Goal: Transaction & Acquisition: Purchase product/service

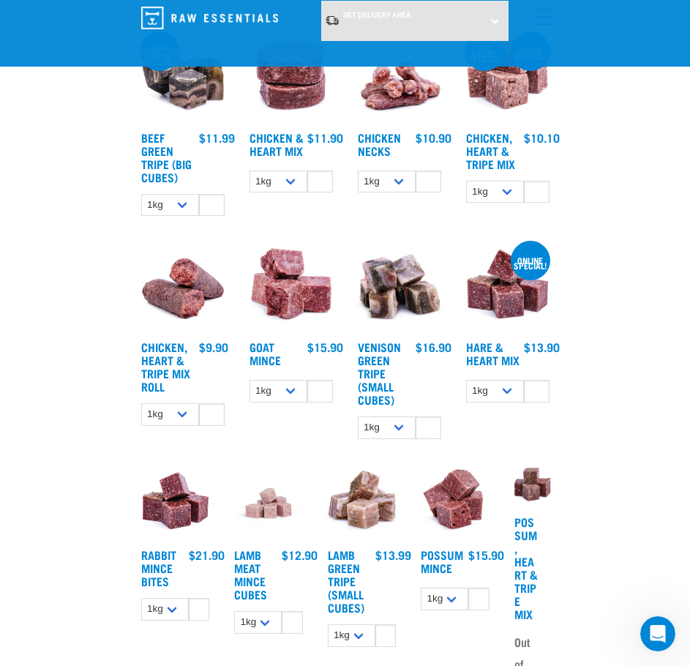
scroll to position [732, 0]
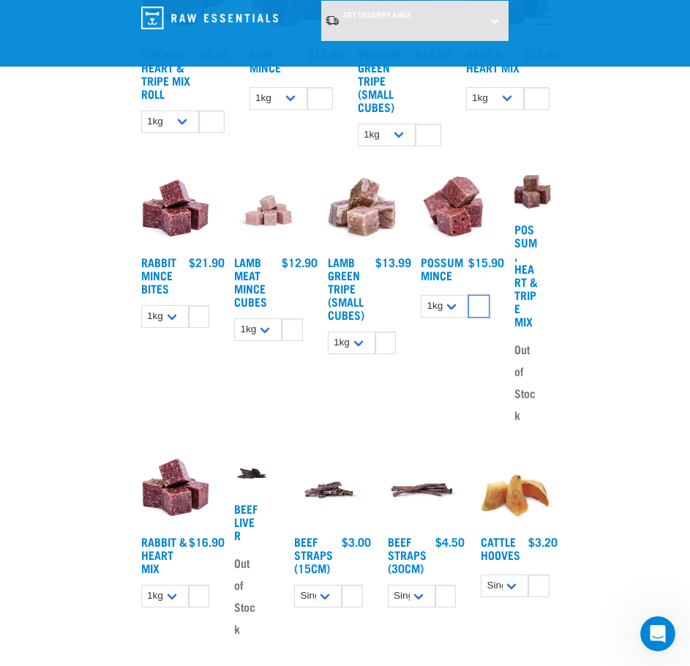
click at [476, 318] on input "1" at bounding box center [478, 306] width 20 height 23
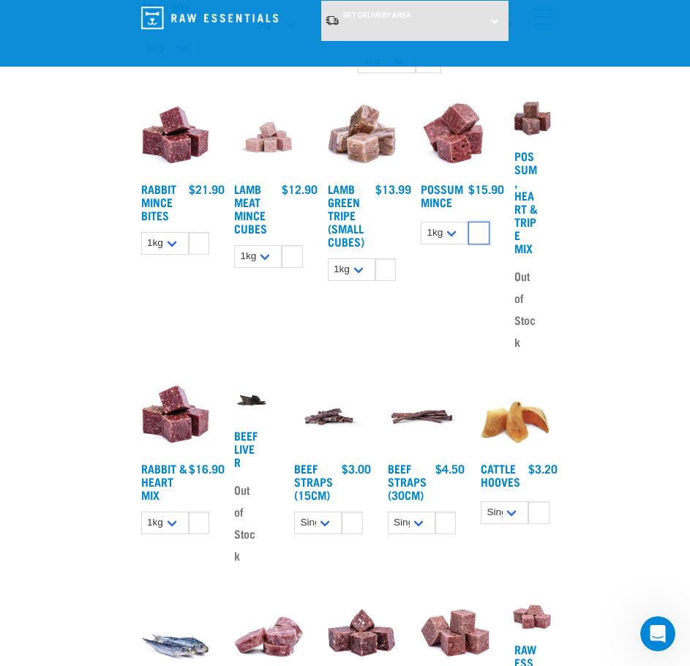
type input "-1"
click at [483, 244] on input "-1" at bounding box center [478, 233] width 20 height 23
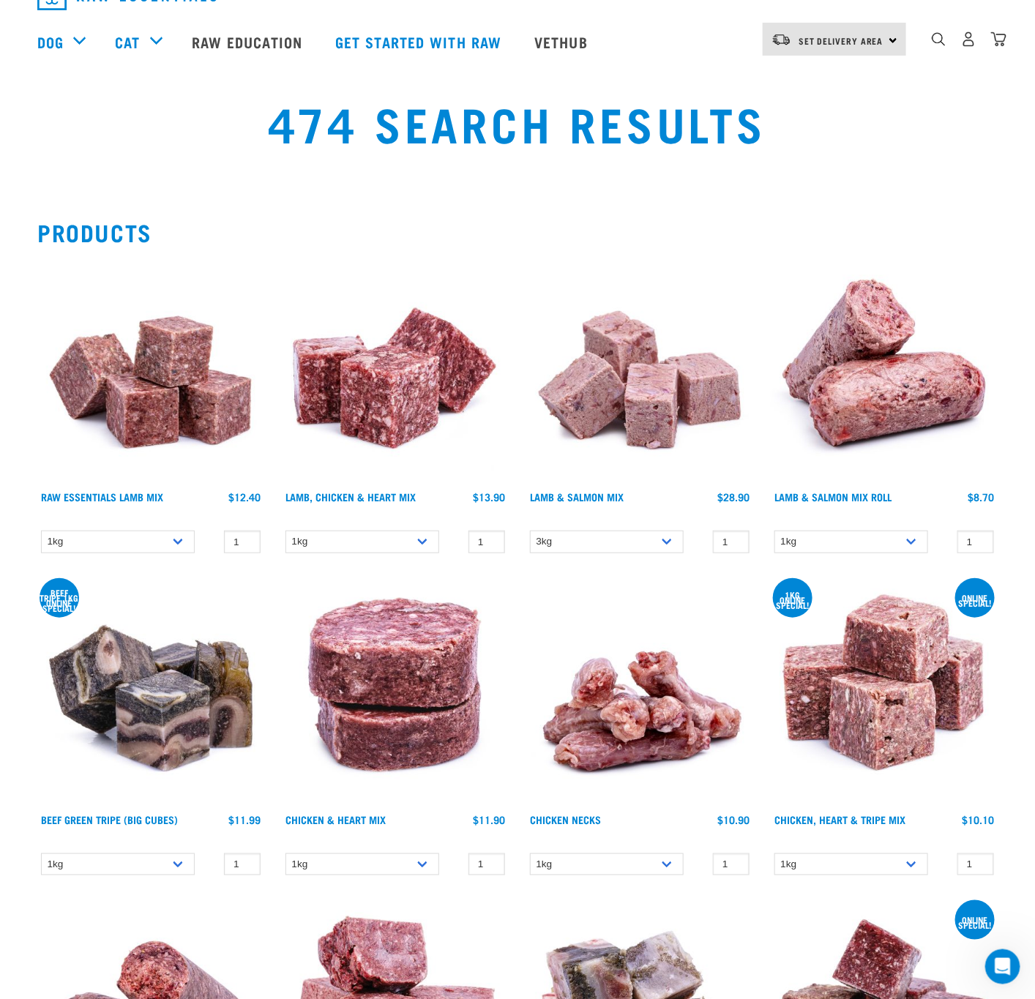
scroll to position [0, 0]
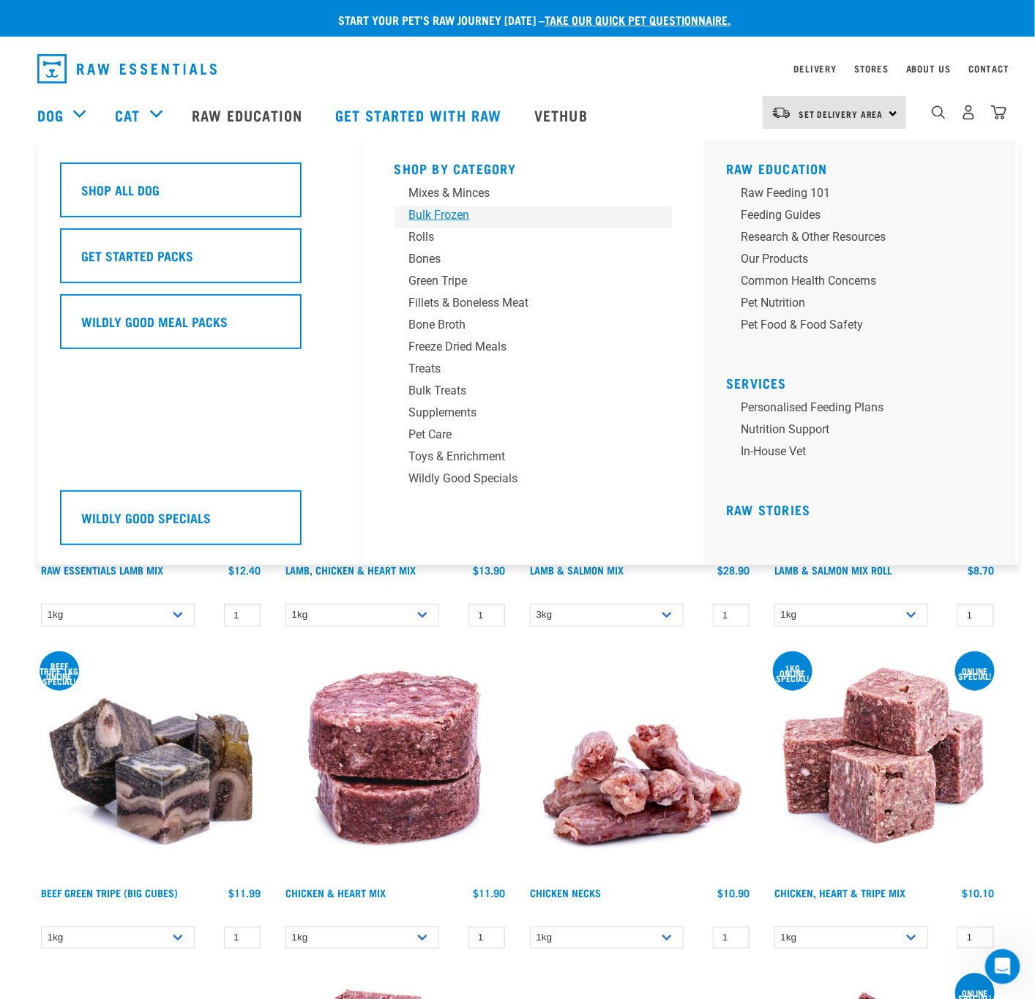
click at [441, 211] on div "Bulk Frozen" at bounding box center [523, 215] width 228 height 18
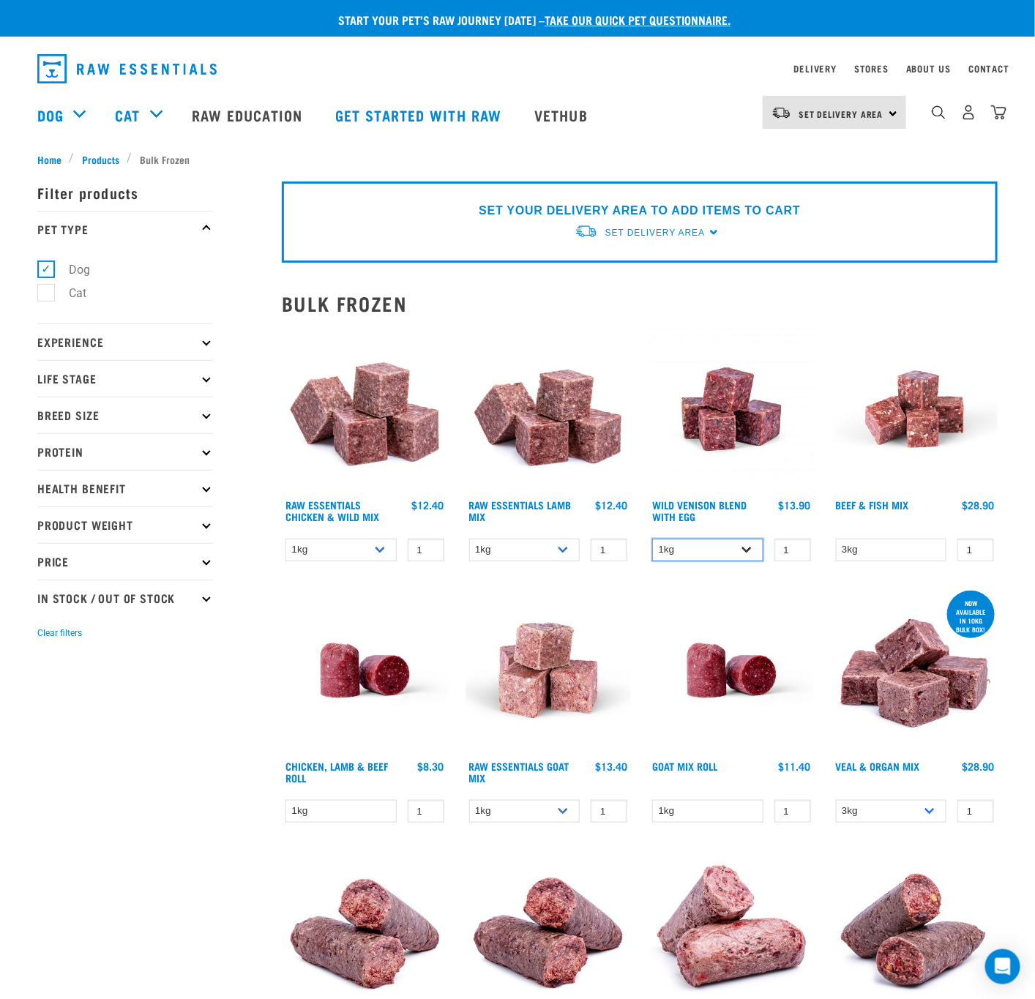
click at [738, 545] on select "1kg 3kg Bulk (10kg)" at bounding box center [707, 550] width 111 height 23
select select "50722"
click at [652, 539] on select "1kg 3kg Bulk (10kg)" at bounding box center [707, 550] width 111 height 23
click at [566, 547] on select "1kg 3kg Bulk (10kg)" at bounding box center [524, 550] width 111 height 23
select select "758"
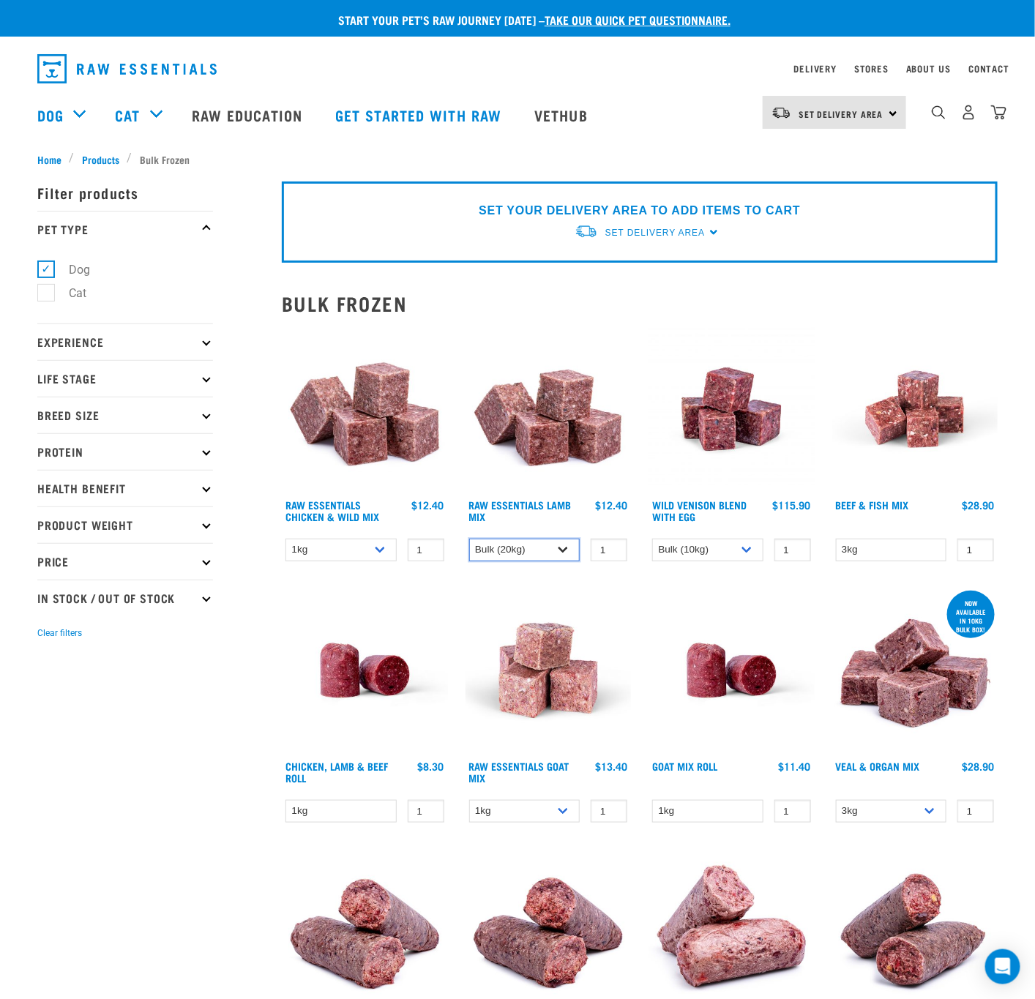
click at [469, 539] on select "1kg 3kg Bulk (10kg)" at bounding box center [524, 550] width 111 height 23
click at [367, 553] on select "1kg 3kg Bulk (20kg)" at bounding box center [340, 550] width 111 height 23
select select "731"
click at [285, 539] on select "1kg 3kg Bulk (20kg)" at bounding box center [340, 550] width 111 height 23
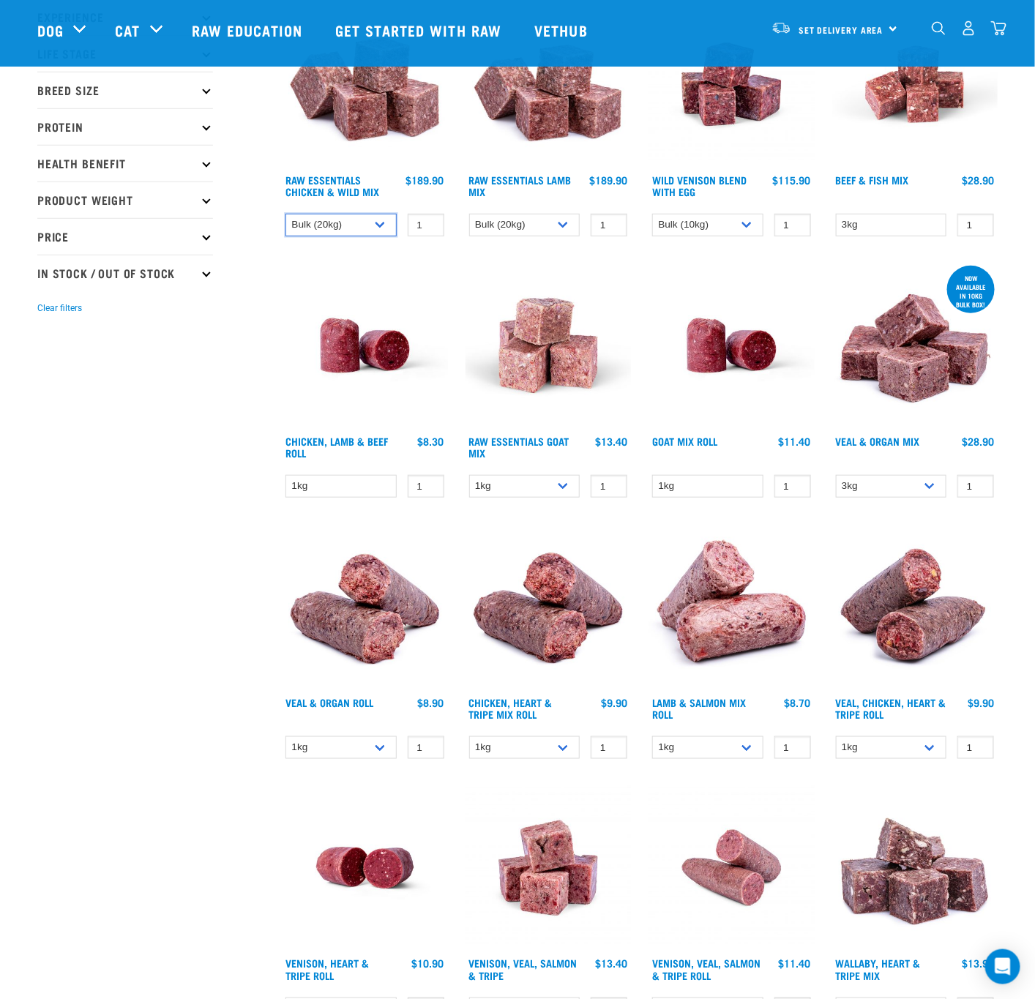
scroll to position [219, 0]
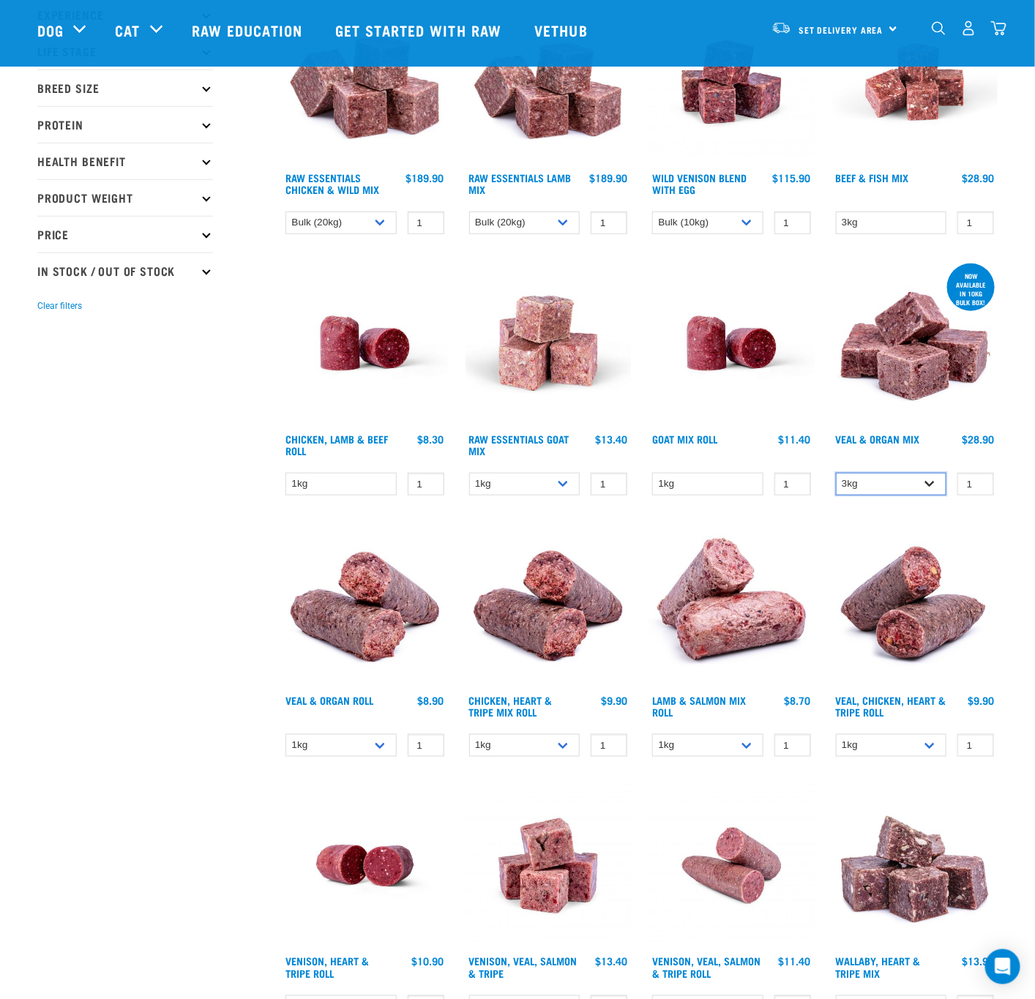
click at [893, 492] on select "3kg Bulk (10kg)" at bounding box center [891, 484] width 111 height 23
select select "951"
click at [836, 473] on select "3kg Bulk (10kg)" at bounding box center [891, 484] width 111 height 23
click at [547, 217] on select "1kg 3kg Bulk (10kg)" at bounding box center [524, 222] width 111 height 23
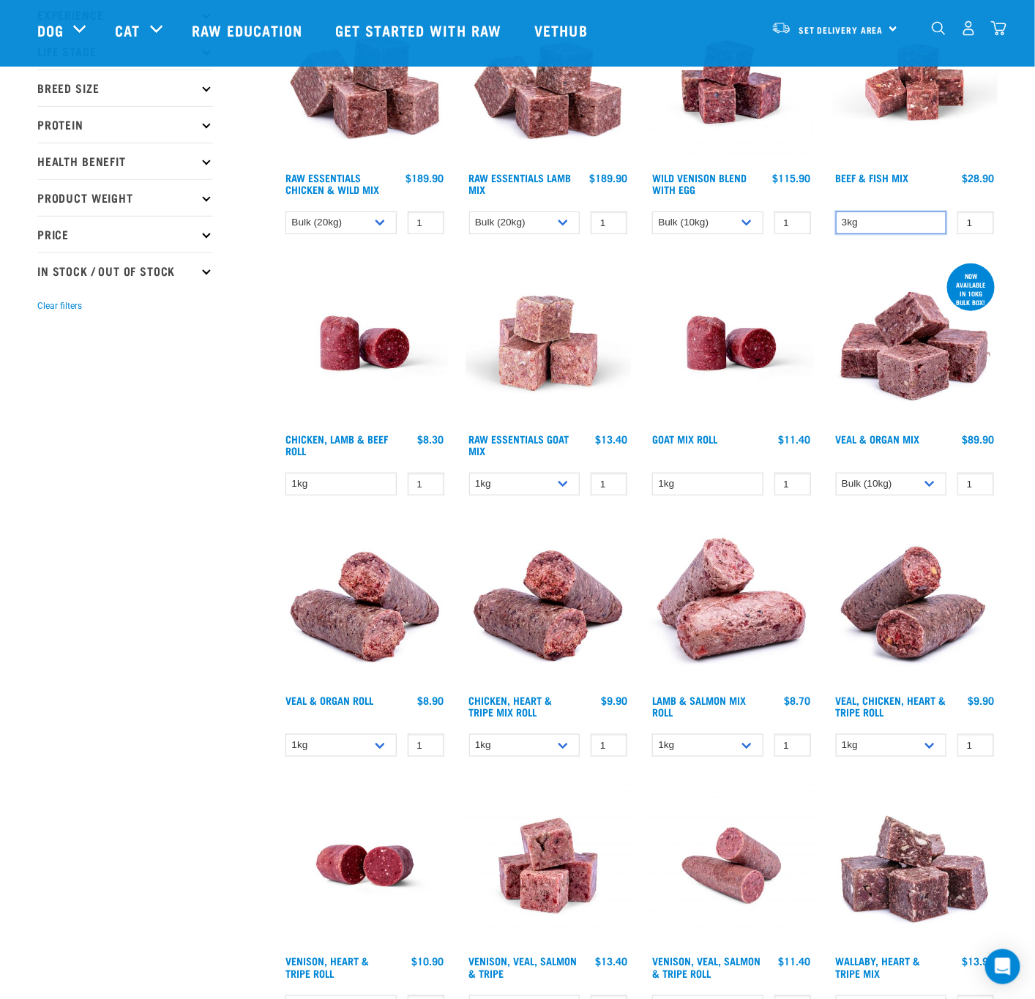
click at [929, 222] on select "3kg" at bounding box center [891, 222] width 111 height 23
click at [929, 225] on select "3kg" at bounding box center [891, 222] width 111 height 23
click at [541, 487] on select "1kg 3kg" at bounding box center [524, 484] width 111 height 23
click at [733, 483] on select "1kg" at bounding box center [707, 484] width 111 height 23
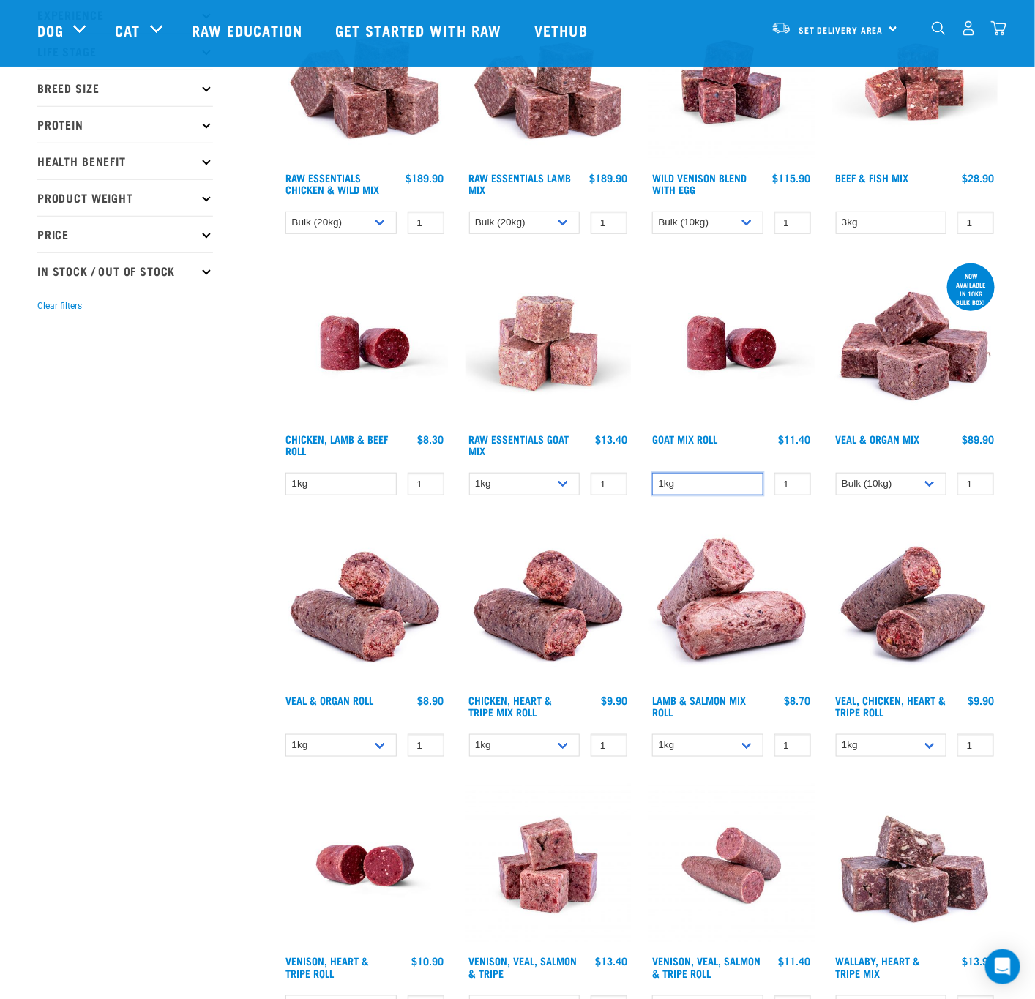
click at [733, 483] on select "1kg" at bounding box center [707, 484] width 111 height 23
click at [729, 742] on select "1kg Bulk (10kg)" at bounding box center [707, 745] width 111 height 23
click at [527, 742] on select "1kg Bulk (10kg)" at bounding box center [524, 745] width 111 height 23
select select "912"
click at [469, 734] on select "1kg Bulk (10kg)" at bounding box center [524, 745] width 111 height 23
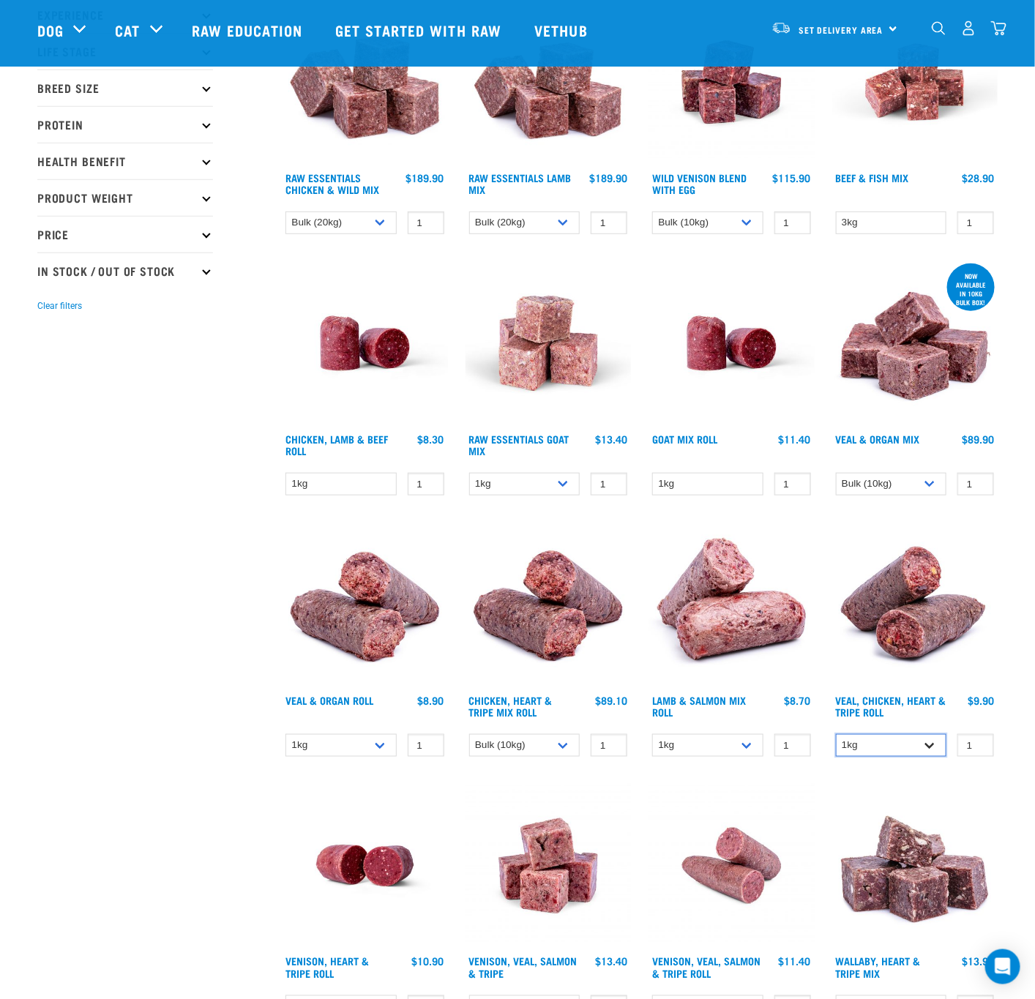
click at [894, 747] on select "1kg Bulk (20kg)" at bounding box center [891, 745] width 111 height 23
select select "691888"
click at [836, 734] on select "1kg Bulk (20kg)" at bounding box center [891, 745] width 111 height 23
click at [915, 487] on select "3kg Bulk (10kg)" at bounding box center [891, 484] width 111 height 23
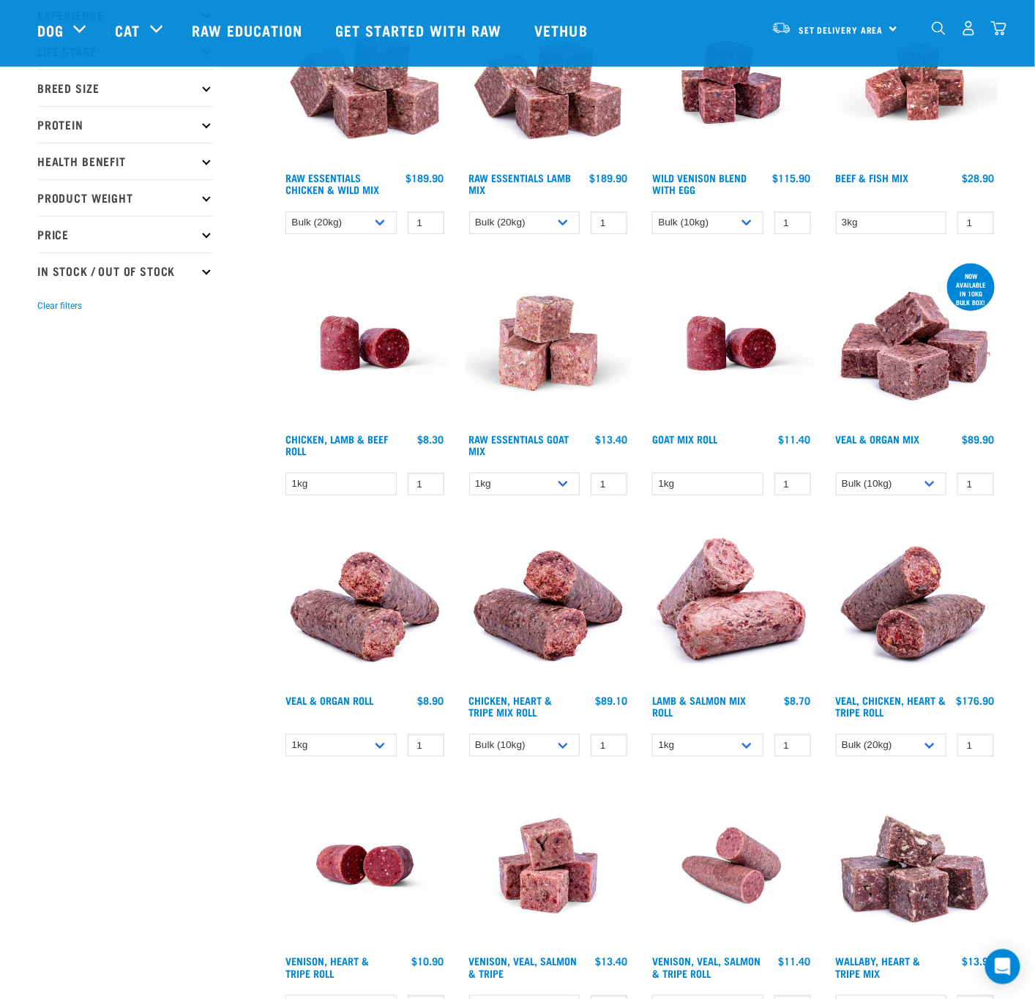
click at [1027, 540] on div "Start your pet’s raw journey [DATE] – take our quick pet questionnaire. Deliver…" at bounding box center [517, 958] width 1035 height 2354
click at [361, 748] on select "1kg Bulk (10kg)" at bounding box center [340, 745] width 111 height 23
click at [255, 720] on div "× Filter products Pet Type Dog Cat Experience New Raw Feeder Experienced Raw Fe…" at bounding box center [151, 987] width 244 height 2312
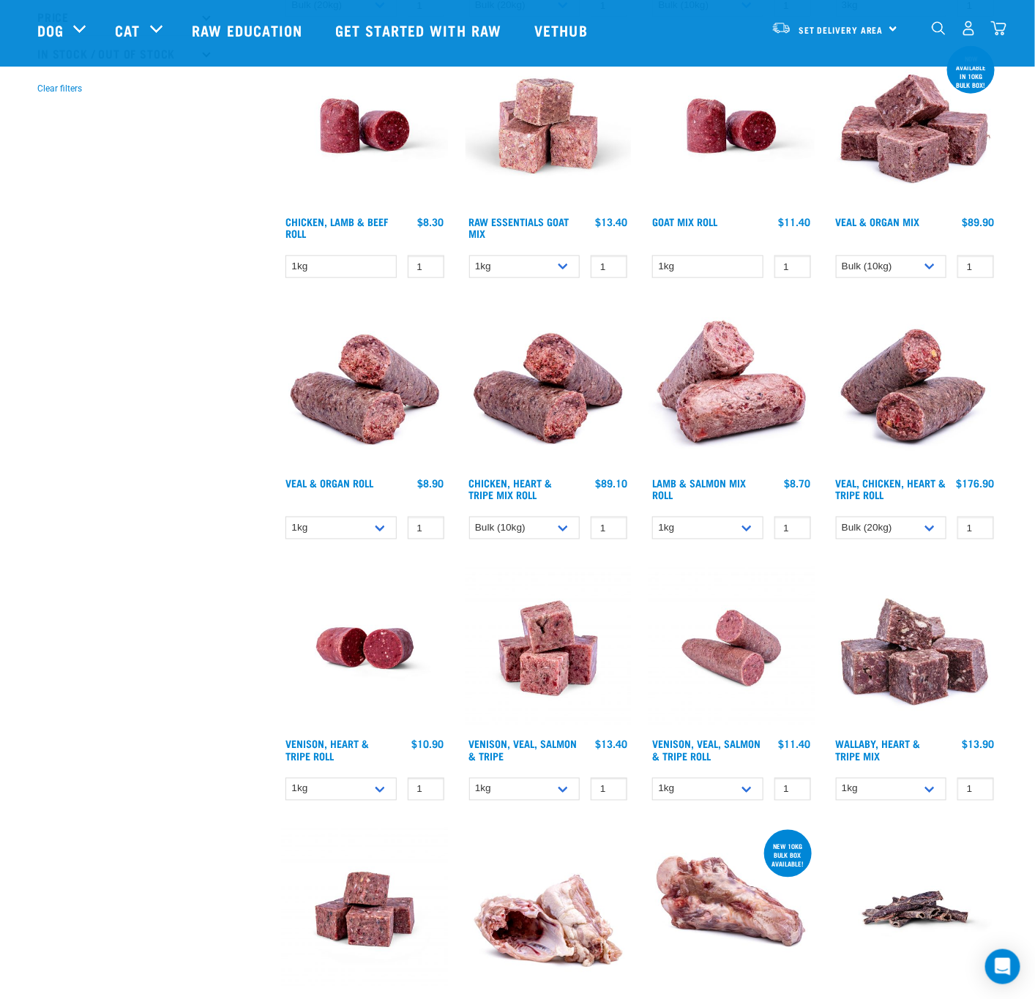
scroll to position [439, 0]
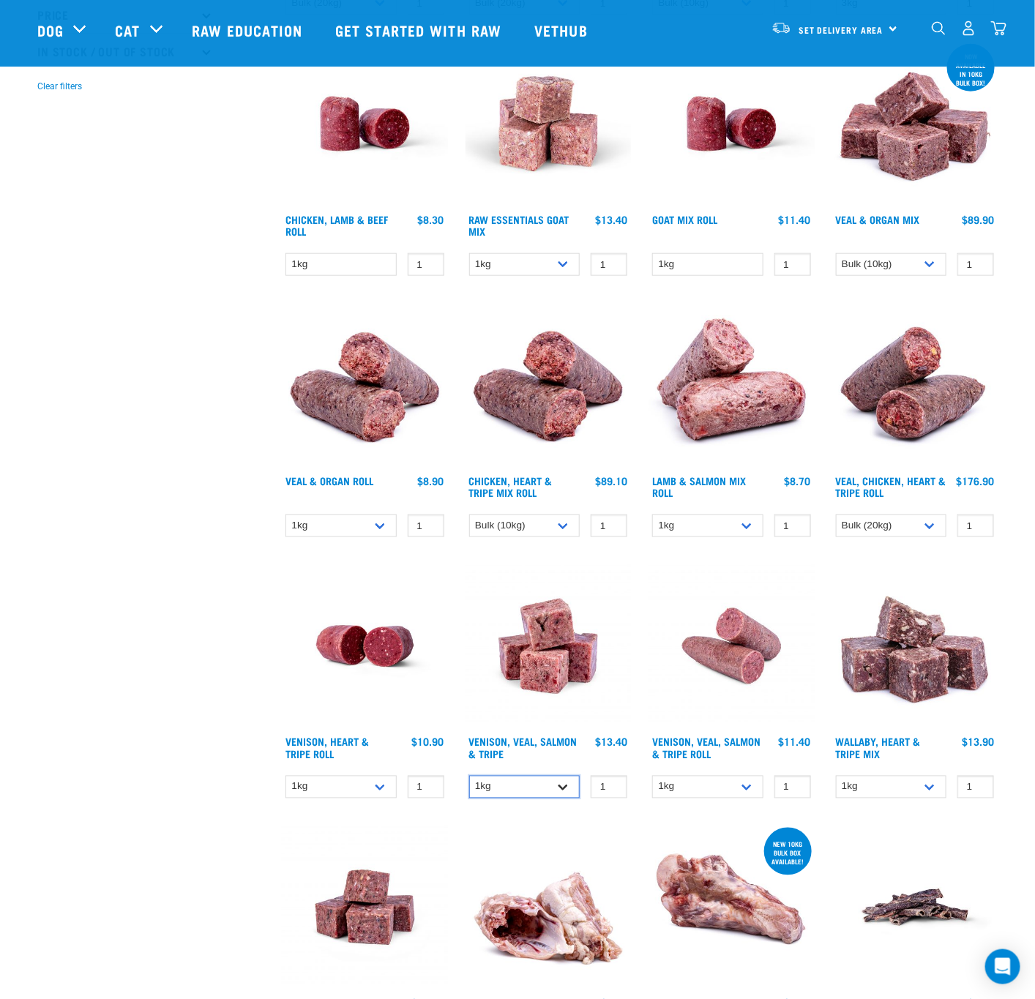
click at [529, 787] on select "1kg 3kg Bulk (18kg)" at bounding box center [524, 787] width 111 height 23
click at [174, 615] on div "× Filter products Pet Type Dog Cat Experience New Raw Feeder Experienced Raw Fe…" at bounding box center [151, 767] width 244 height 2312
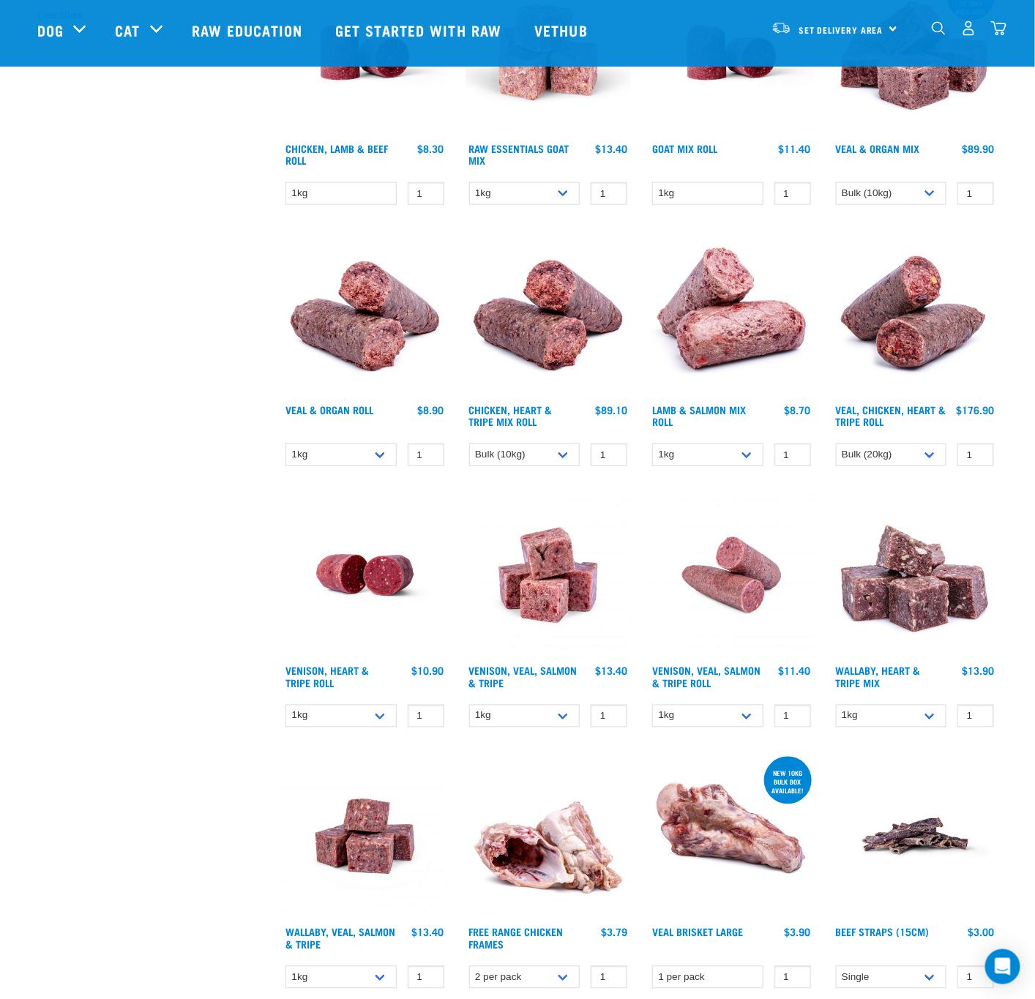
scroll to position [549, 0]
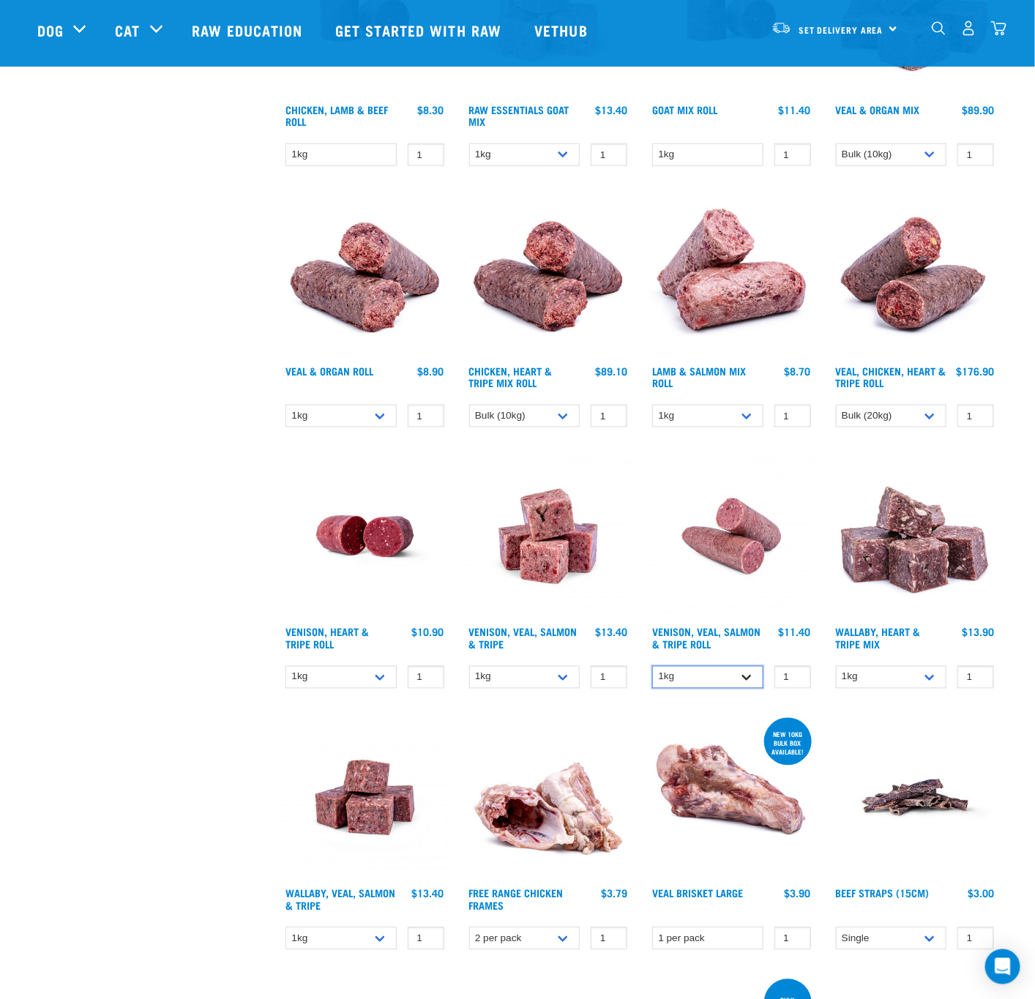
click at [714, 666] on select "1kg Bulk (10kg)" at bounding box center [707, 677] width 111 height 23
select select "336057"
click at [652, 666] on select "1kg Bulk (10kg)" at bounding box center [707, 677] width 111 height 23
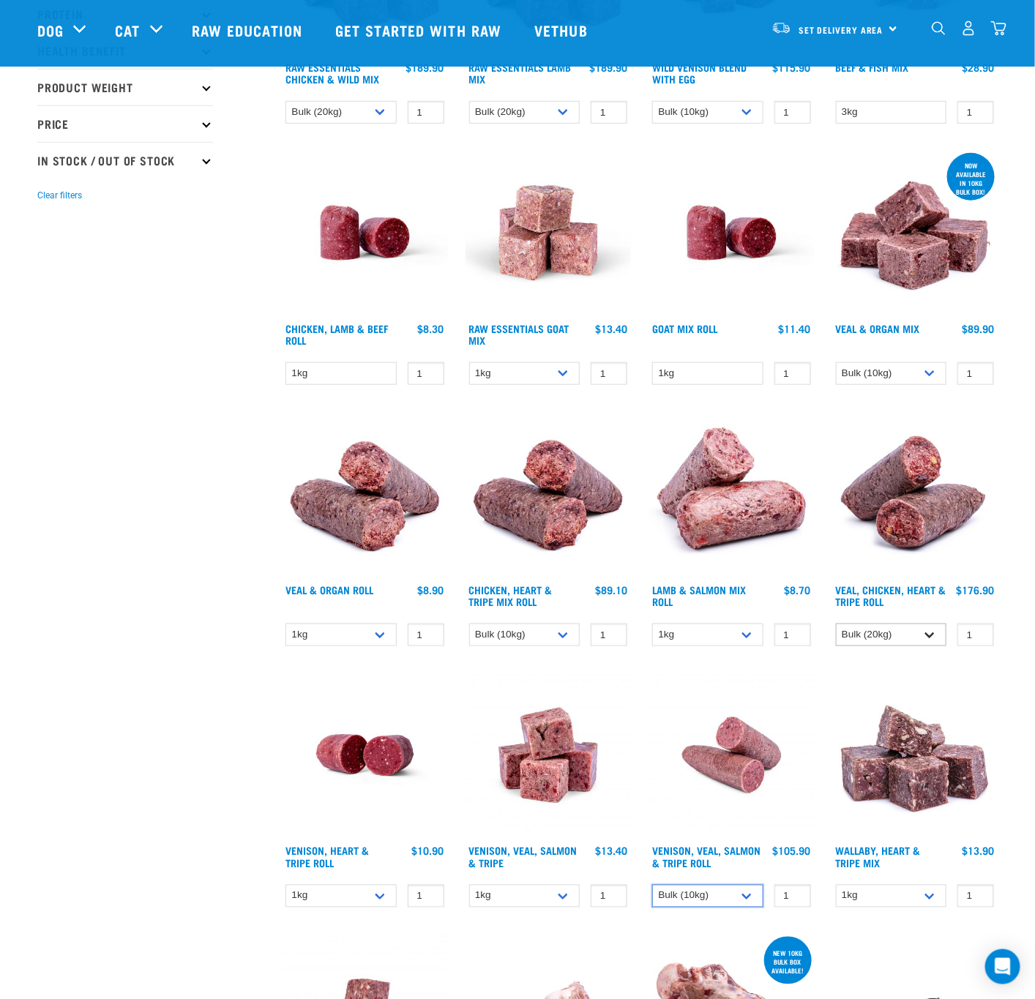
scroll to position [329, 0]
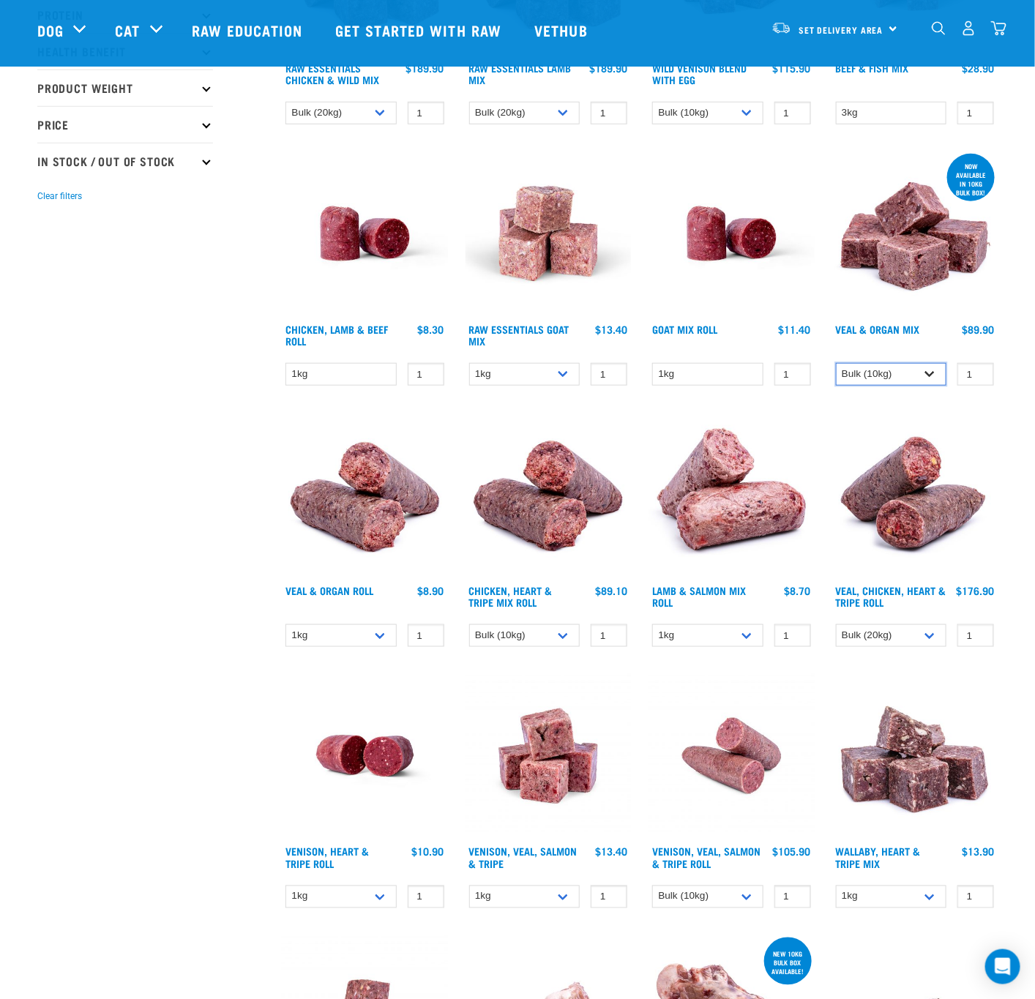
click at [912, 373] on select "3kg Bulk (10kg)" at bounding box center [891, 374] width 111 height 23
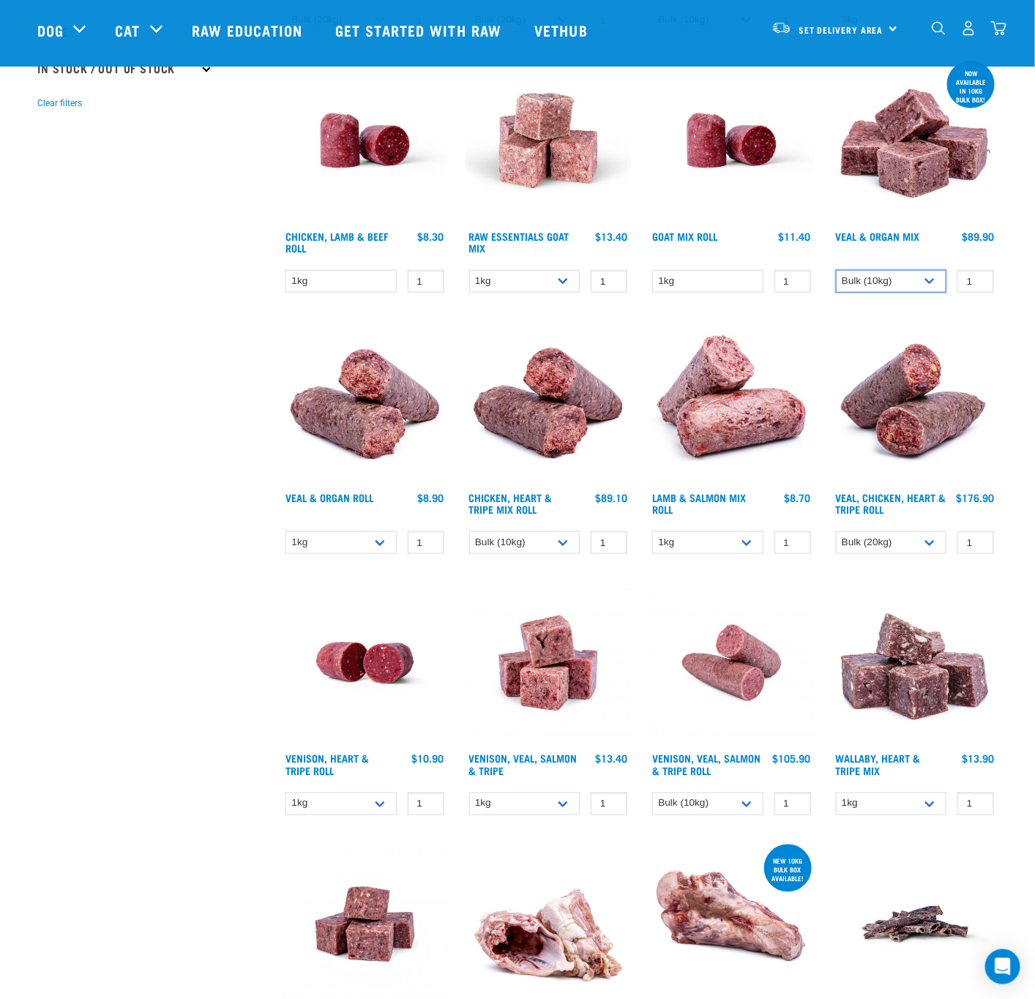
scroll to position [549, 0]
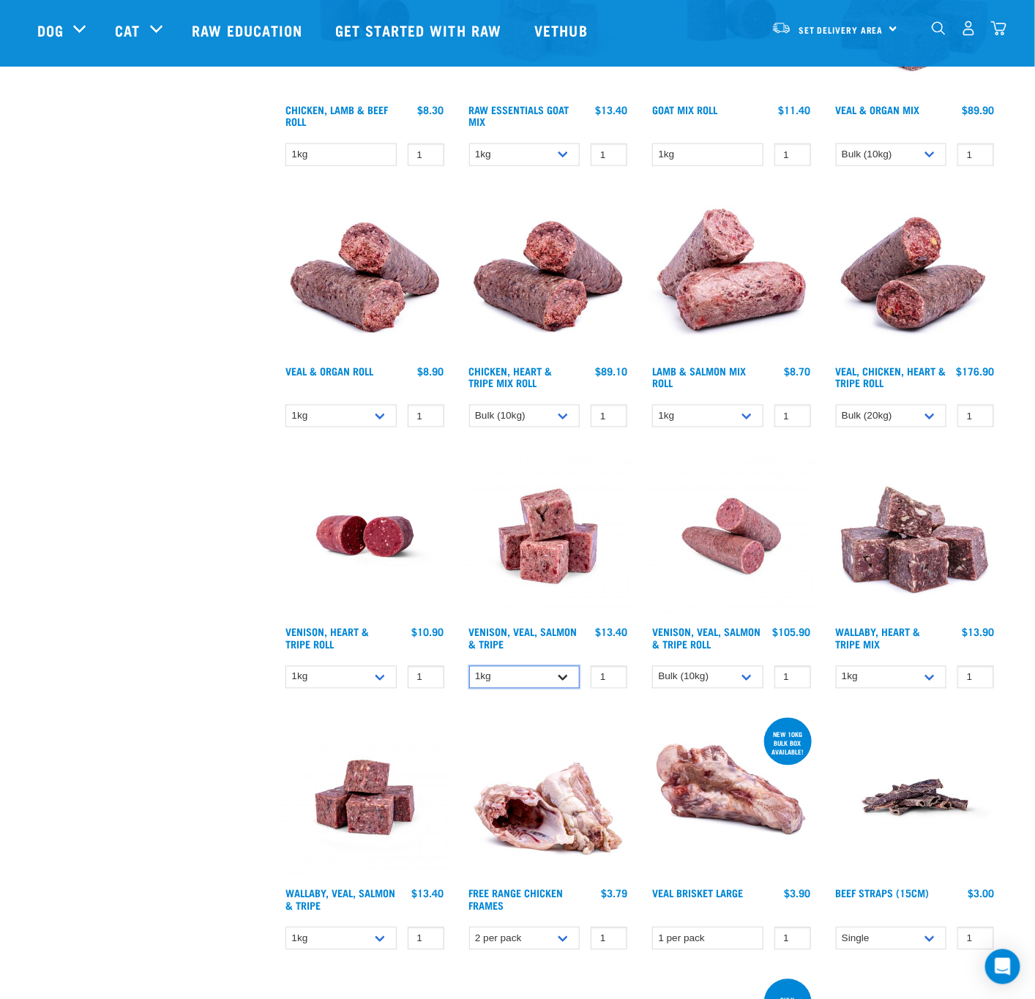
click at [553, 681] on select "1kg 3kg Bulk (18kg)" at bounding box center [524, 677] width 111 height 23
click at [380, 677] on select "1kg Bulk (10kg)" at bounding box center [340, 677] width 111 height 23
select select "418565"
click at [285, 666] on select "1kg Bulk (10kg)" at bounding box center [340, 677] width 111 height 23
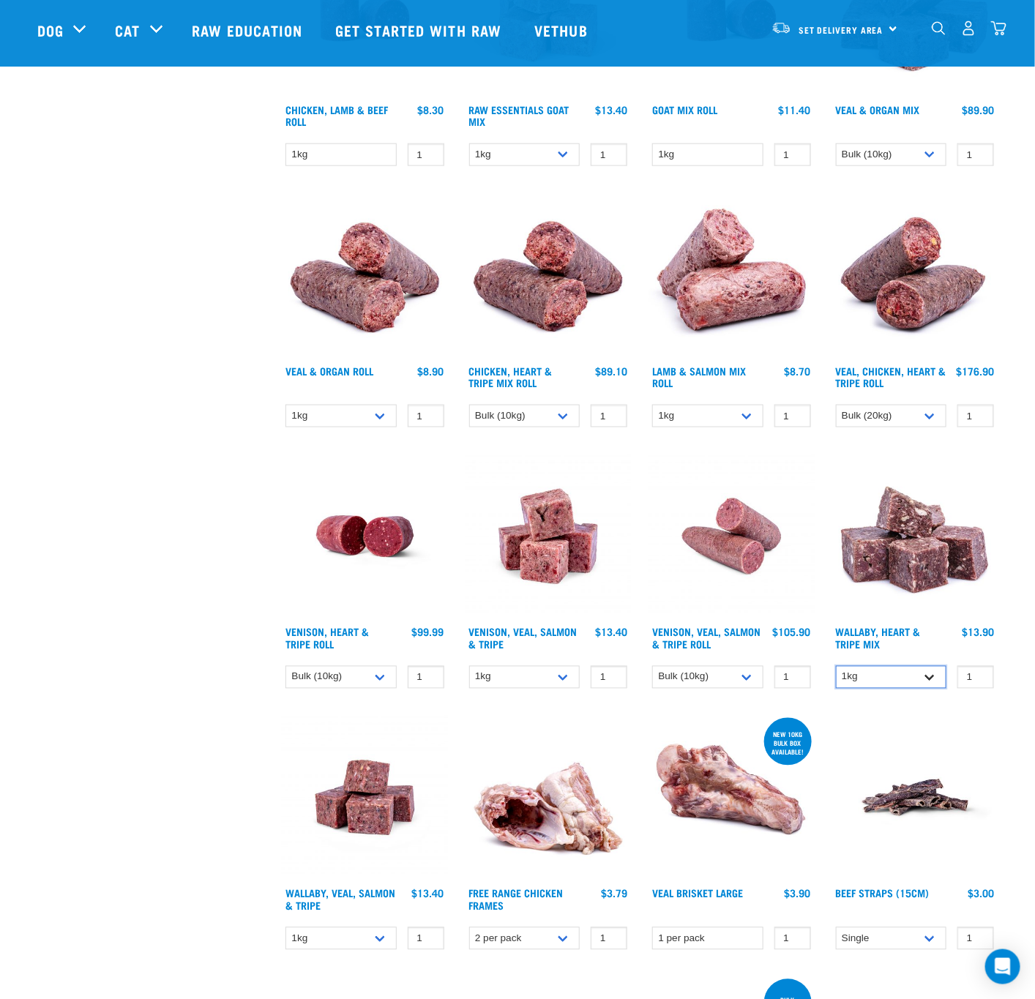
click at [883, 679] on select "1kg 3kg" at bounding box center [891, 677] width 111 height 23
select select "776"
click at [836, 666] on select "1kg 3kg" at bounding box center [891, 677] width 111 height 23
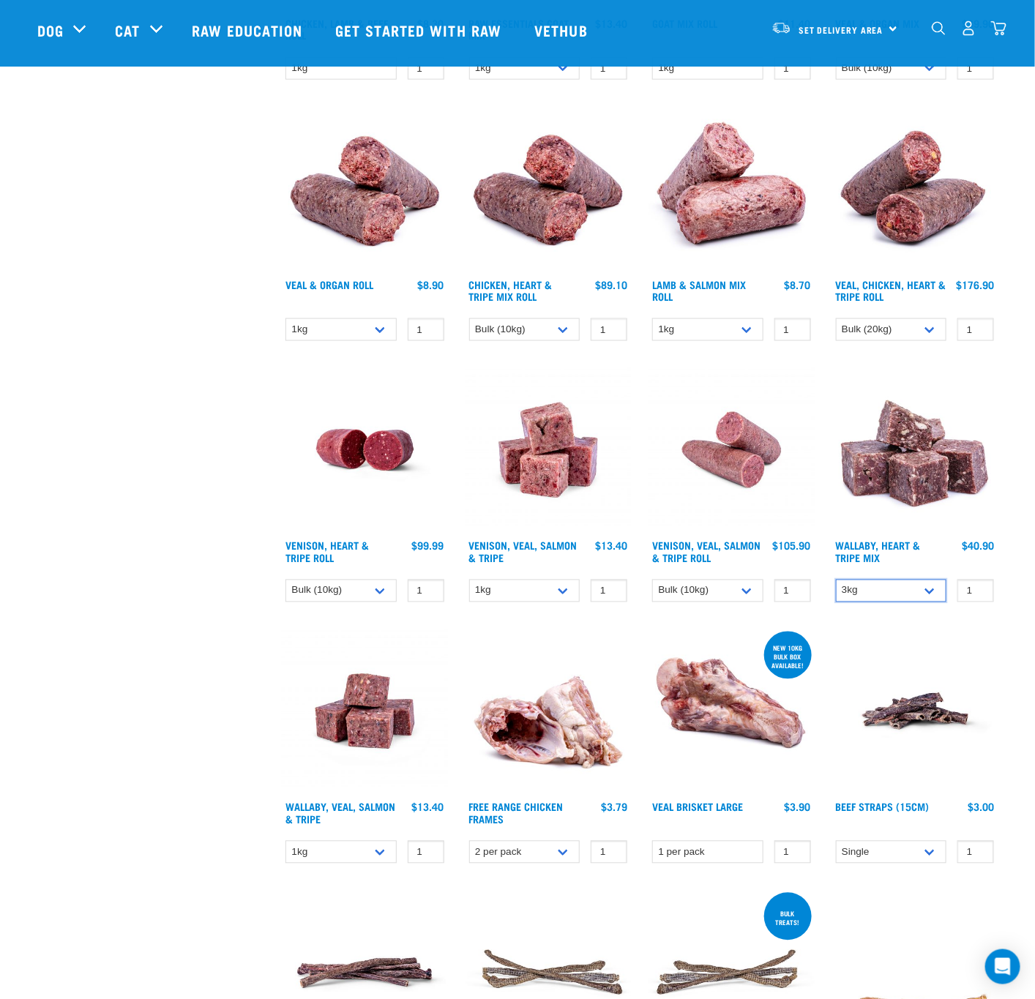
scroll to position [768, 0]
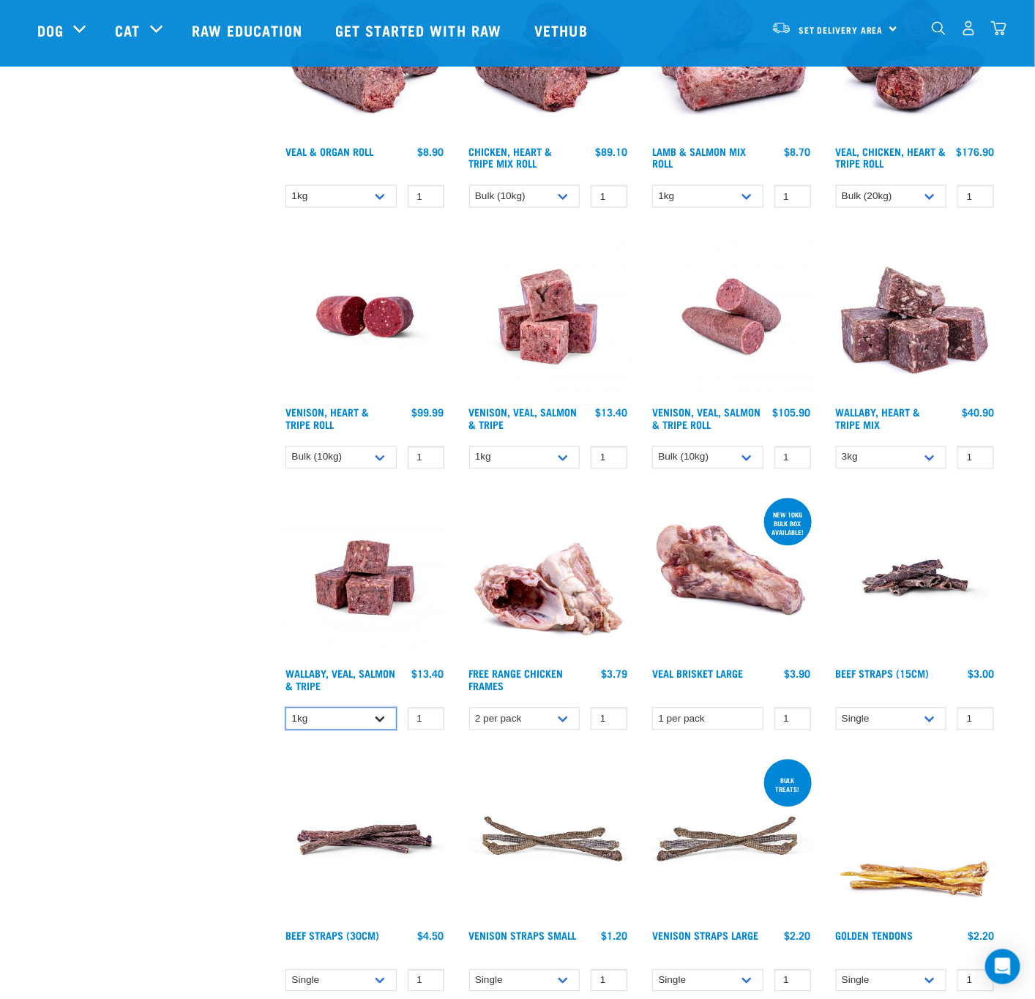
click at [364, 721] on select "1kg 3kg Bulk (18kg)" at bounding box center [340, 719] width 111 height 23
select select "278010"
click at [285, 708] on select "1kg 3kg Bulk (18kg)" at bounding box center [340, 719] width 111 height 23
click at [699, 718] on select "1 per pack" at bounding box center [707, 719] width 111 height 23
drag, startPoint x: 699, startPoint y: 718, endPoint x: 598, endPoint y: 720, distance: 101.0
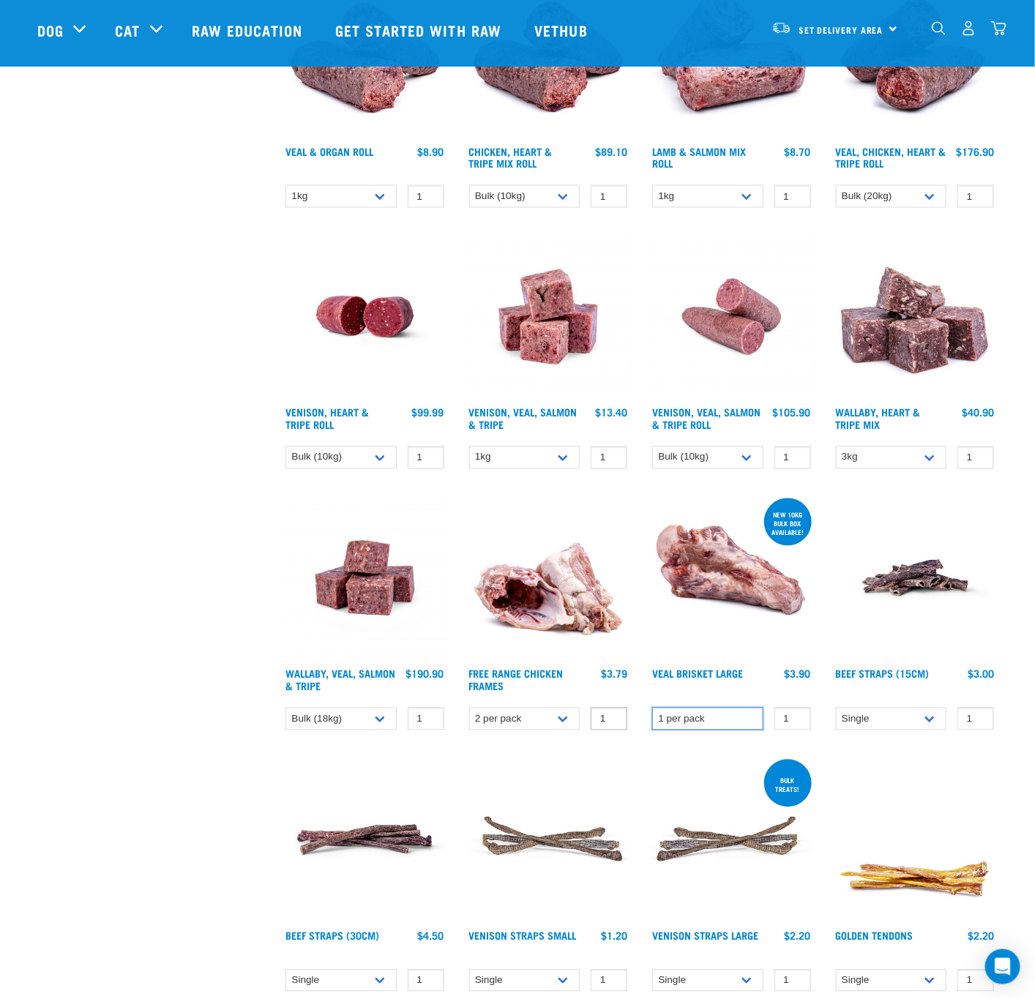
click at [699, 718] on select "1 per pack" at bounding box center [707, 719] width 111 height 23
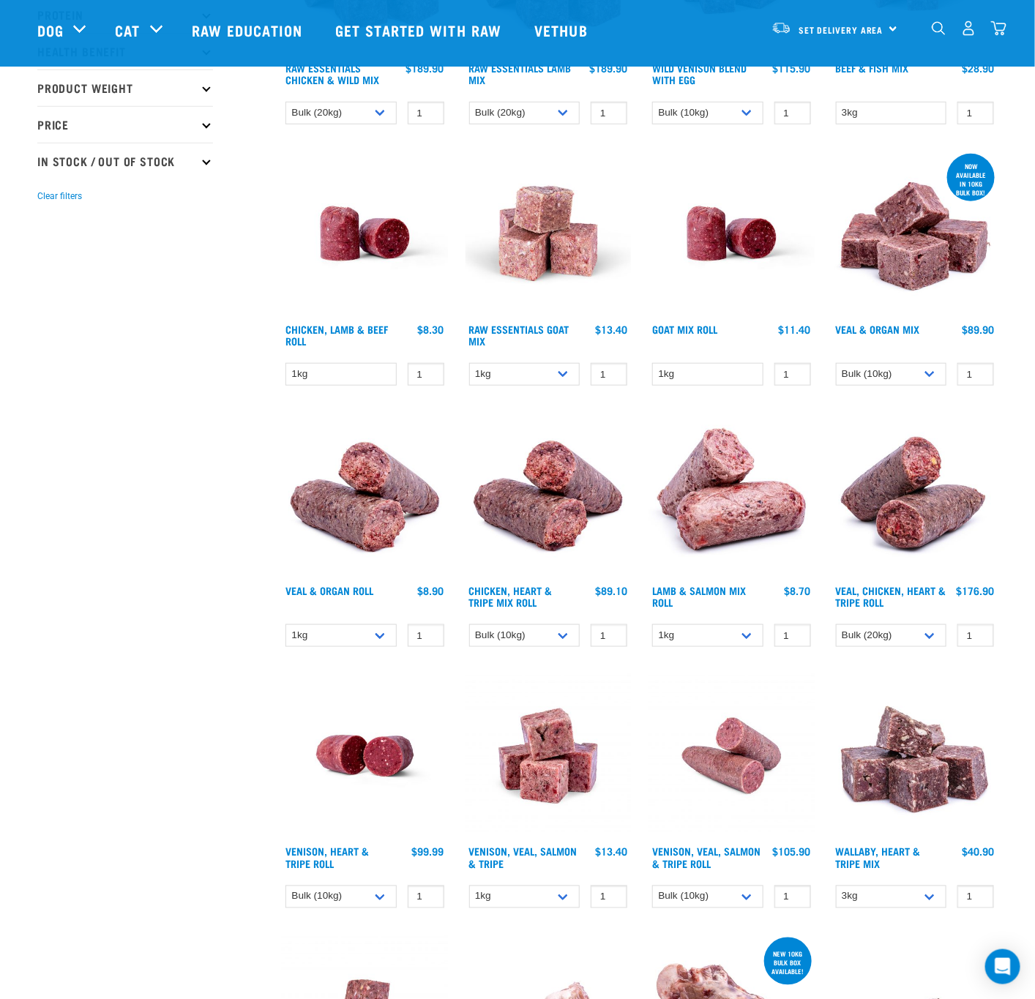
scroll to position [219, 0]
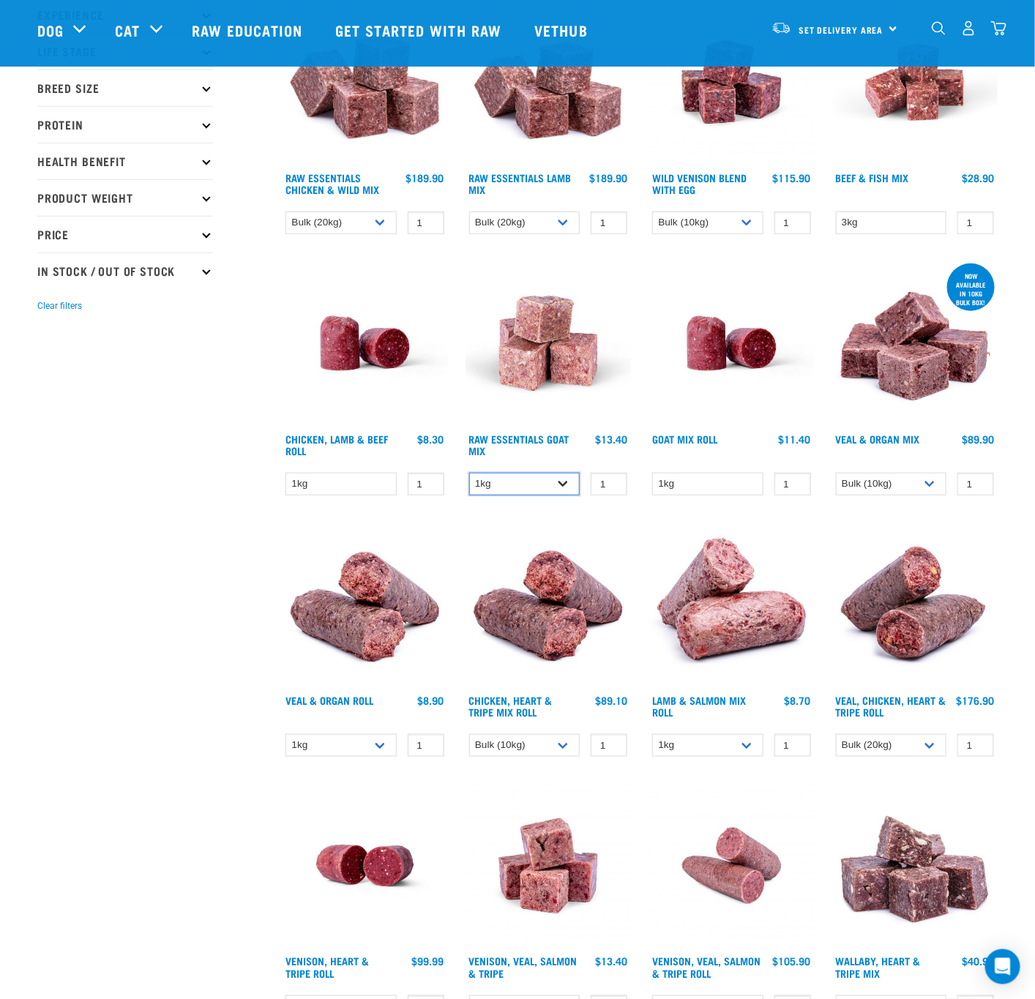
click at [562, 490] on select "1kg 3kg" at bounding box center [524, 484] width 111 height 23
select select "337219"
click at [469, 473] on select "1kg 3kg" at bounding box center [524, 484] width 111 height 23
click at [872, 481] on select "3kg Bulk (10kg)" at bounding box center [891, 484] width 111 height 23
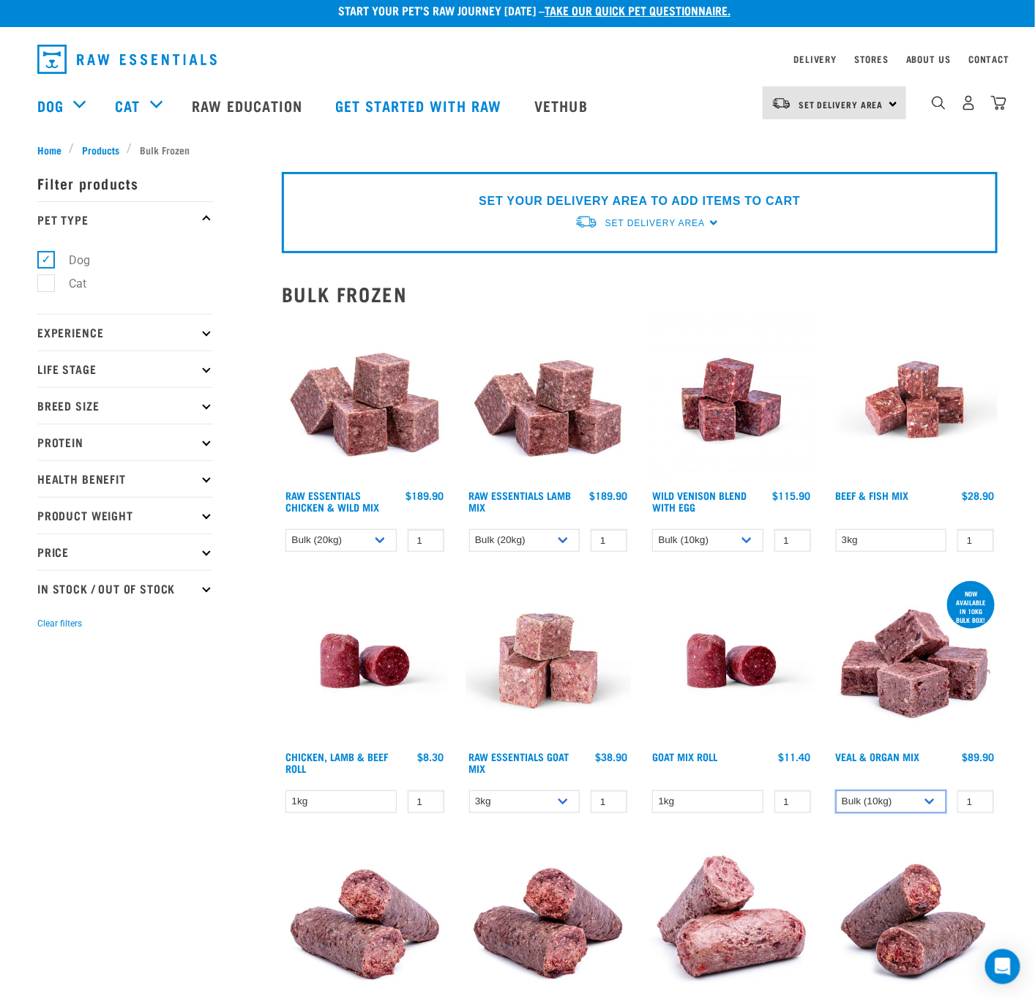
scroll to position [0, 0]
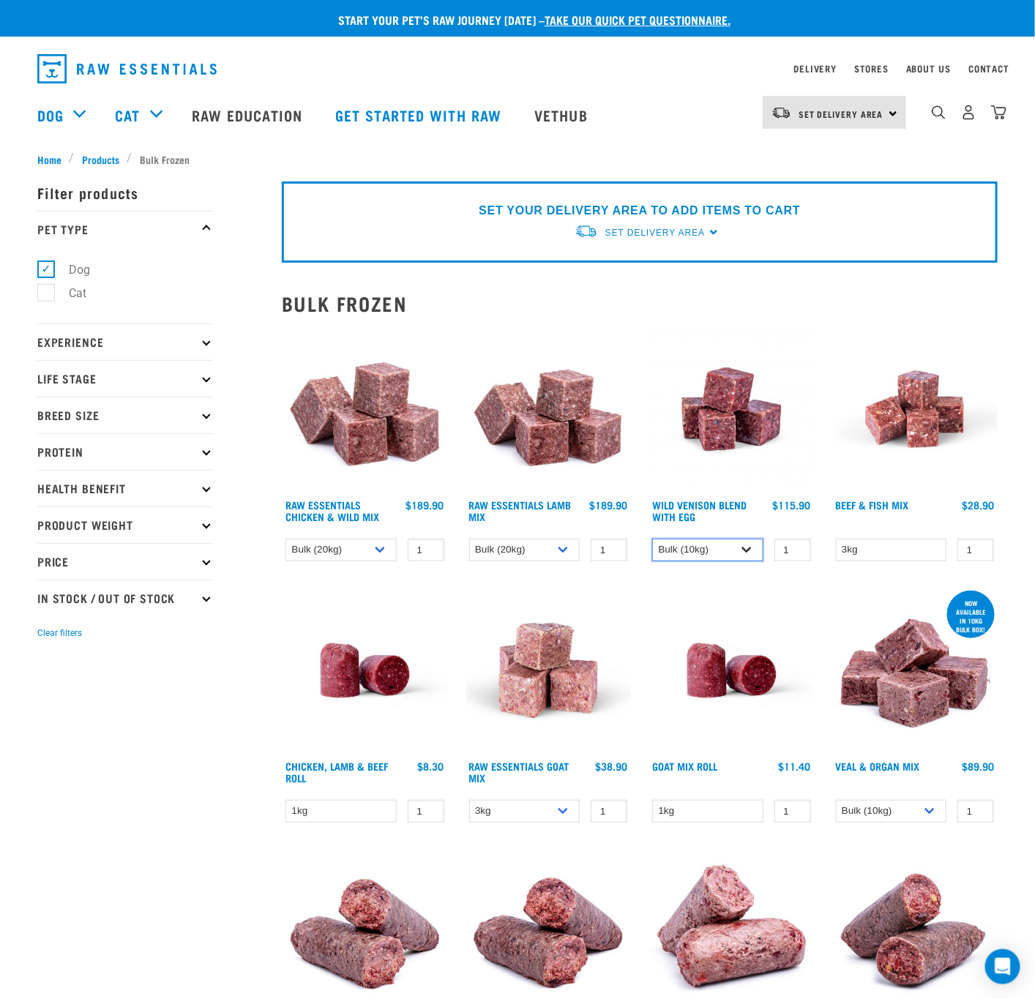
click at [738, 547] on select "1kg 3kg Bulk (10kg)" at bounding box center [707, 550] width 111 height 23
click at [507, 541] on select "1kg 3kg Bulk (10kg)" at bounding box center [524, 550] width 111 height 23
select select "341961"
click at [469, 539] on select "1kg 3kg Bulk (10kg)" at bounding box center [524, 550] width 111 height 23
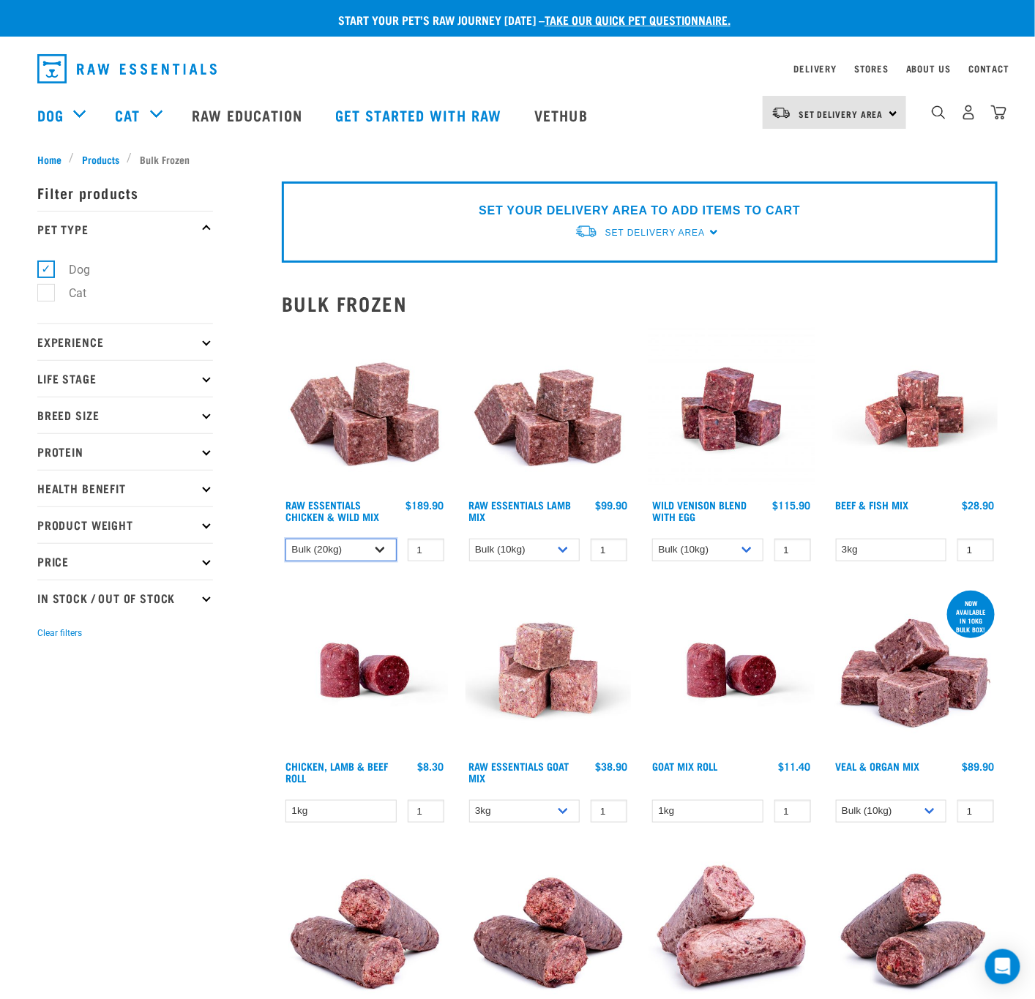
click at [371, 545] on select "1kg 3kg Bulk (20kg)" at bounding box center [340, 550] width 111 height 23
click at [909, 554] on select "3kg" at bounding box center [891, 550] width 111 height 23
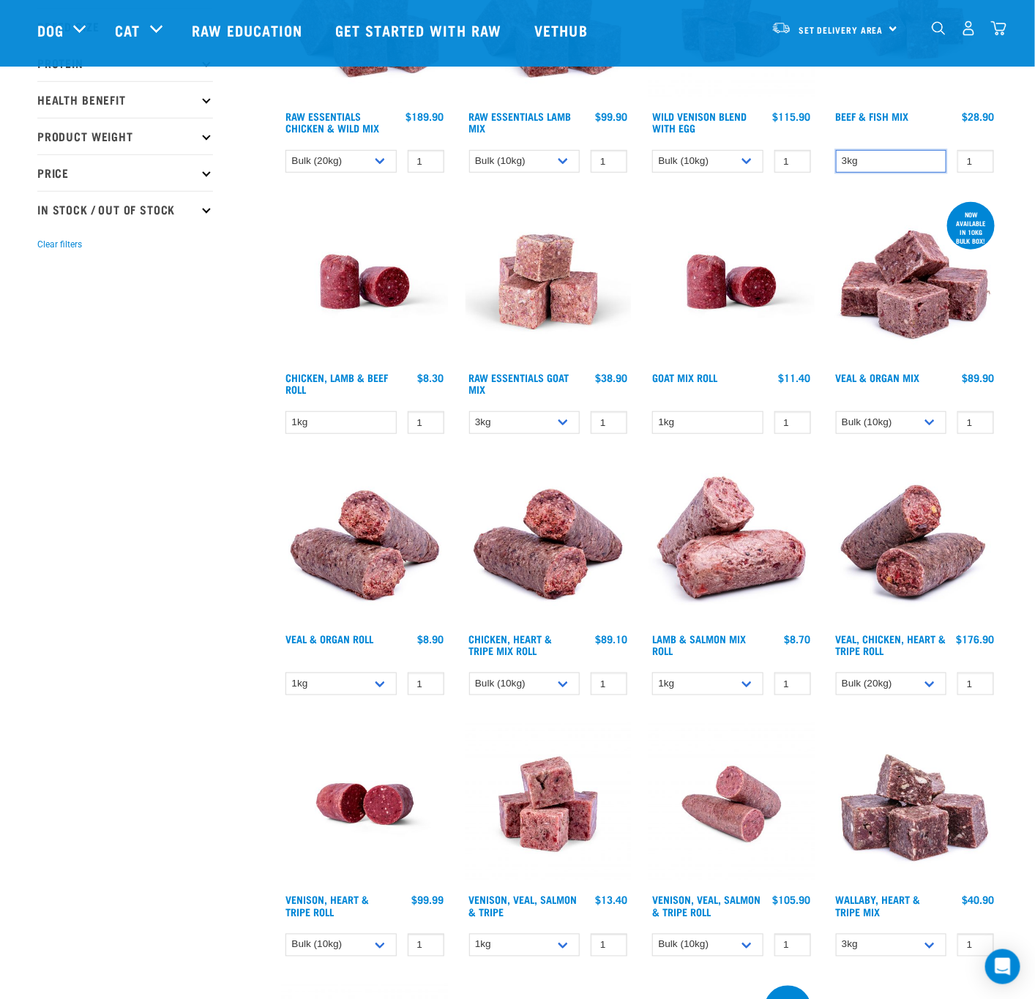
scroll to position [329, 0]
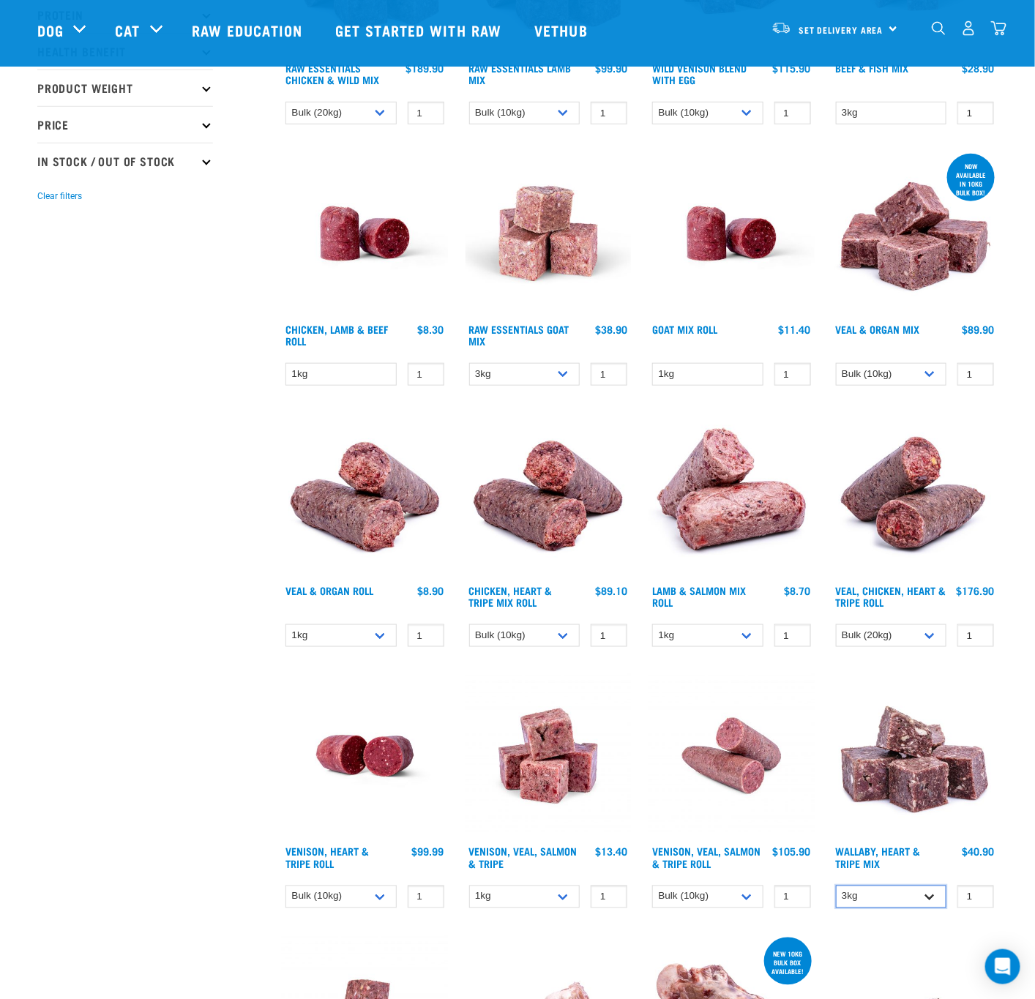
click at [893, 892] on select "1kg 3kg" at bounding box center [891, 896] width 111 height 23
drag, startPoint x: 893, startPoint y: 892, endPoint x: 874, endPoint y: 891, distance: 19.8
click at [893, 892] on select "1kg 3kg" at bounding box center [891, 896] width 111 height 23
click at [506, 889] on select "1kg 3kg Bulk (18kg)" at bounding box center [524, 896] width 111 height 23
click at [506, 894] on select "1kg 3kg Bulk (18kg)" at bounding box center [524, 896] width 111 height 23
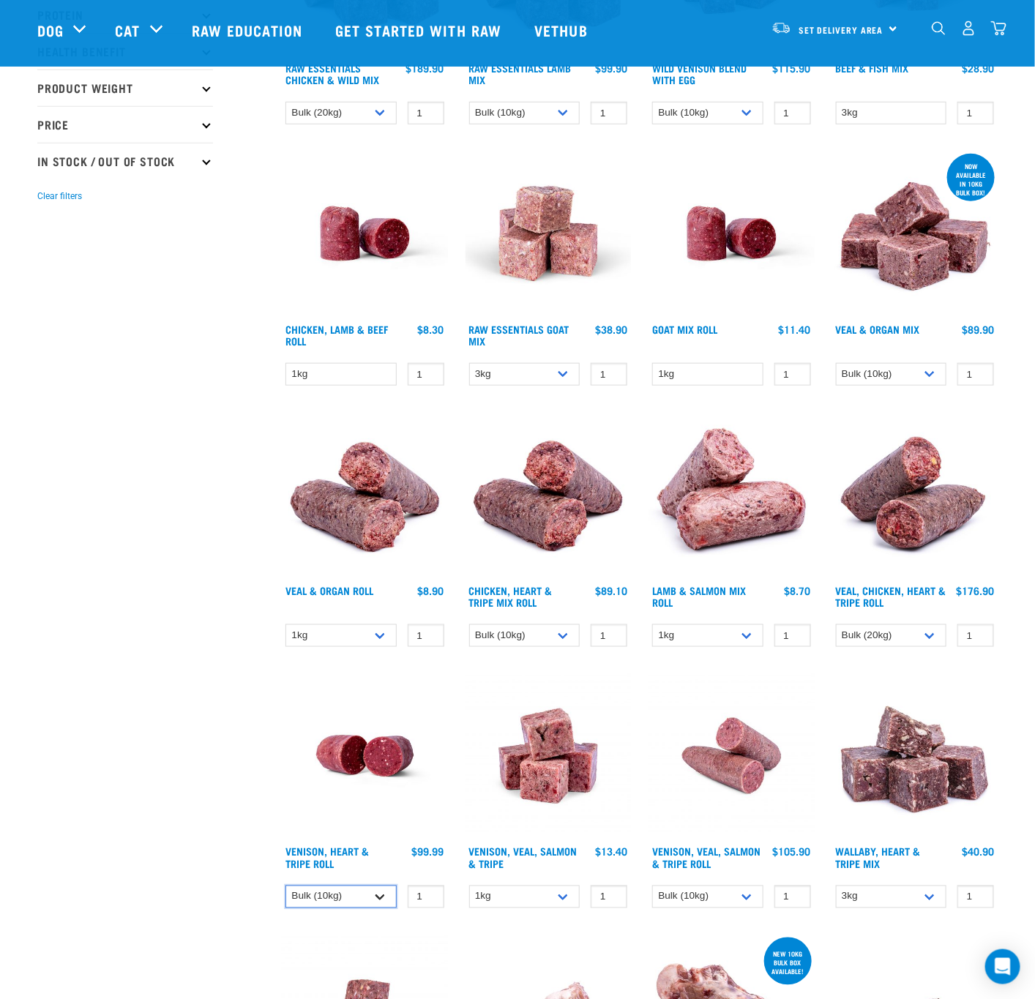
click at [362, 889] on select "1kg Bulk (10kg)" at bounding box center [340, 896] width 111 height 23
click at [713, 644] on select "1kg Bulk (10kg)" at bounding box center [707, 635] width 111 height 23
select select "913"
click at [652, 624] on select "1kg Bulk (10kg)" at bounding box center [707, 635] width 111 height 23
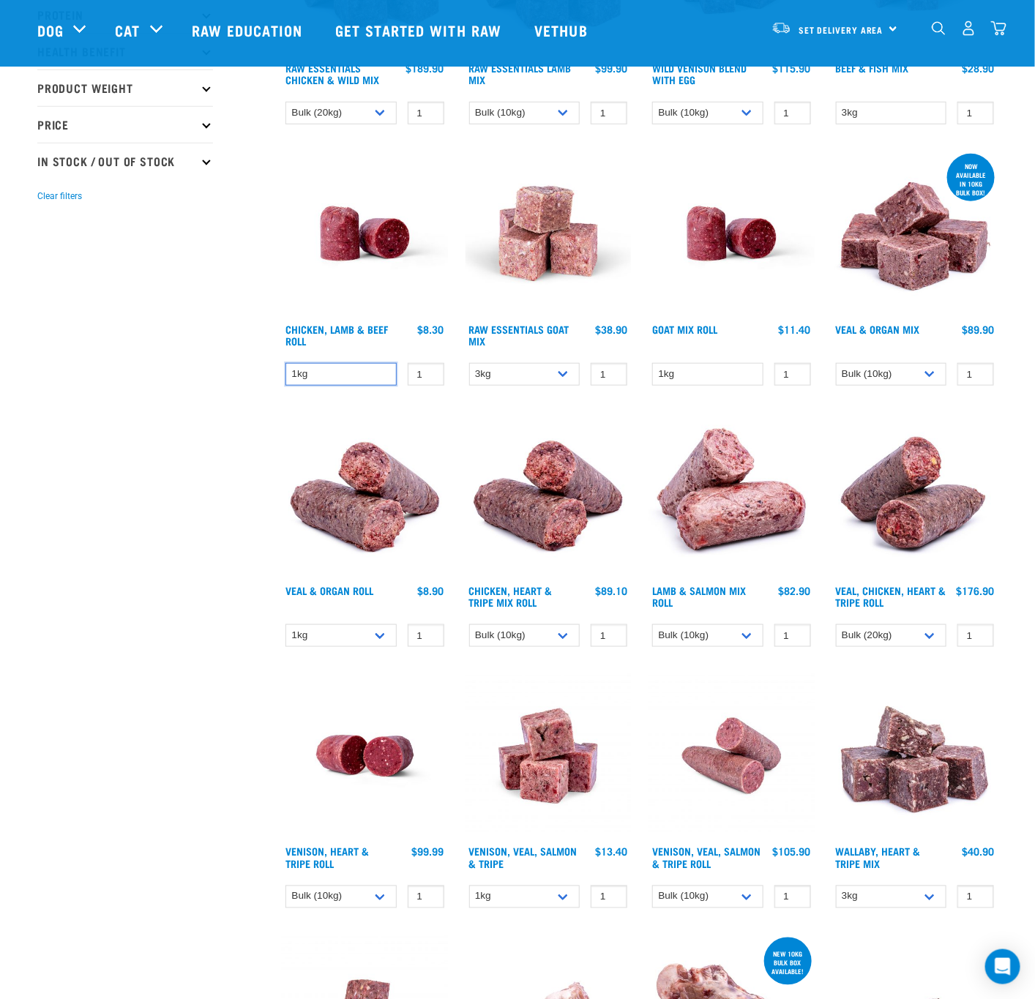
click at [347, 371] on select "1kg" at bounding box center [340, 374] width 111 height 23
click at [362, 637] on select "1kg Bulk (10kg)" at bounding box center [340, 635] width 111 height 23
select select "920"
click at [285, 624] on select "1kg Bulk (10kg)" at bounding box center [340, 635] width 111 height 23
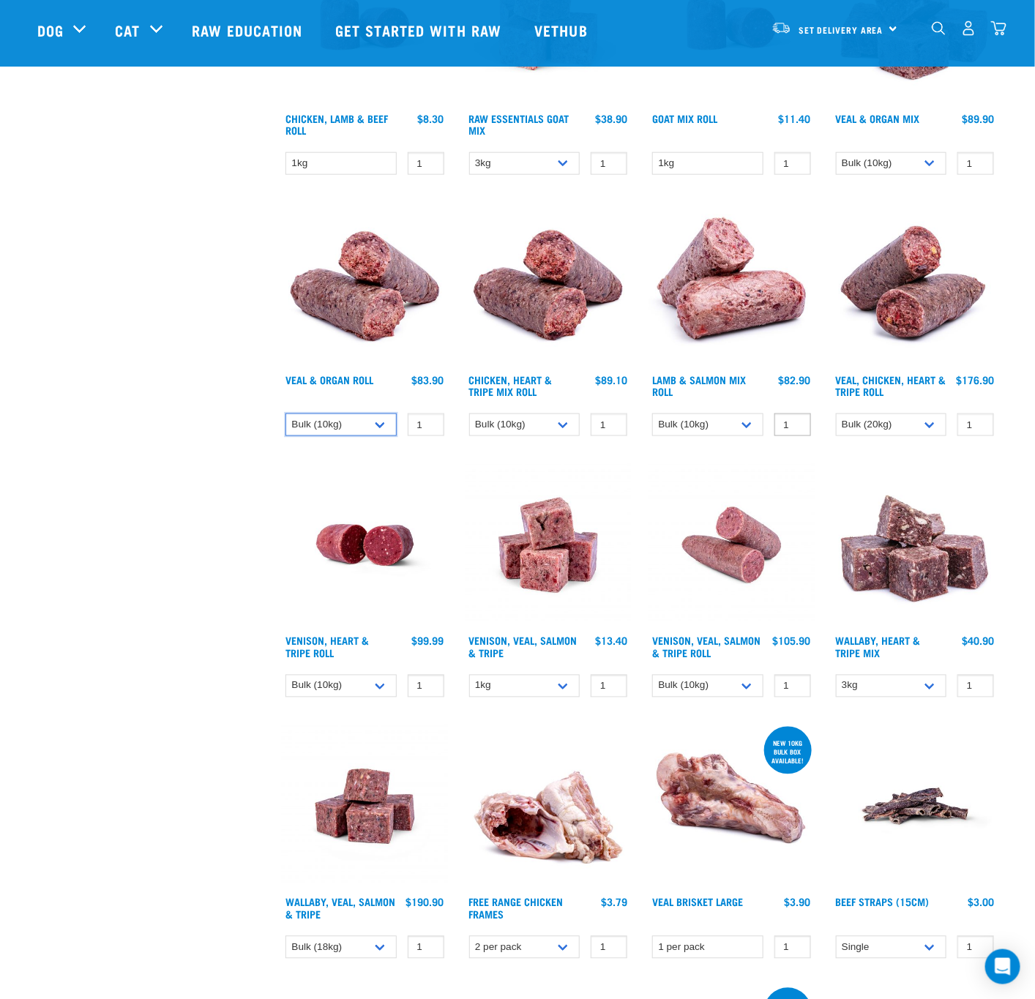
scroll to position [549, 0]
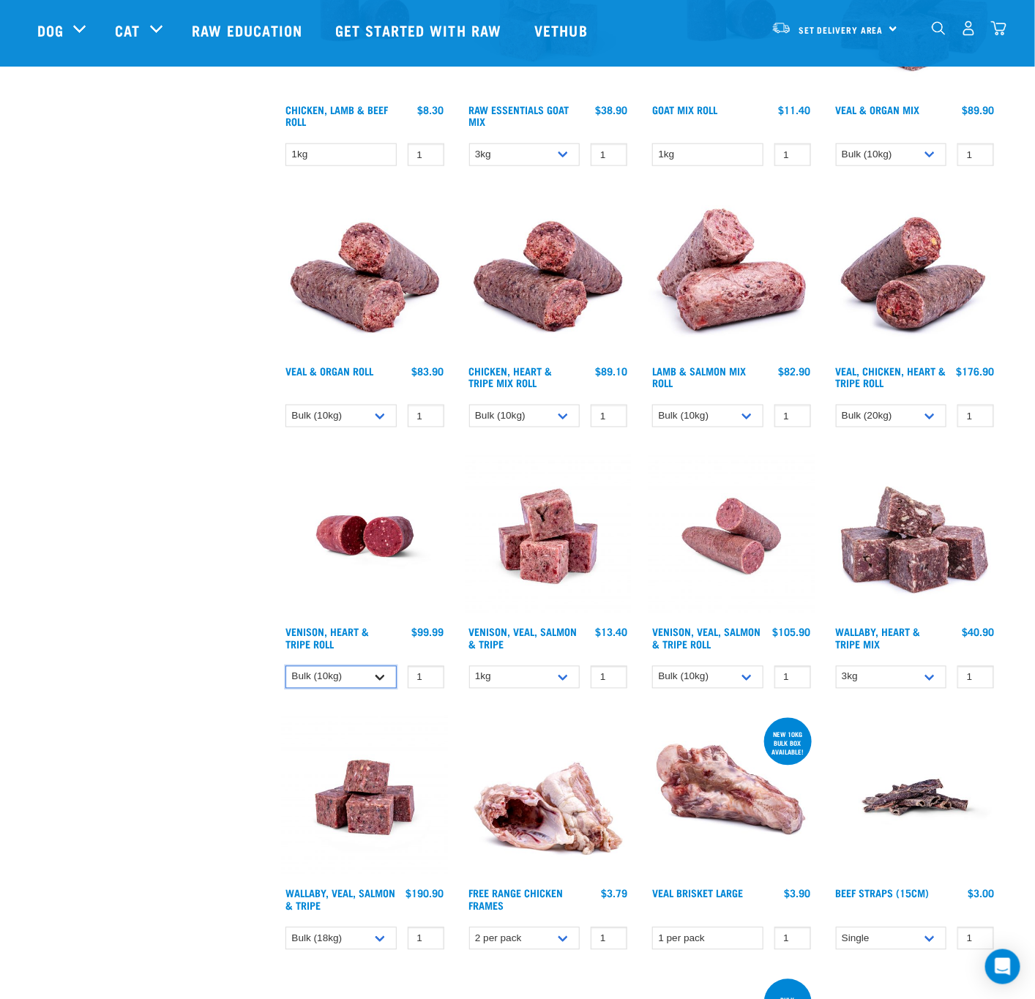
click at [360, 681] on select "1kg Bulk (10kg)" at bounding box center [340, 677] width 111 height 23
click at [705, 683] on select "1kg Bulk (10kg)" at bounding box center [707, 677] width 111 height 23
drag, startPoint x: 705, startPoint y: 683, endPoint x: 724, endPoint y: 686, distance: 19.9
click at [705, 683] on select "1kg Bulk (10kg)" at bounding box center [707, 677] width 111 height 23
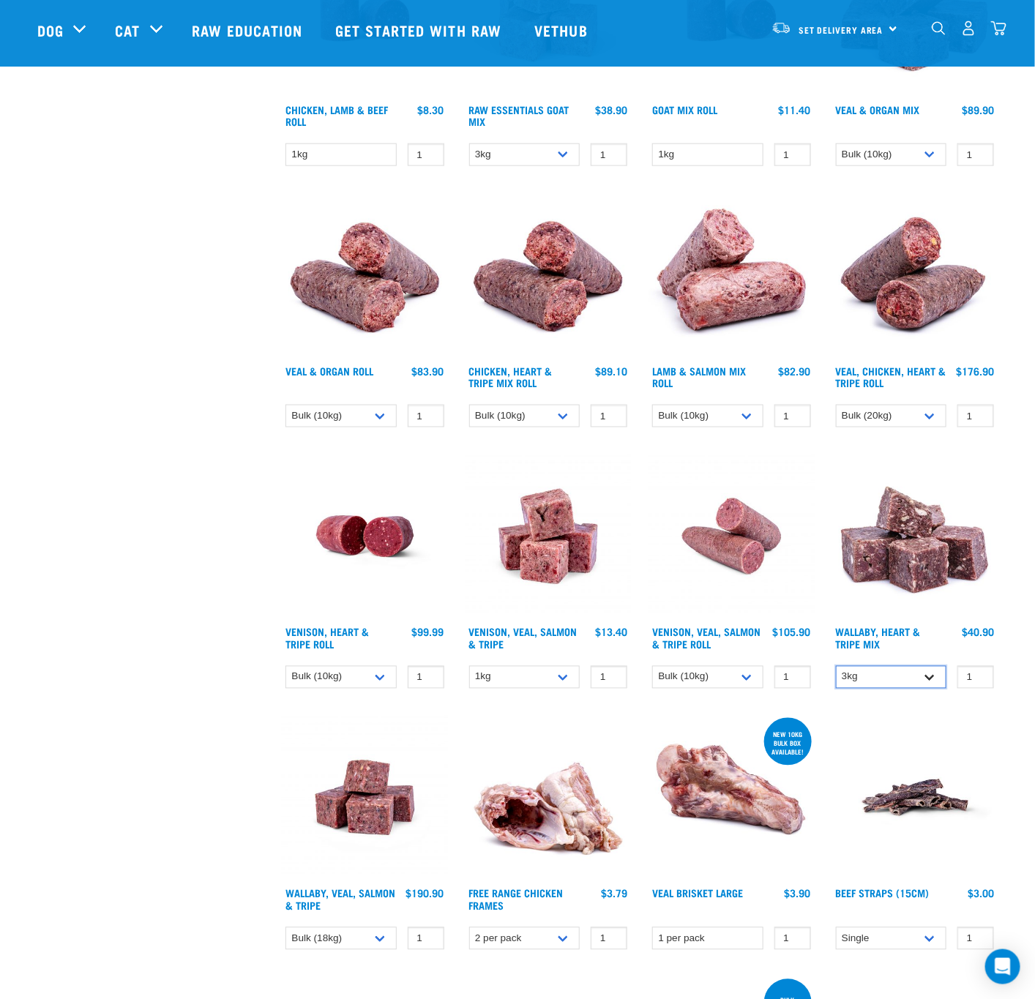
click at [839, 686] on select "1kg 3kg" at bounding box center [891, 677] width 111 height 23
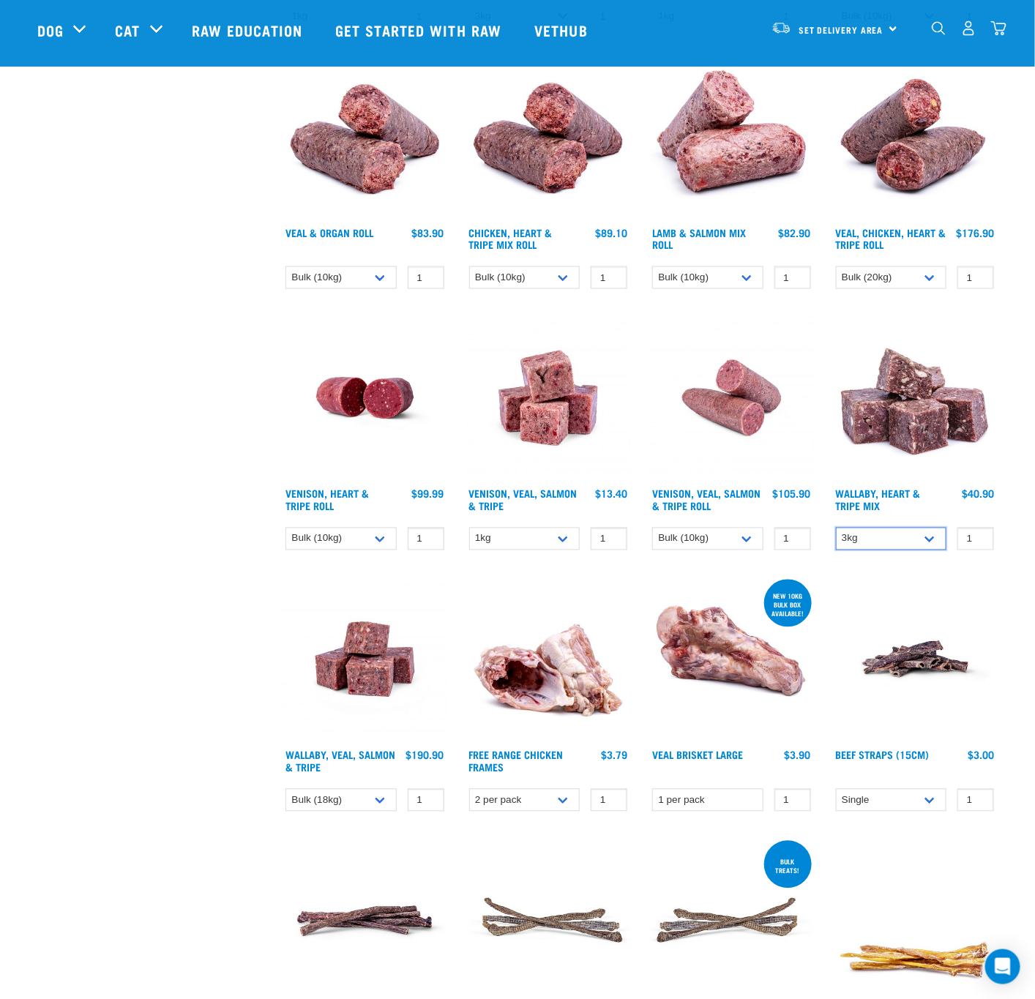
scroll to position [878, 0]
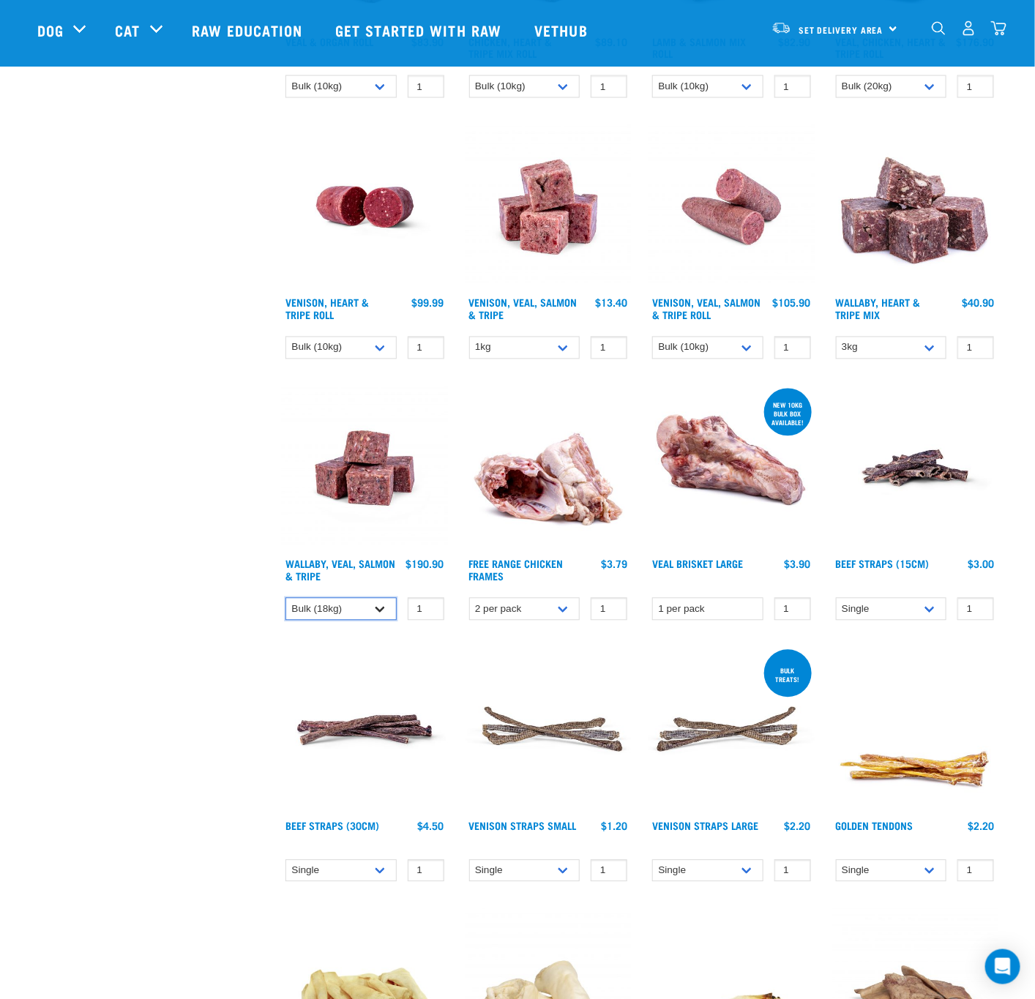
click at [365, 610] on select "1kg 3kg Bulk (18kg)" at bounding box center [340, 609] width 111 height 23
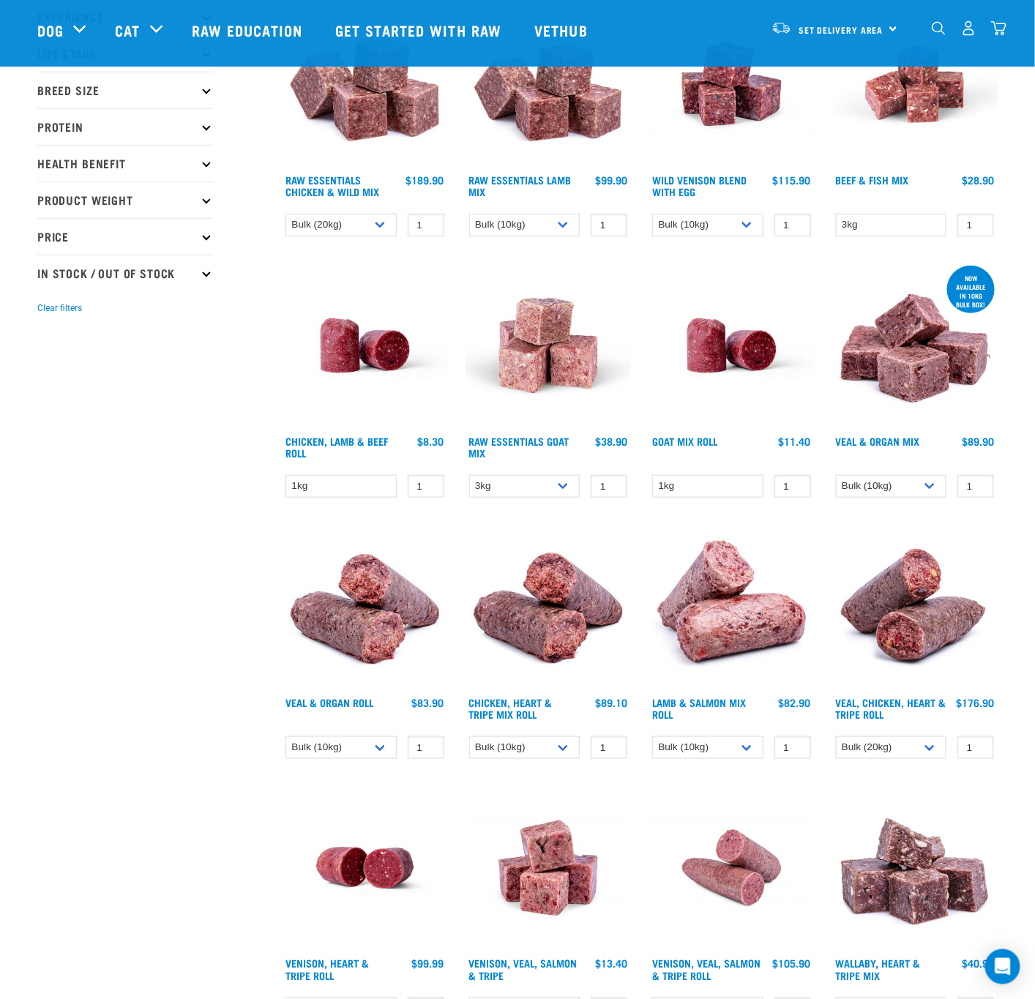
scroll to position [110, 0]
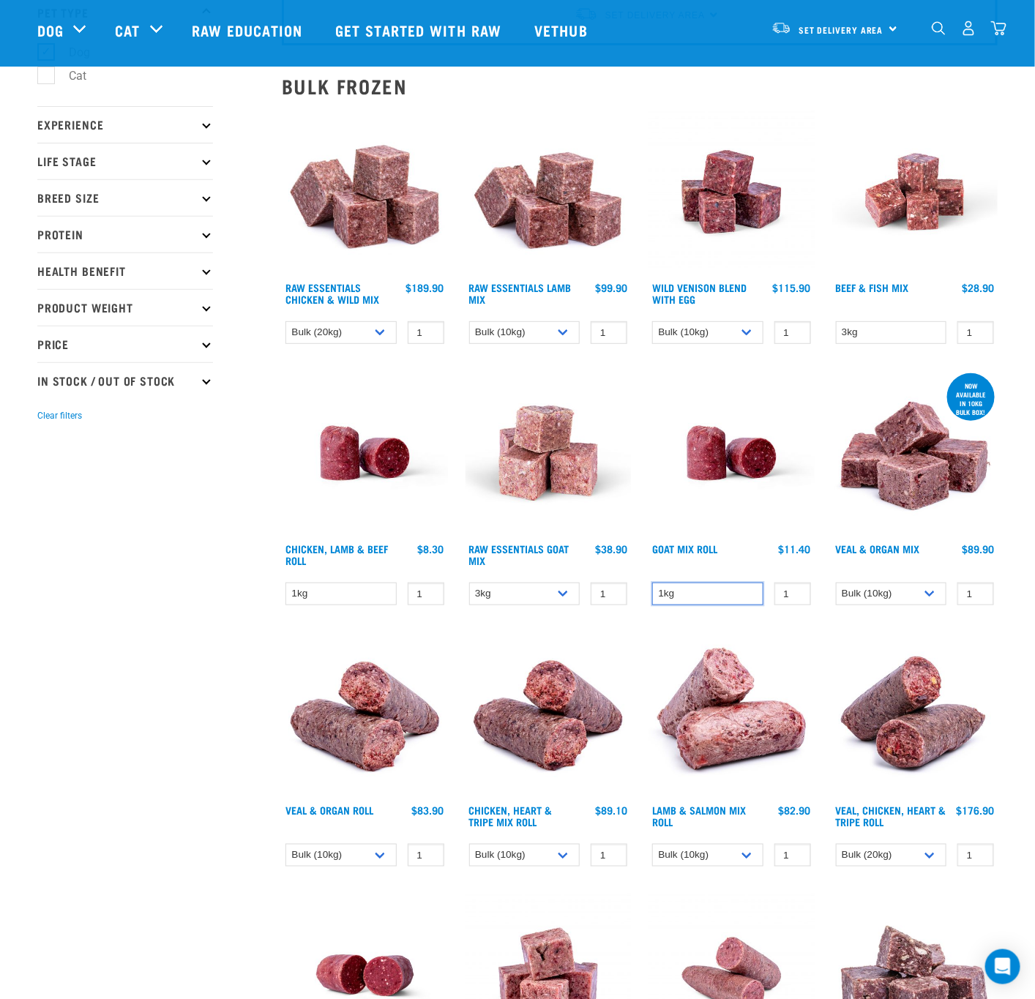
click at [718, 591] on select "1kg" at bounding box center [707, 593] width 111 height 23
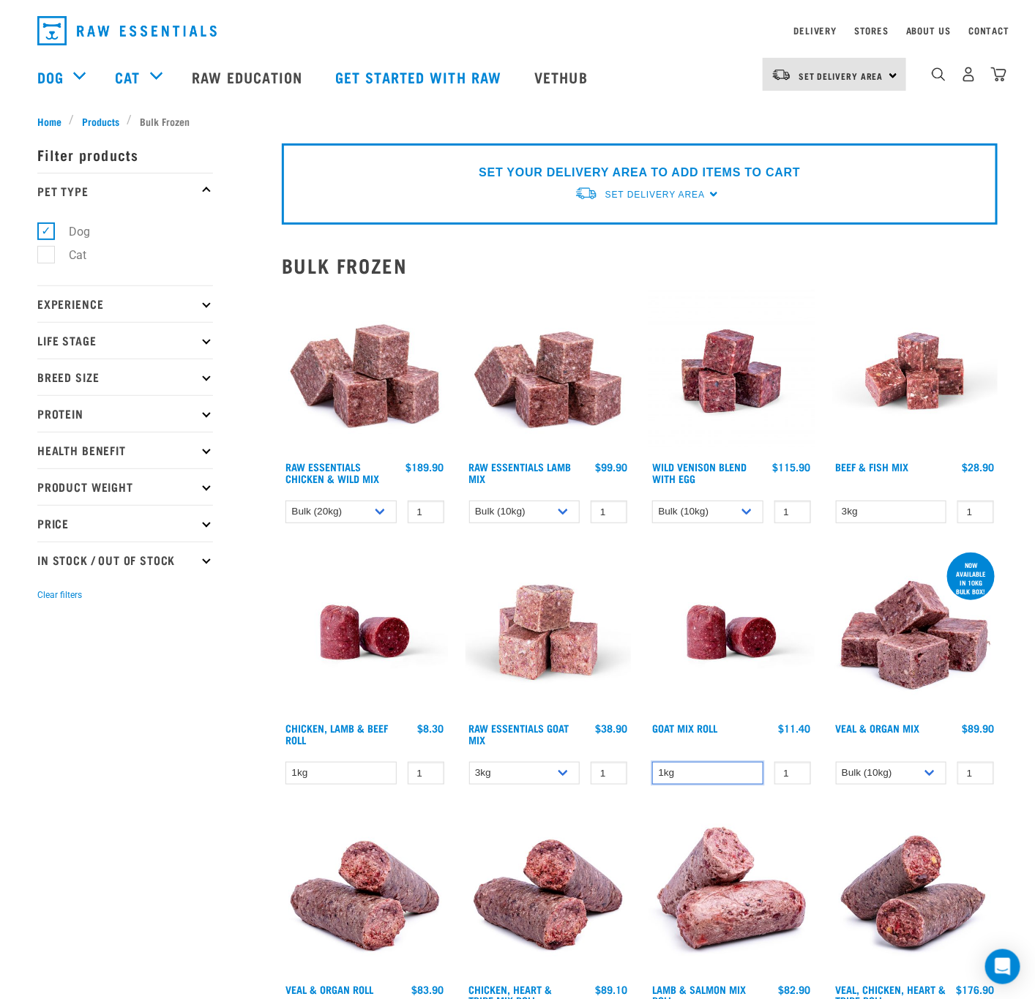
scroll to position [0, 0]
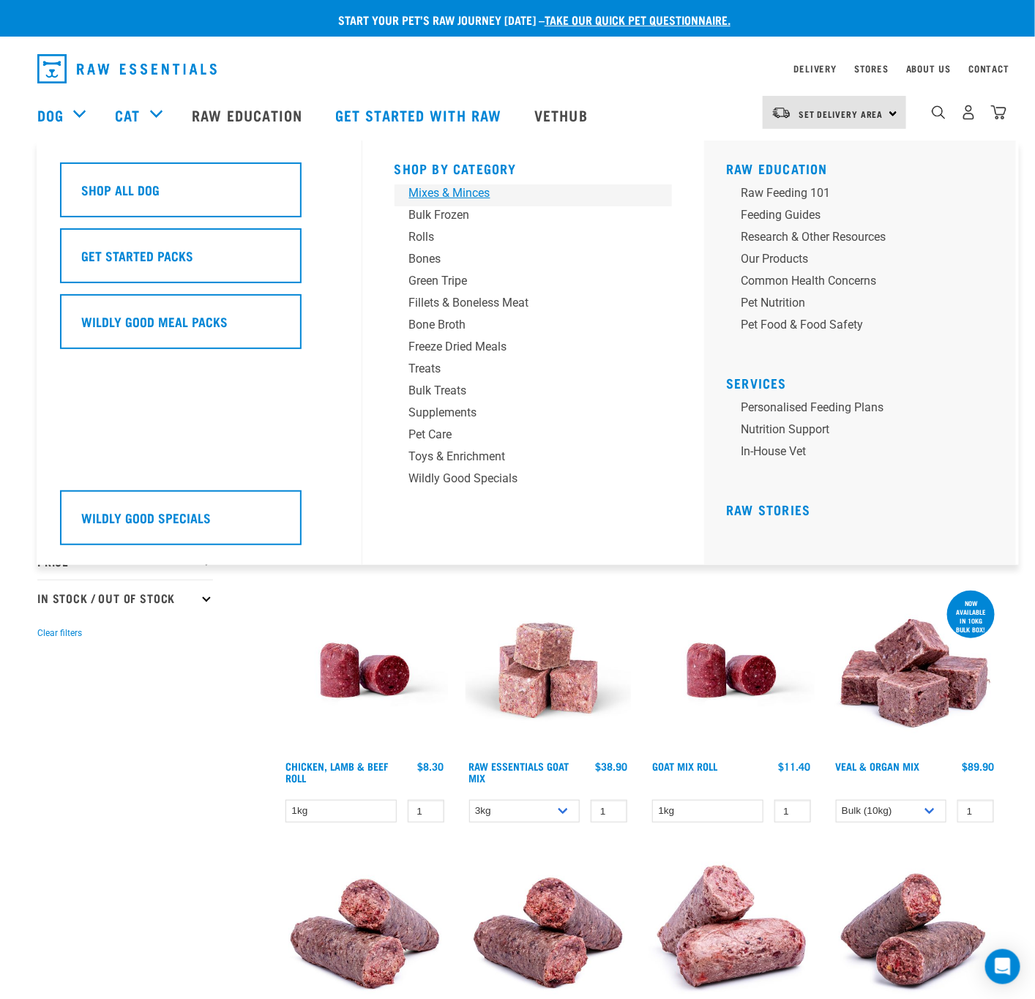
click at [463, 198] on div "Mixes & Minces" at bounding box center [523, 193] width 228 height 18
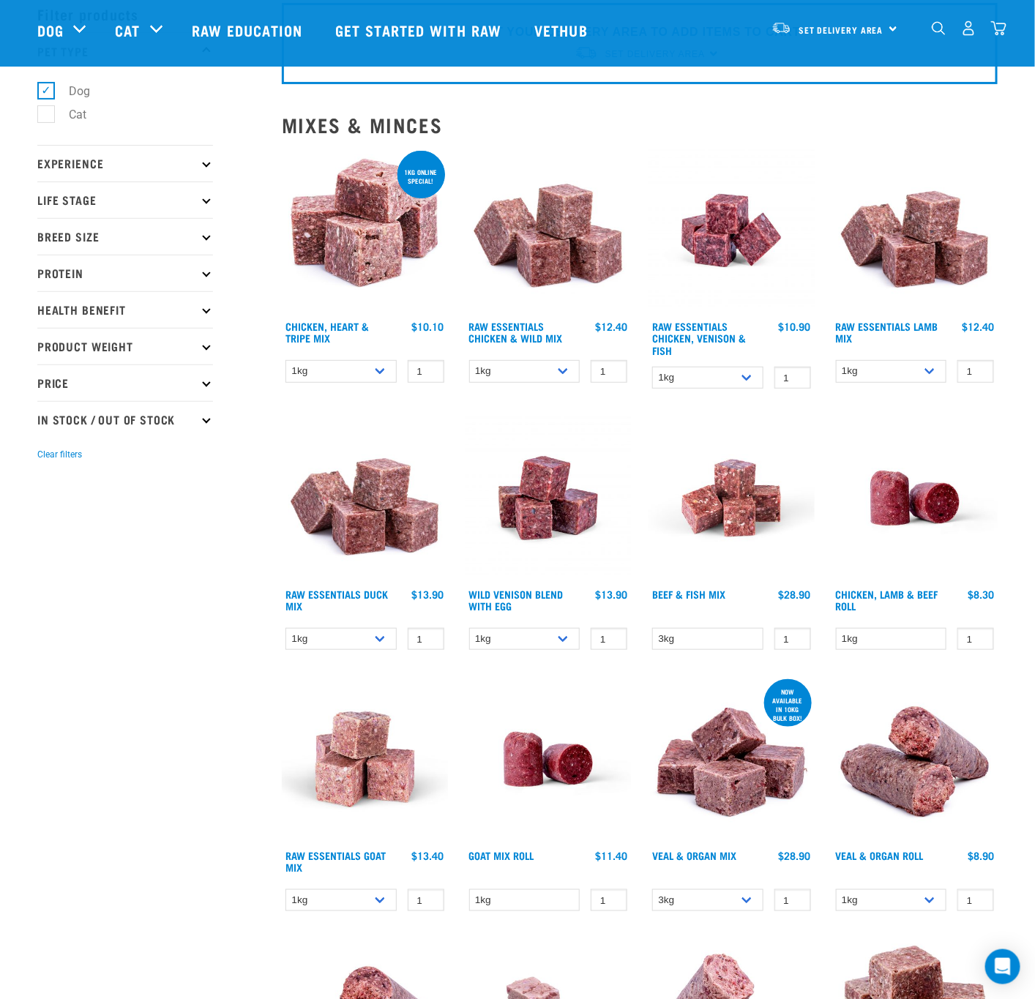
scroll to position [110, 0]
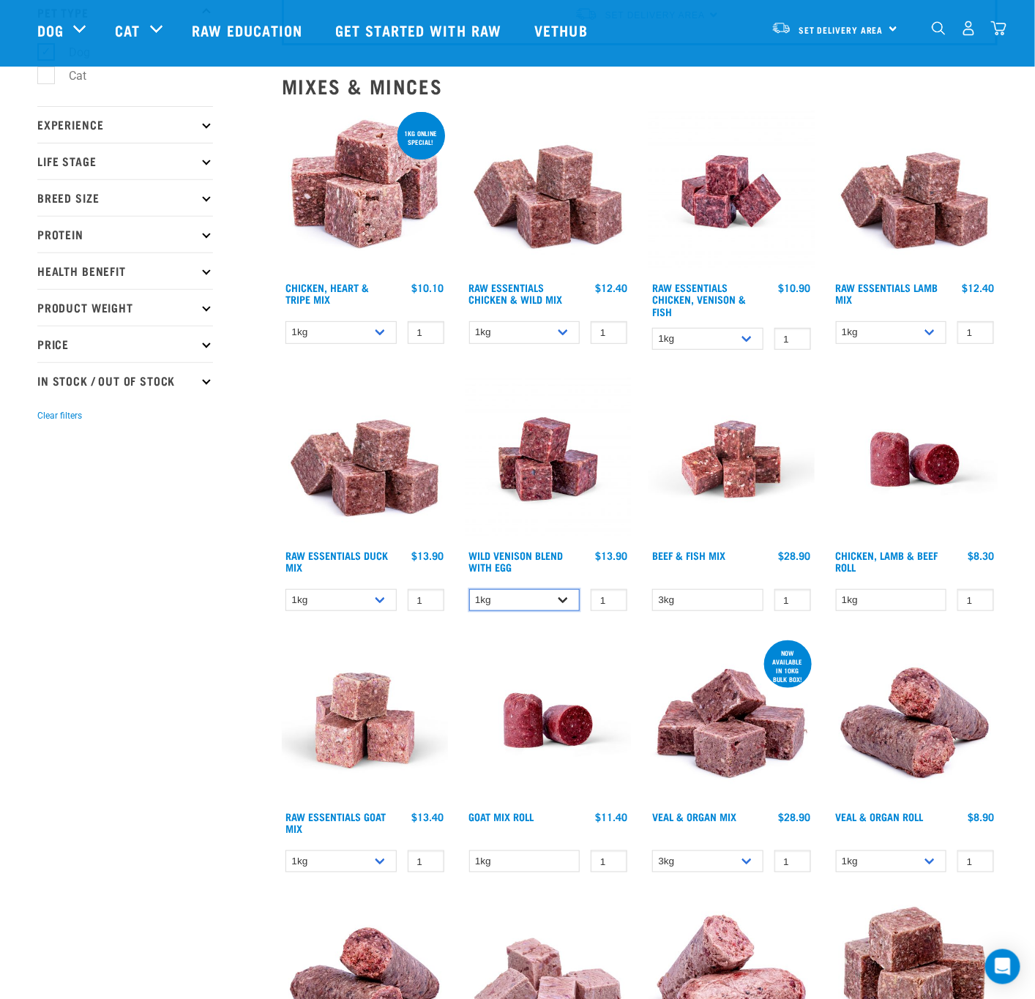
click at [528, 604] on select "1kg 3kg Bulk (10kg)" at bounding box center [524, 600] width 111 height 23
select select "50722"
click at [469, 589] on select "1kg 3kg Bulk (10kg)" at bounding box center [524, 600] width 111 height 23
click at [369, 596] on select "1kg 3kg" at bounding box center [340, 600] width 111 height 23
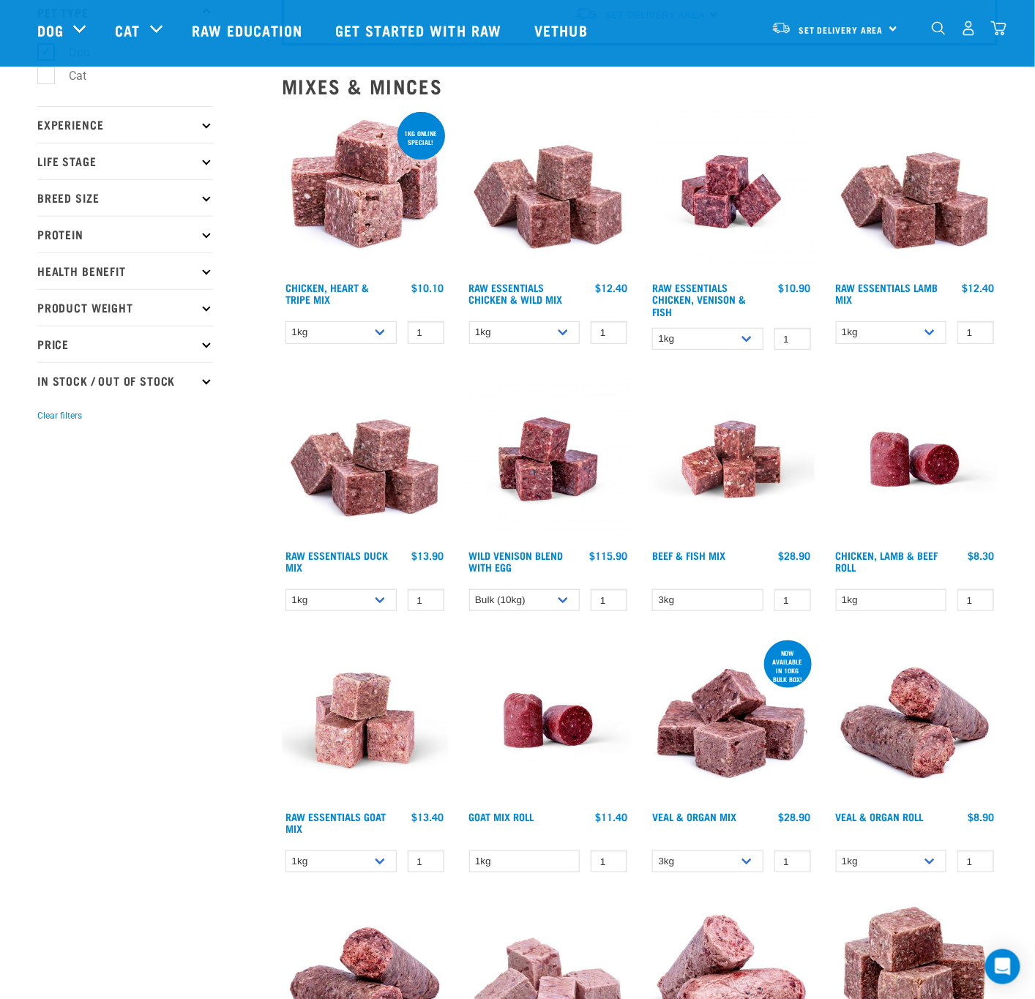
click at [361, 345] on div "1kg 3kg 1 0 100" at bounding box center [365, 333] width 166 height 26
click at [361, 332] on select "1kg 3kg" at bounding box center [340, 332] width 111 height 23
drag, startPoint x: 361, startPoint y: 332, endPoint x: 375, endPoint y: 330, distance: 14.8
click at [361, 332] on select "1kg 3kg" at bounding box center [340, 332] width 111 height 23
click at [556, 332] on select "1kg 3kg Bulk (20kg)" at bounding box center [524, 332] width 111 height 23
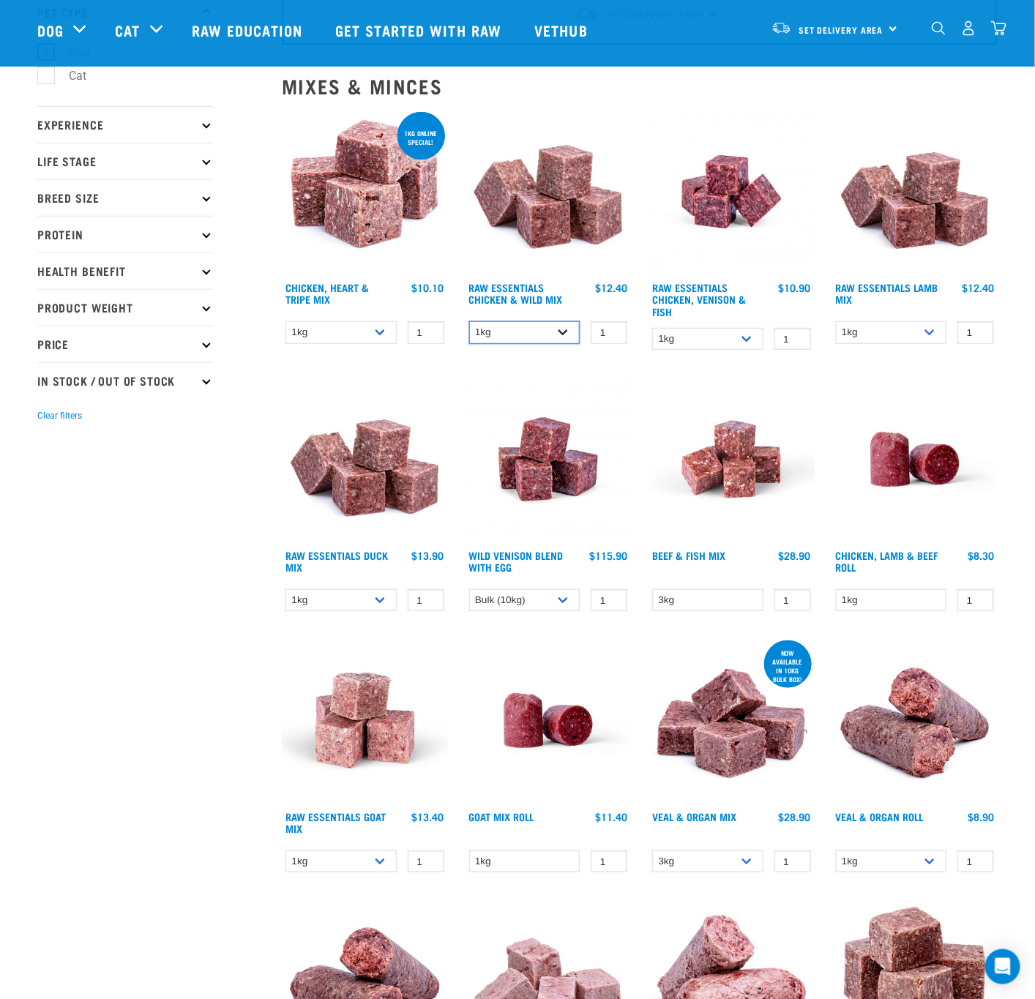
click at [556, 332] on select "1kg 3kg Bulk (20kg)" at bounding box center [524, 332] width 111 height 23
click at [735, 331] on select "1kg 3kg" at bounding box center [707, 339] width 111 height 23
click at [920, 336] on select "1kg 3kg Bulk (10kg)" at bounding box center [891, 332] width 111 height 23
select select "341961"
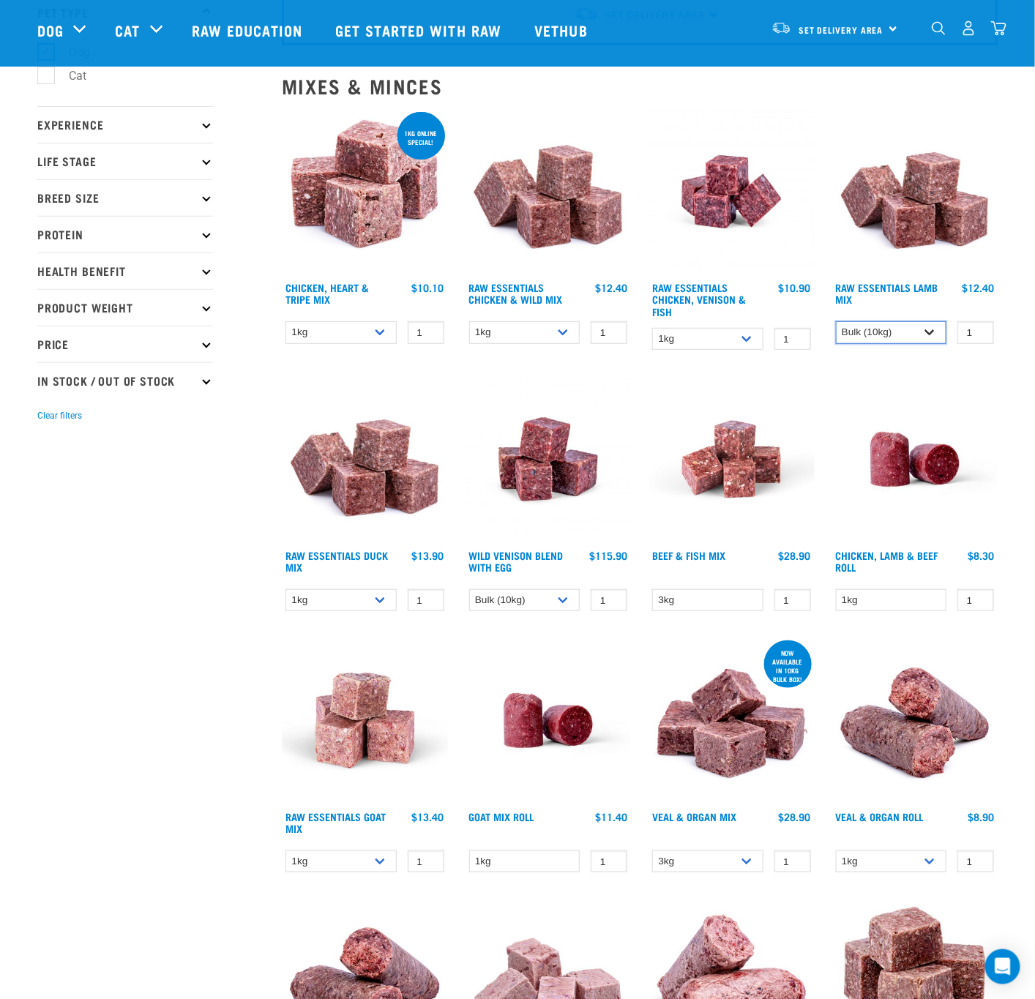
click at [836, 321] on select "1kg 3kg Bulk (10kg)" at bounding box center [891, 332] width 111 height 23
click at [999, 420] on div "Chicken, Lamb & Beef Roll 1" at bounding box center [915, 497] width 184 height 261
click at [892, 601] on select "1kg" at bounding box center [891, 600] width 111 height 23
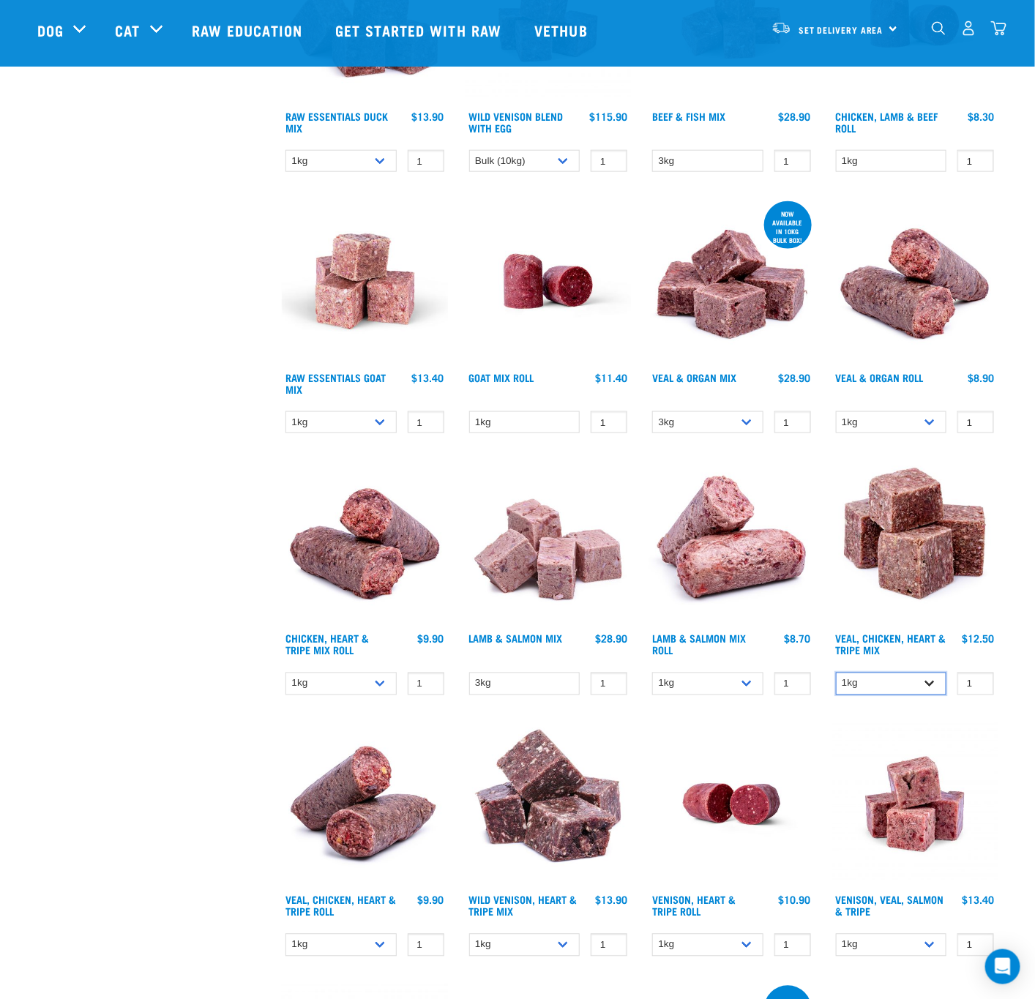
click at [890, 687] on select "1kg 3kg" at bounding box center [891, 683] width 111 height 23
click at [562, 675] on select "3kg" at bounding box center [524, 683] width 111 height 23
click at [560, 942] on select "1kg 3kg" at bounding box center [524, 945] width 111 height 23
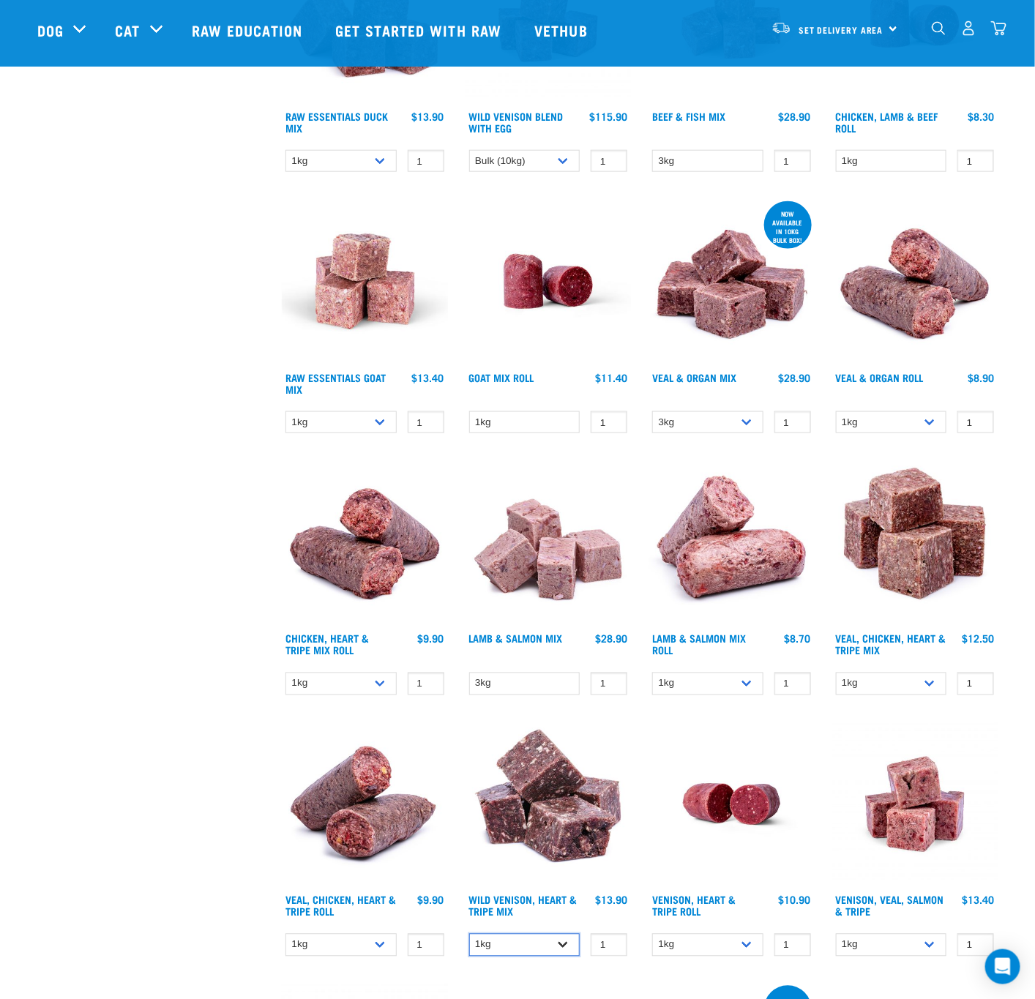
click at [560, 942] on select "1kg 3kg" at bounding box center [524, 945] width 111 height 23
click at [924, 946] on select "1kg 3kg Bulk (18kg)" at bounding box center [891, 945] width 111 height 23
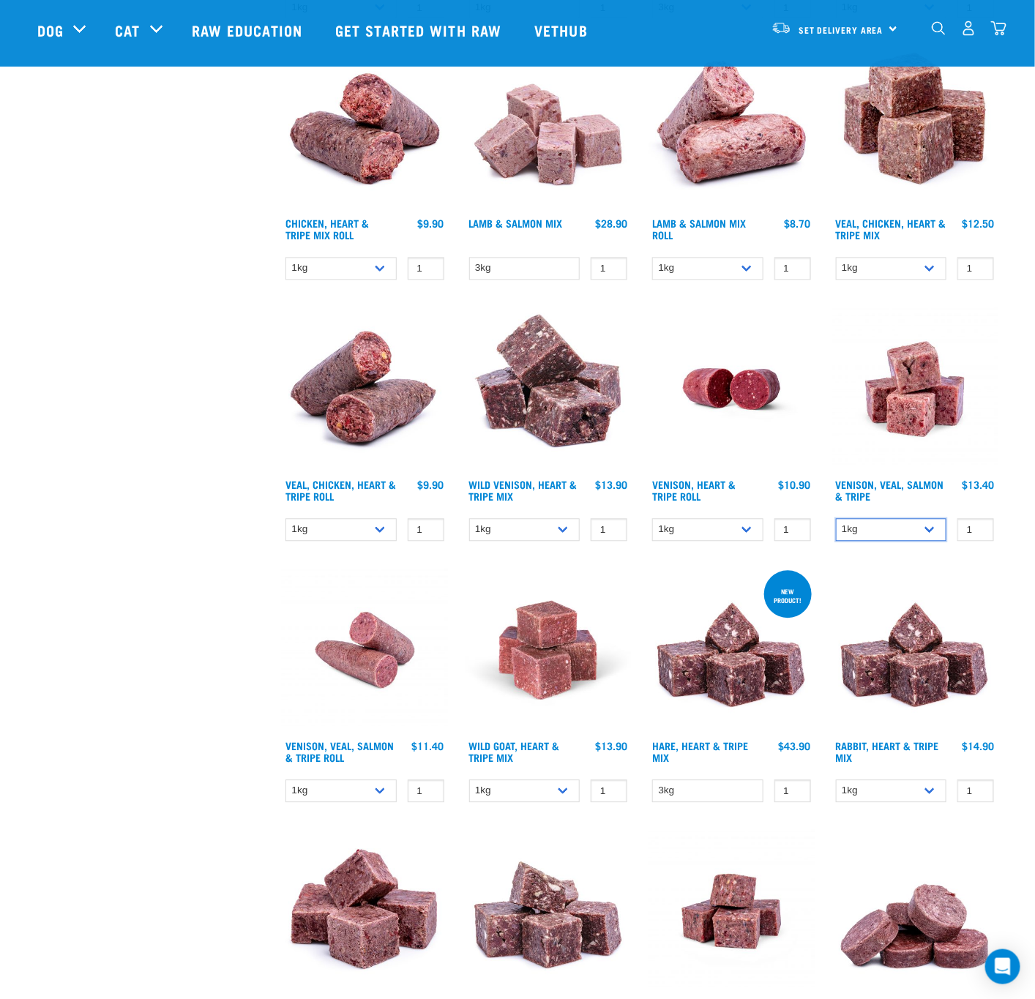
scroll to position [1097, 0]
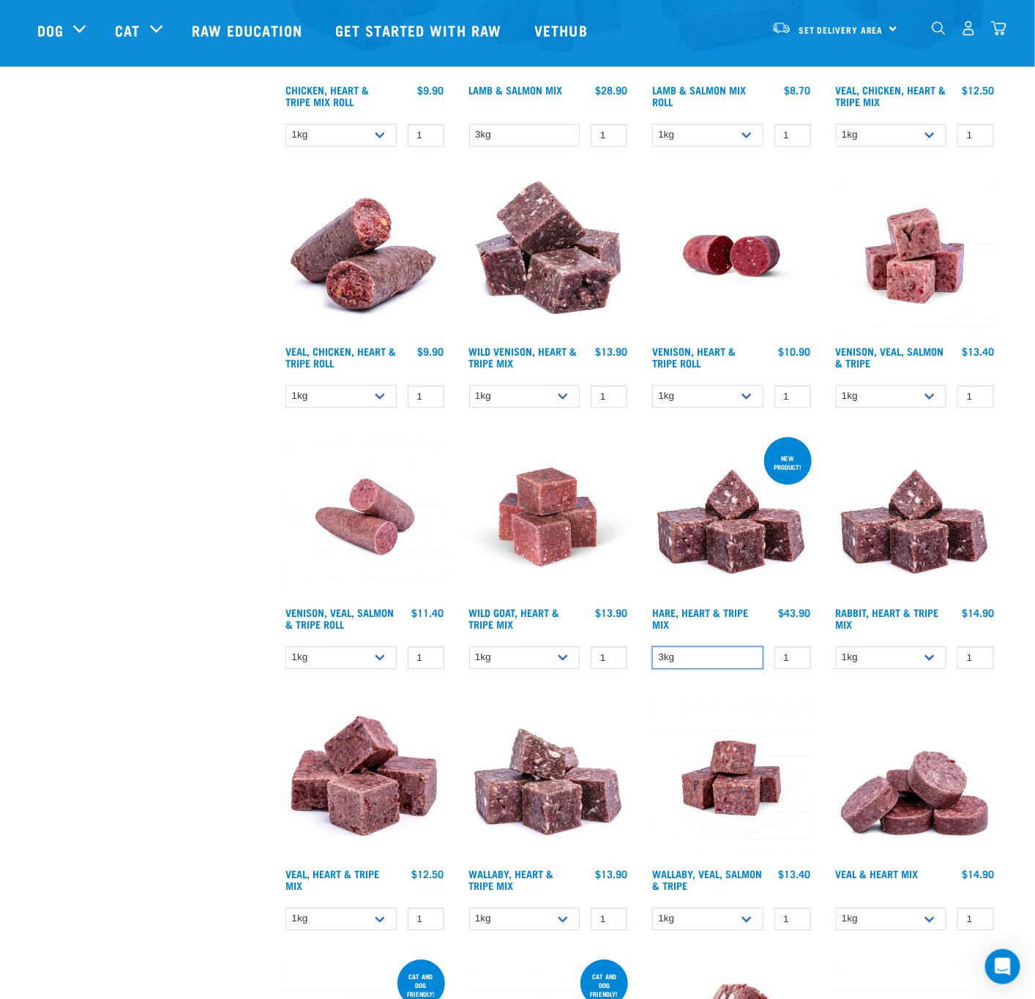
click at [705, 663] on select "3kg" at bounding box center [707, 657] width 111 height 23
drag, startPoint x: 705, startPoint y: 663, endPoint x: 738, endPoint y: 663, distance: 32.9
click at [705, 663] on select "3kg" at bounding box center [707, 657] width 111 height 23
click at [889, 664] on select "1kg 3kg" at bounding box center [891, 657] width 111 height 23
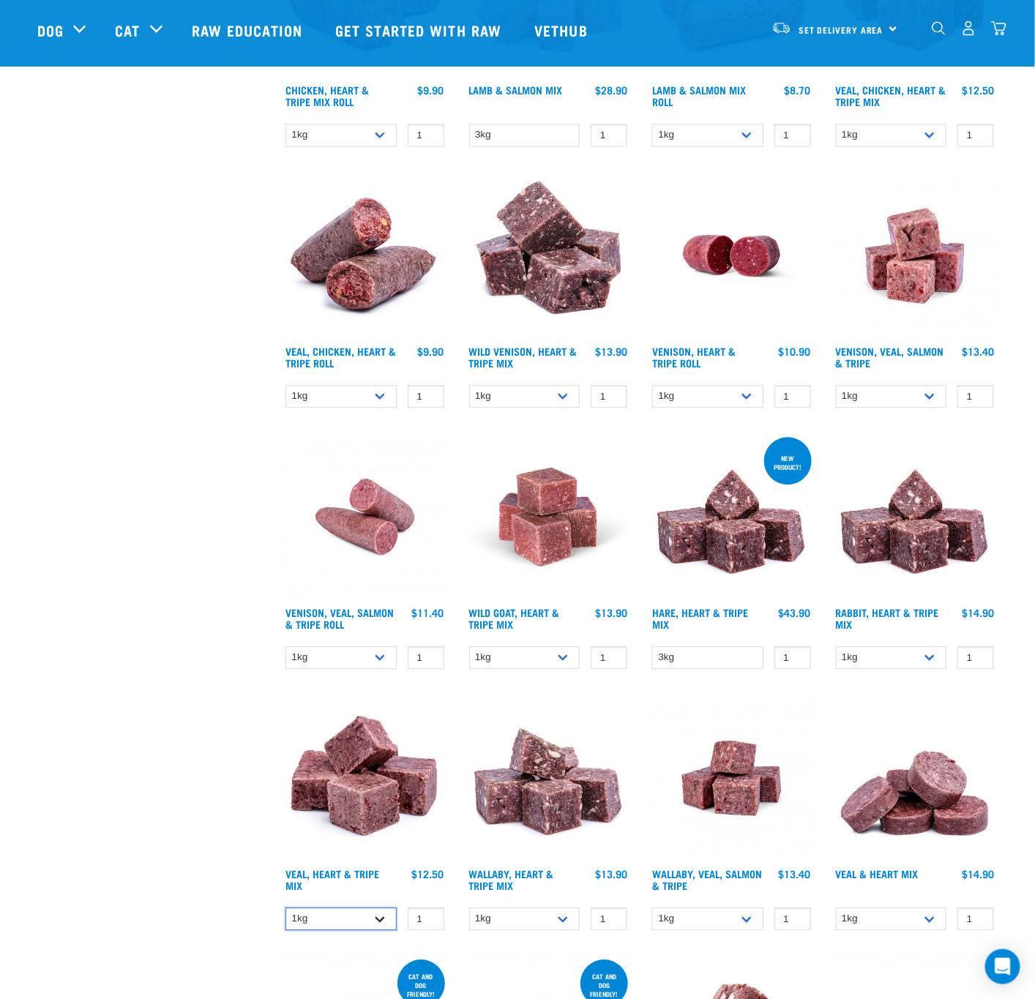
click at [341, 927] on select "1kg 3kg Bulk (10kg)" at bounding box center [340, 918] width 111 height 23
select select "14880"
click at [285, 907] on select "1kg 3kg Bulk (10kg)" at bounding box center [340, 918] width 111 height 23
click at [539, 922] on select "1kg 3kg" at bounding box center [524, 918] width 111 height 23
drag, startPoint x: 539, startPoint y: 922, endPoint x: 630, endPoint y: 922, distance: 91.5
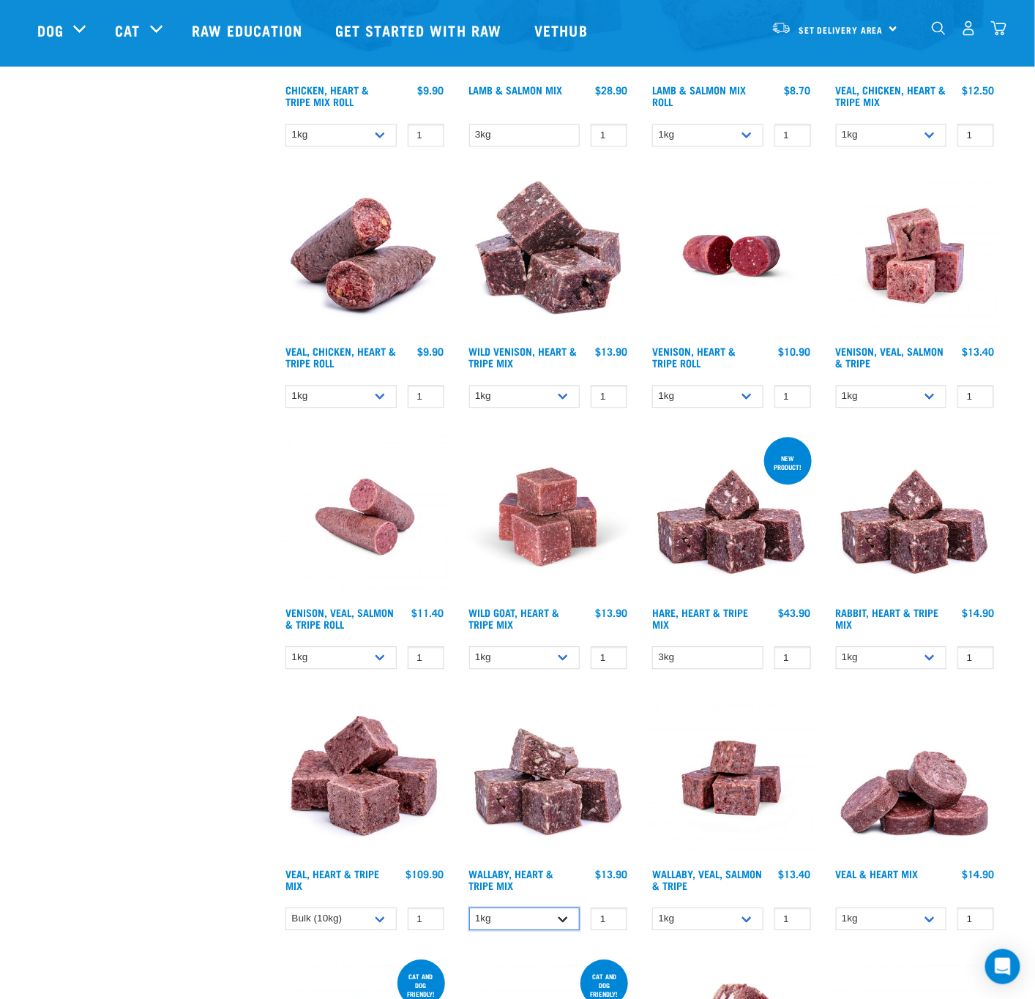
click at [539, 922] on select "1kg 3kg" at bounding box center [524, 918] width 111 height 23
click at [709, 923] on select "1kg 3kg Bulk (18kg)" at bounding box center [707, 918] width 111 height 23
click at [874, 916] on select "1kg 3kg" at bounding box center [891, 918] width 111 height 23
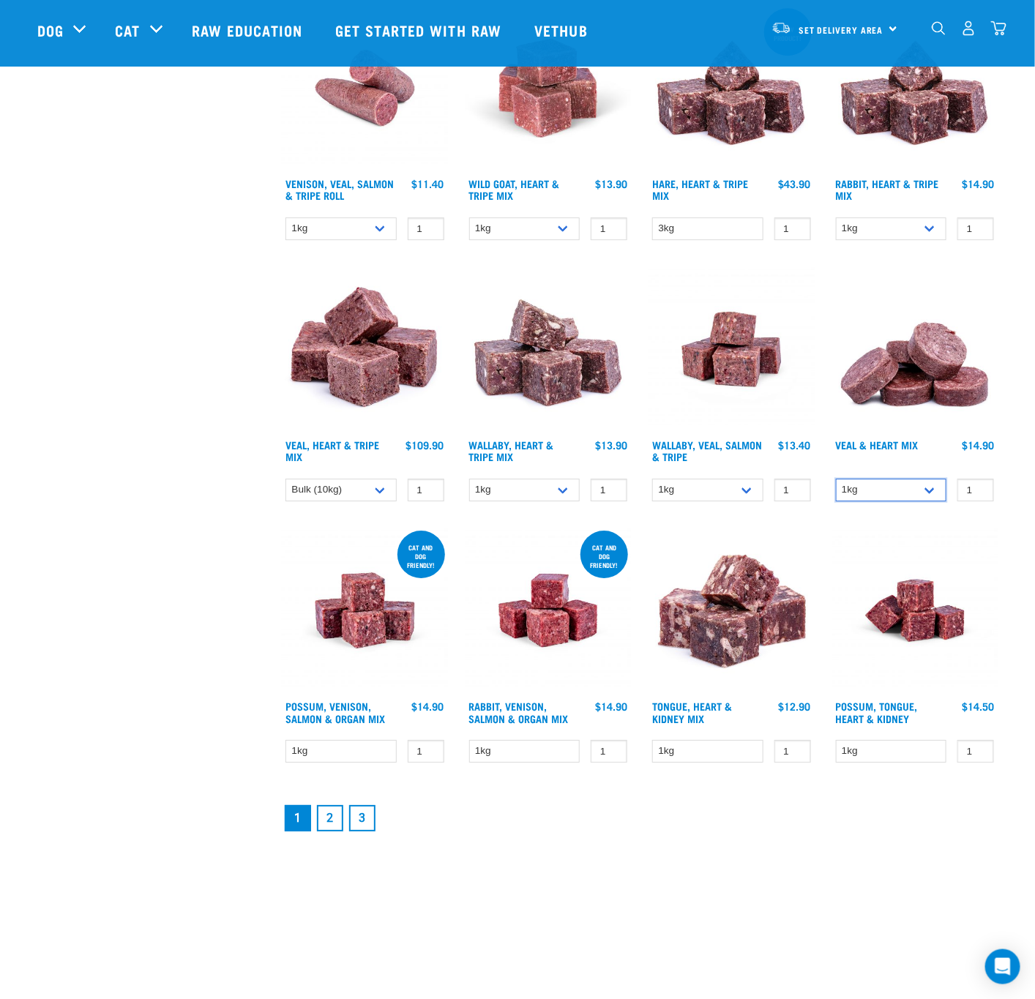
scroll to position [1536, 0]
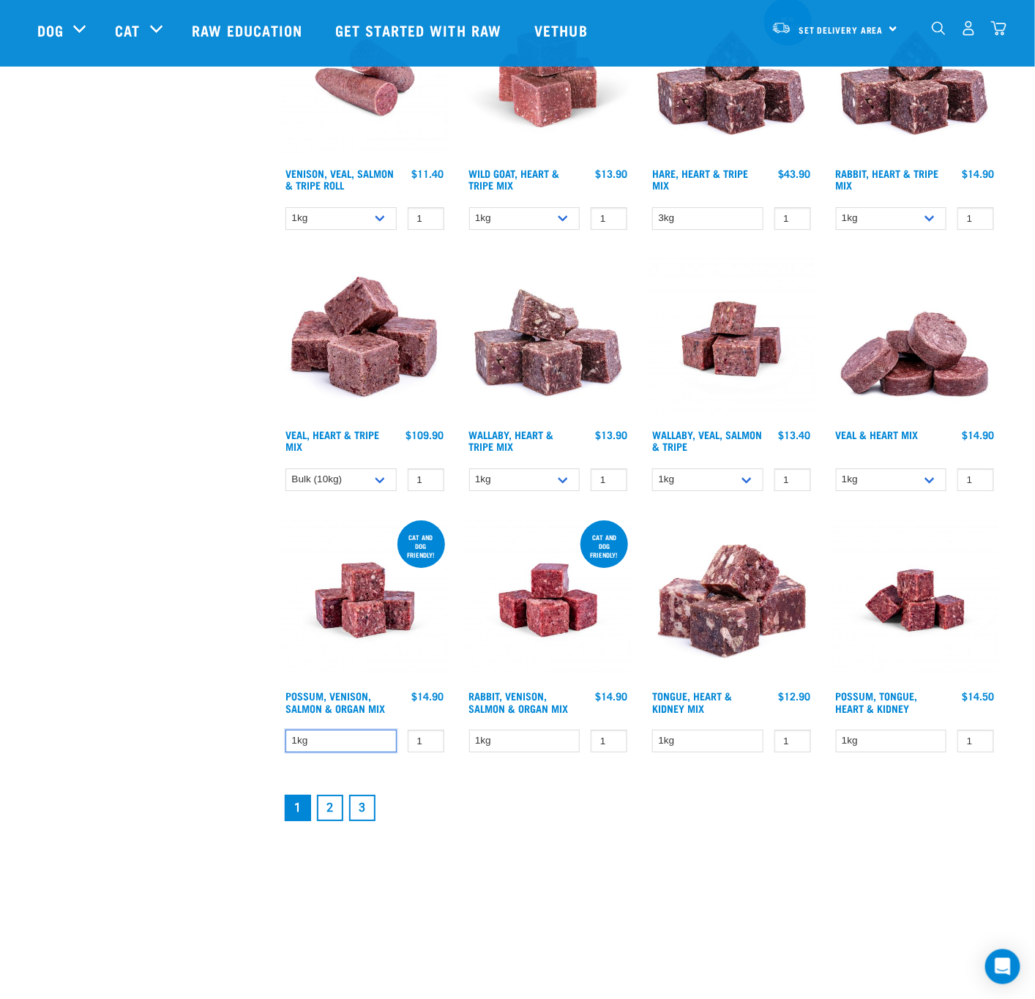
click at [367, 745] on select "1kg" at bounding box center [340, 740] width 111 height 23
drag, startPoint x: 367, startPoint y: 745, endPoint x: 382, endPoint y: 743, distance: 15.5
click at [367, 745] on select "1kg" at bounding box center [340, 740] width 111 height 23
click at [498, 747] on select "1kg" at bounding box center [524, 740] width 111 height 23
drag, startPoint x: 498, startPoint y: 747, endPoint x: 571, endPoint y: 738, distance: 73.1
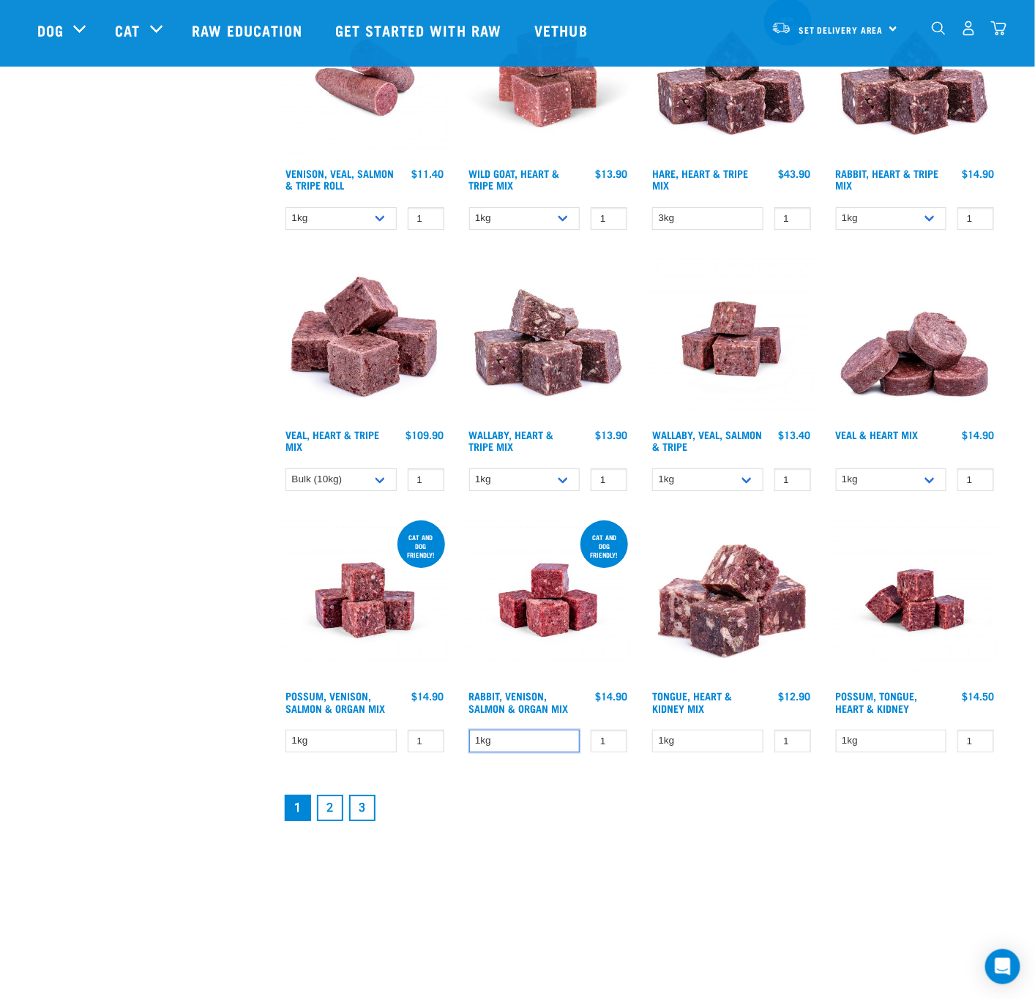
click at [498, 747] on select "1kg" at bounding box center [524, 740] width 111 height 23
click at [679, 738] on select "1kg" at bounding box center [707, 740] width 111 height 23
click at [332, 806] on link "2" at bounding box center [330, 808] width 26 height 26
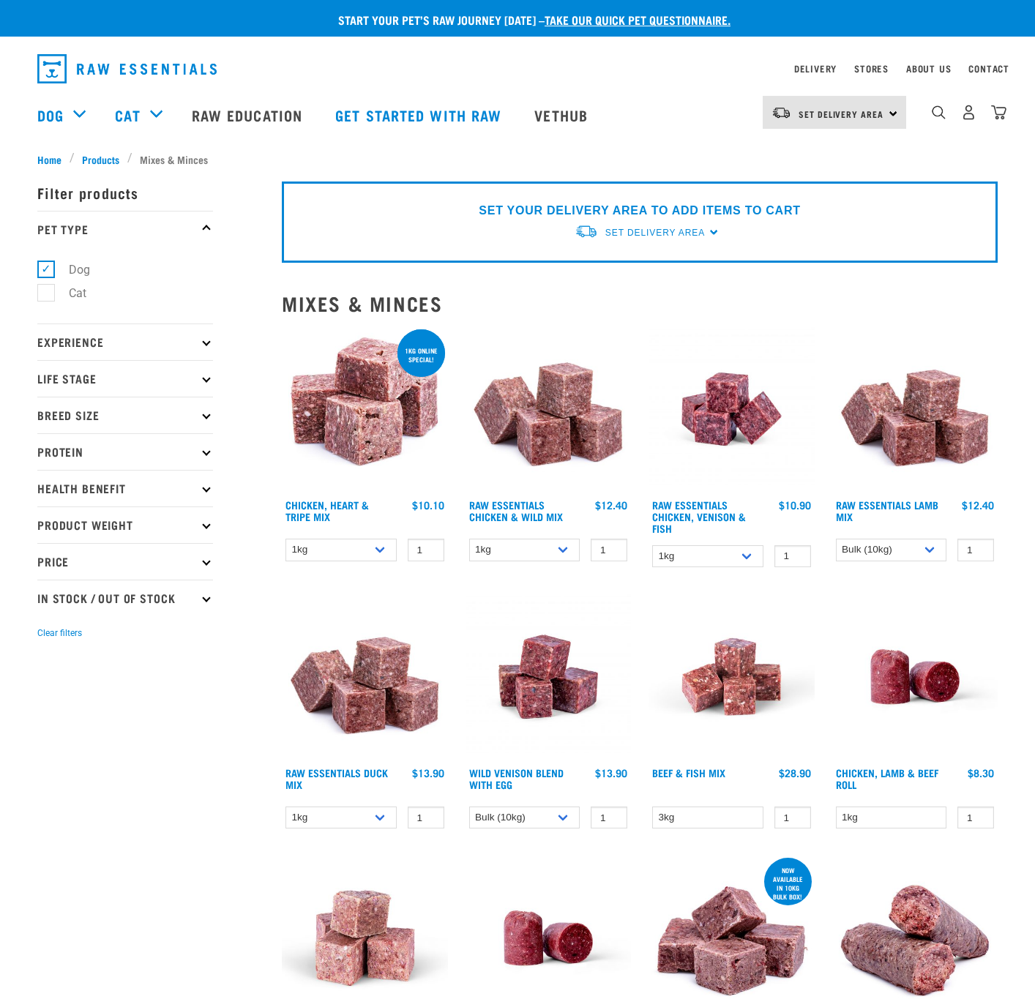
select select "341961"
select select "50722"
select select "14880"
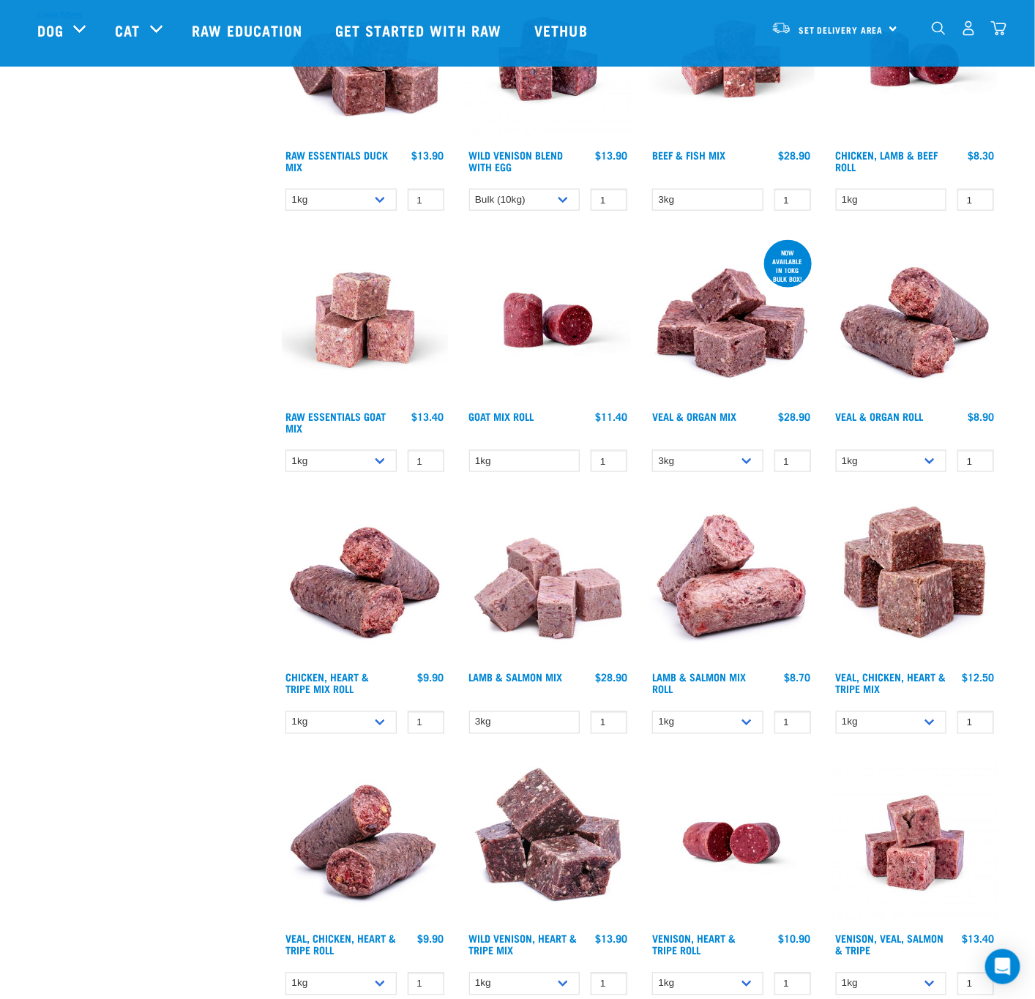
scroll to position [549, 0]
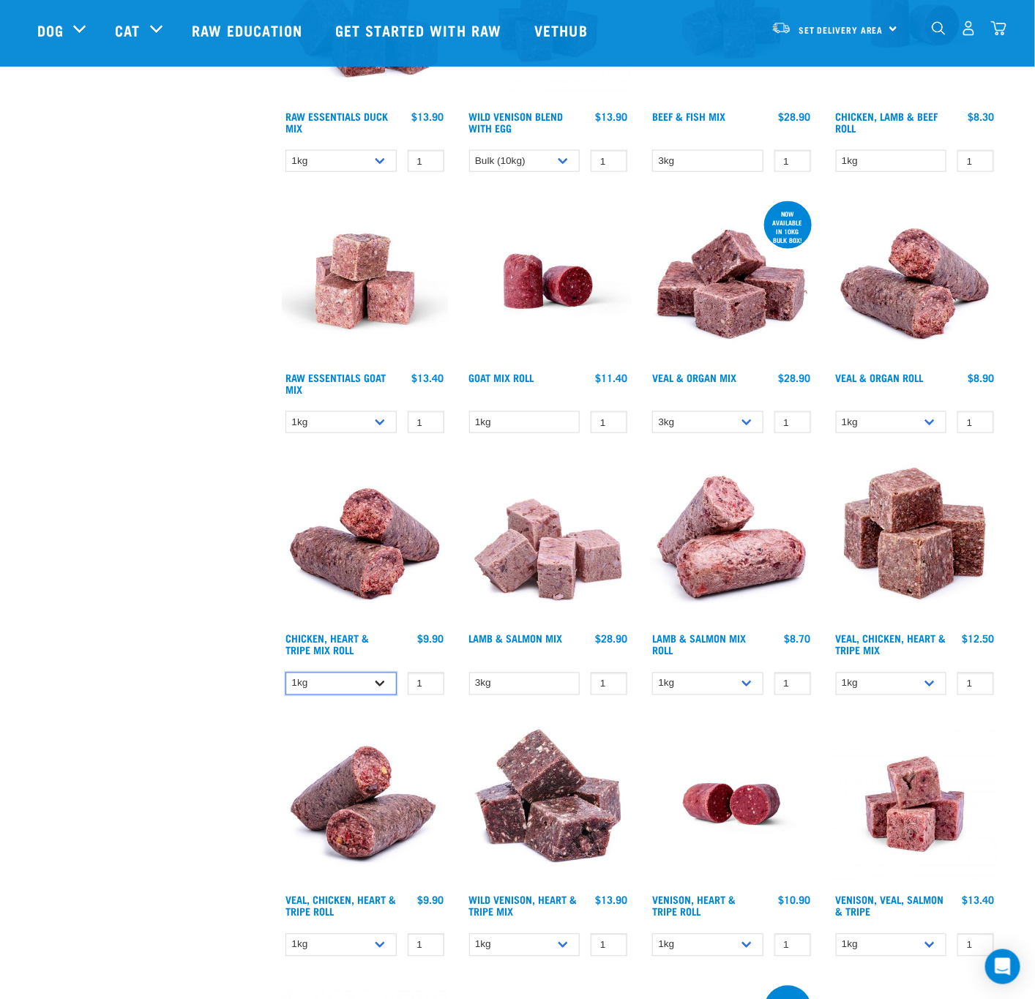
click at [349, 685] on select "1kg Bulk (10kg)" at bounding box center [340, 683] width 111 height 23
click at [733, 683] on select "1kg Bulk (10kg)" at bounding box center [707, 683] width 111 height 23
select select "913"
click at [652, 672] on select "1kg Bulk (10kg)" at bounding box center [707, 683] width 111 height 23
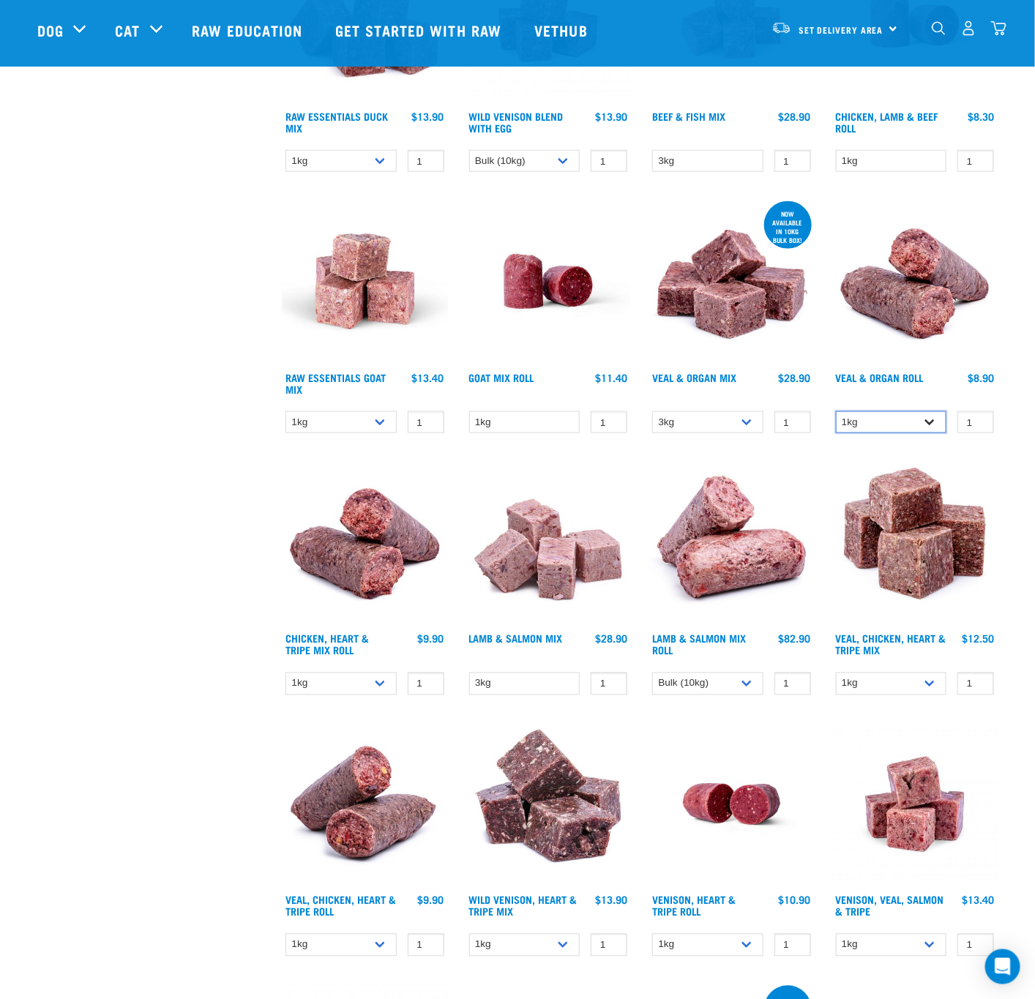
click at [915, 420] on select "1kg Bulk (10kg)" at bounding box center [891, 422] width 111 height 23
select select "920"
click at [836, 411] on select "1kg Bulk (10kg)" at bounding box center [891, 422] width 111 height 23
click at [1014, 508] on div "Start your pet’s raw journey [DATE] – take our quick pet questionnaire. Deliver…" at bounding box center [517, 631] width 1035 height 2360
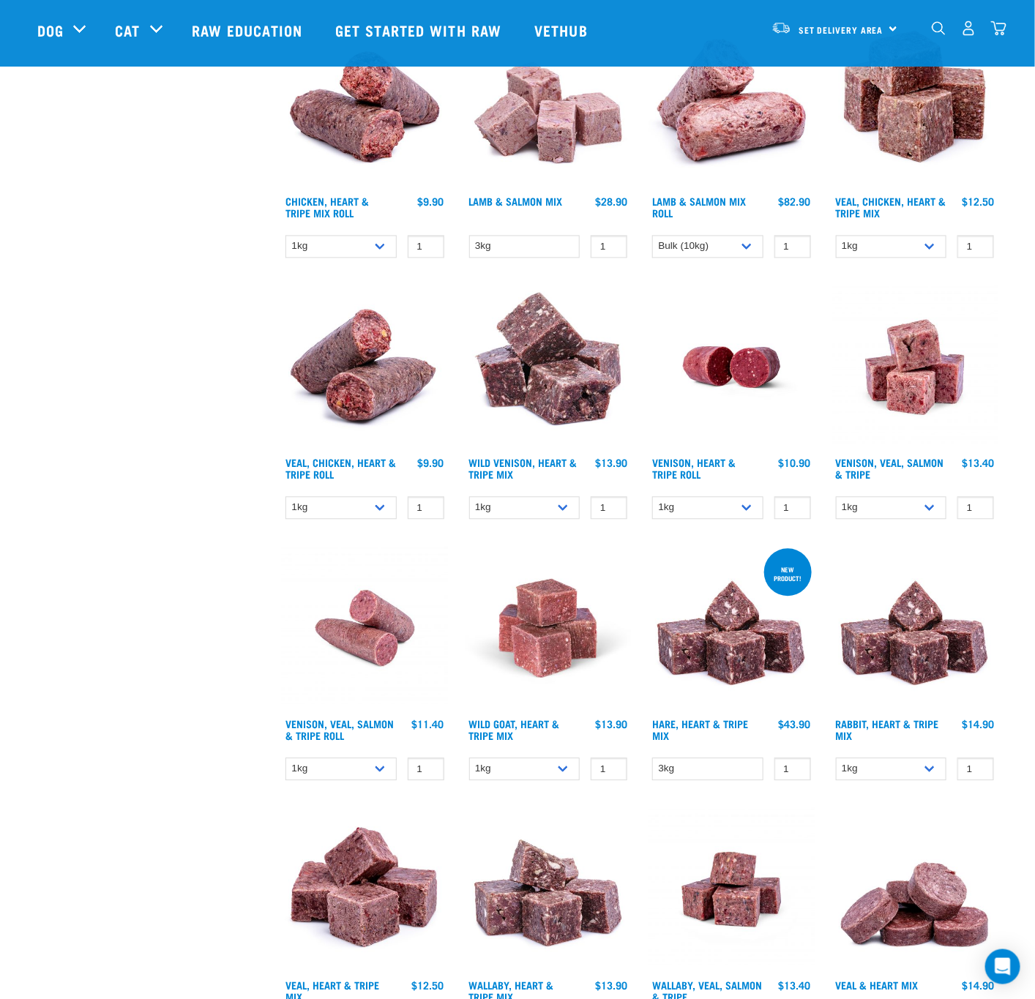
scroll to position [988, 0]
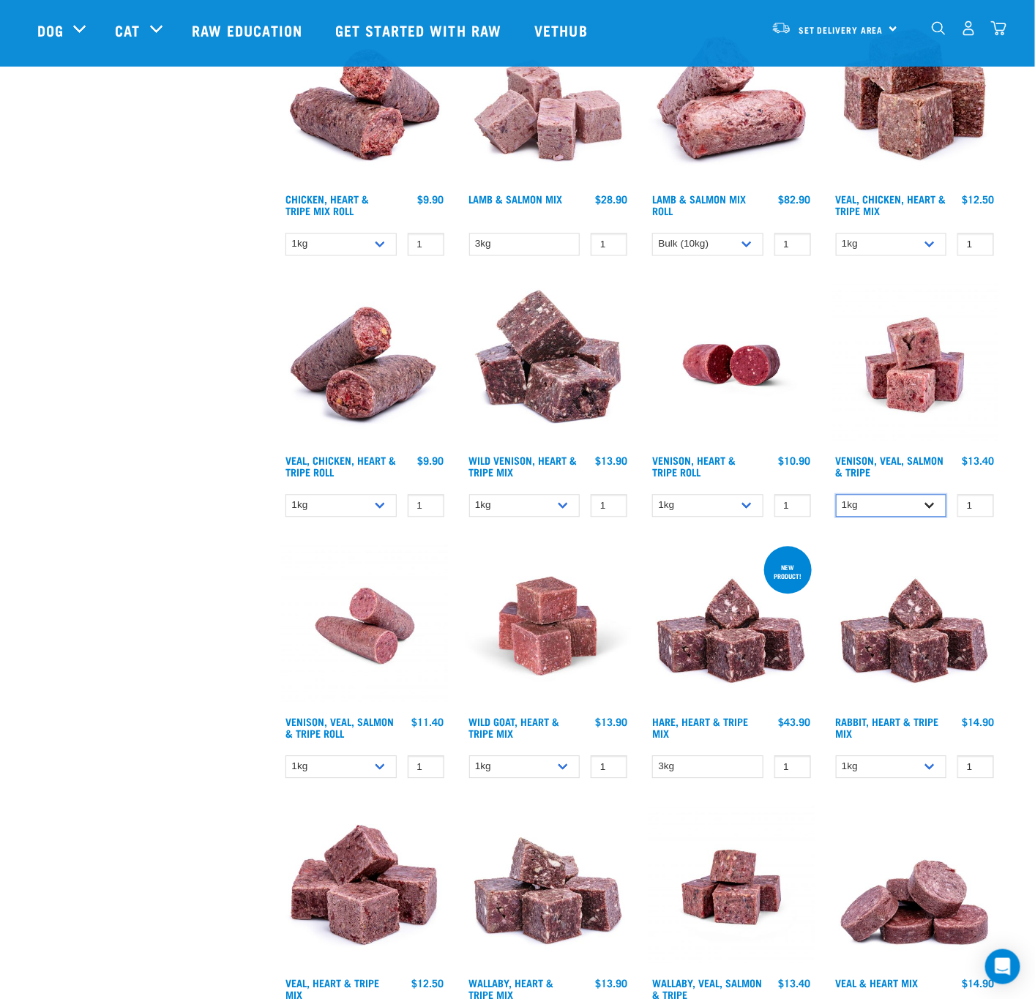
click at [917, 503] on select "1kg 3kg Bulk (18kg)" at bounding box center [891, 506] width 111 height 23
select select "327935"
click at [836, 495] on select "1kg 3kg Bulk (18kg)" at bounding box center [891, 506] width 111 height 23
click at [338, 770] on select "1kg Bulk (10kg)" at bounding box center [340, 767] width 111 height 23
select select "336057"
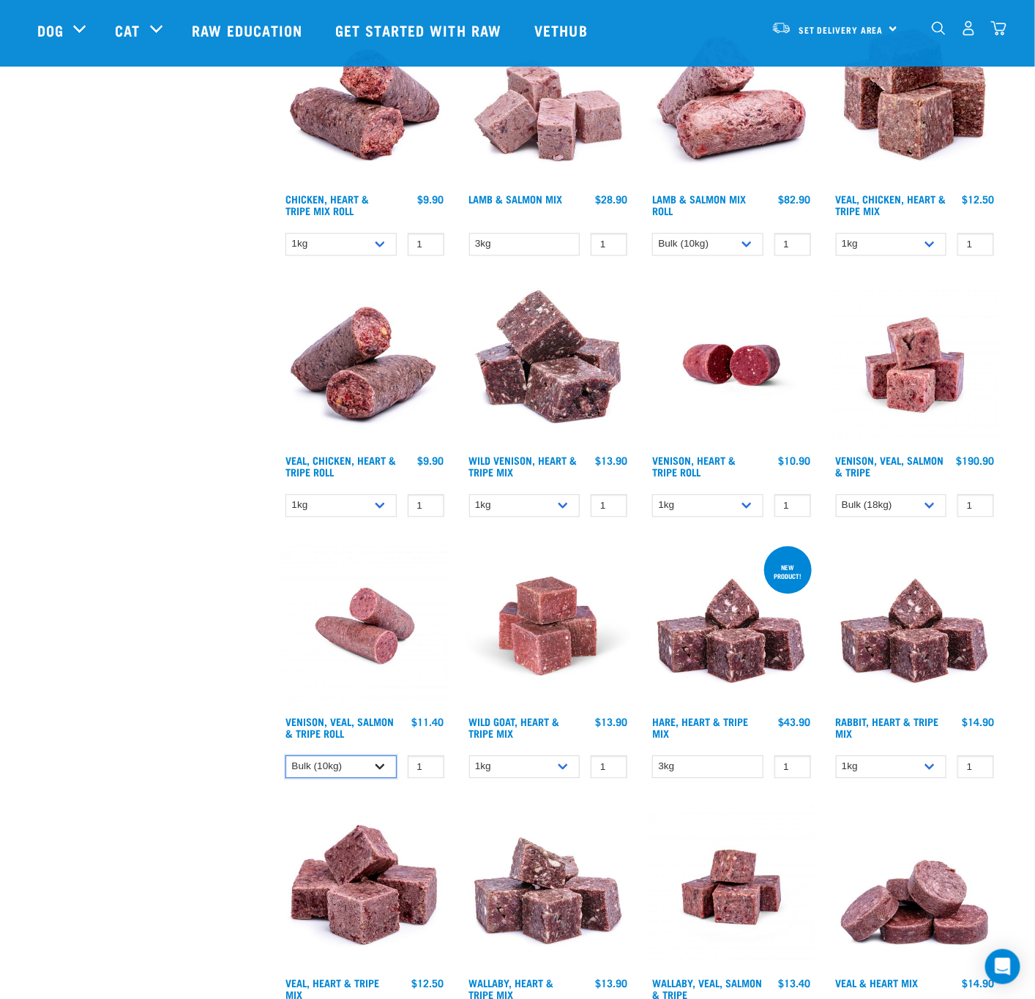
click at [285, 756] on select "1kg Bulk (10kg)" at bounding box center [340, 767] width 111 height 23
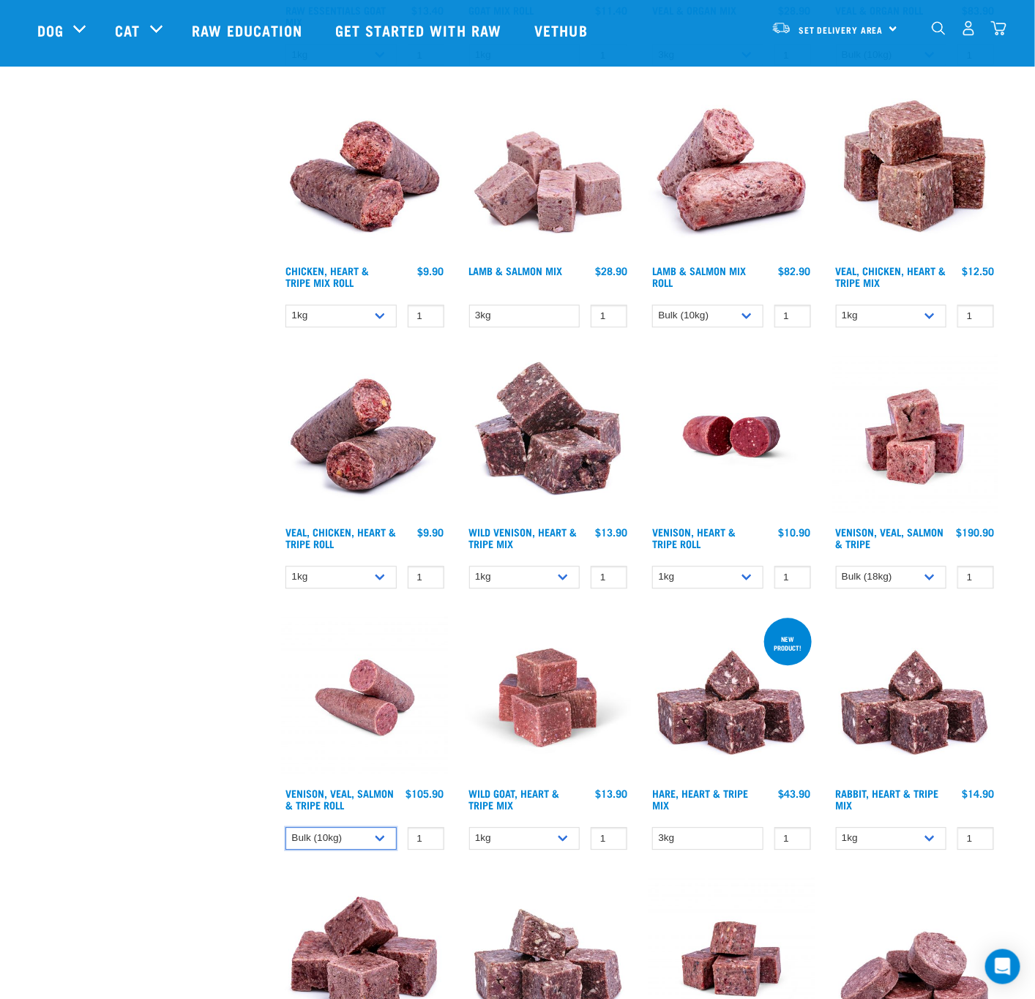
scroll to position [878, 0]
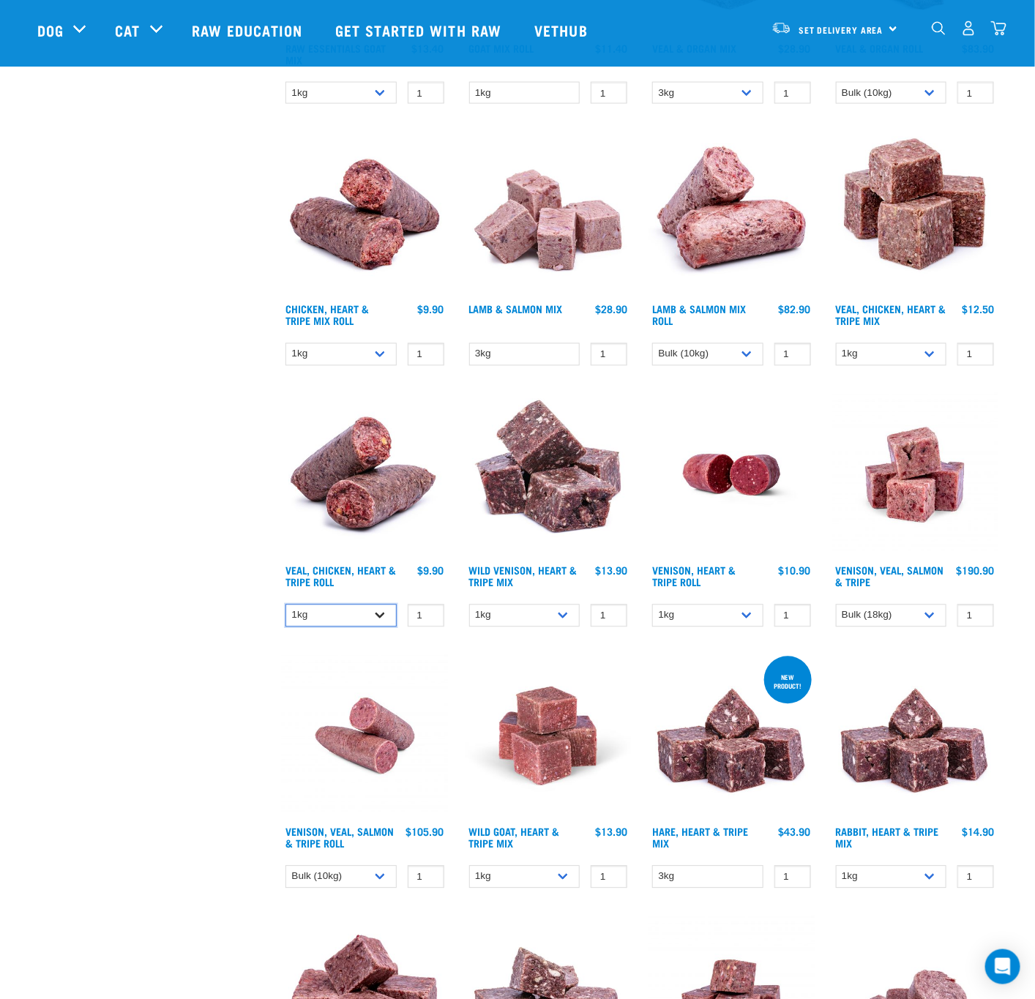
click at [347, 604] on select "1kg Bulk (20kg)" at bounding box center [340, 615] width 111 height 23
select select "691888"
click at [285, 604] on select "1kg Bulk (20kg)" at bounding box center [340, 615] width 111 height 23
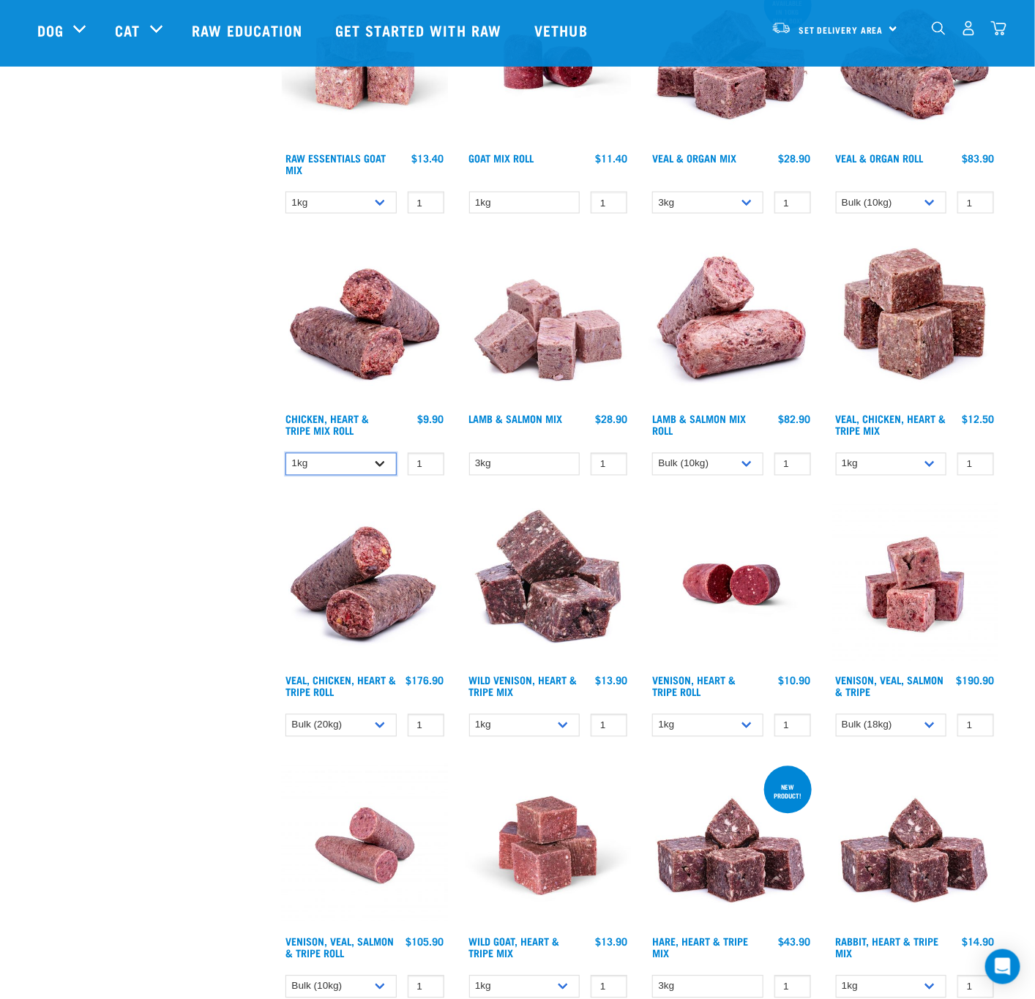
click at [328, 455] on select "1kg Bulk (10kg)" at bounding box center [340, 464] width 111 height 23
select select "912"
click at [285, 453] on select "1kg Bulk (10kg)" at bounding box center [340, 464] width 111 height 23
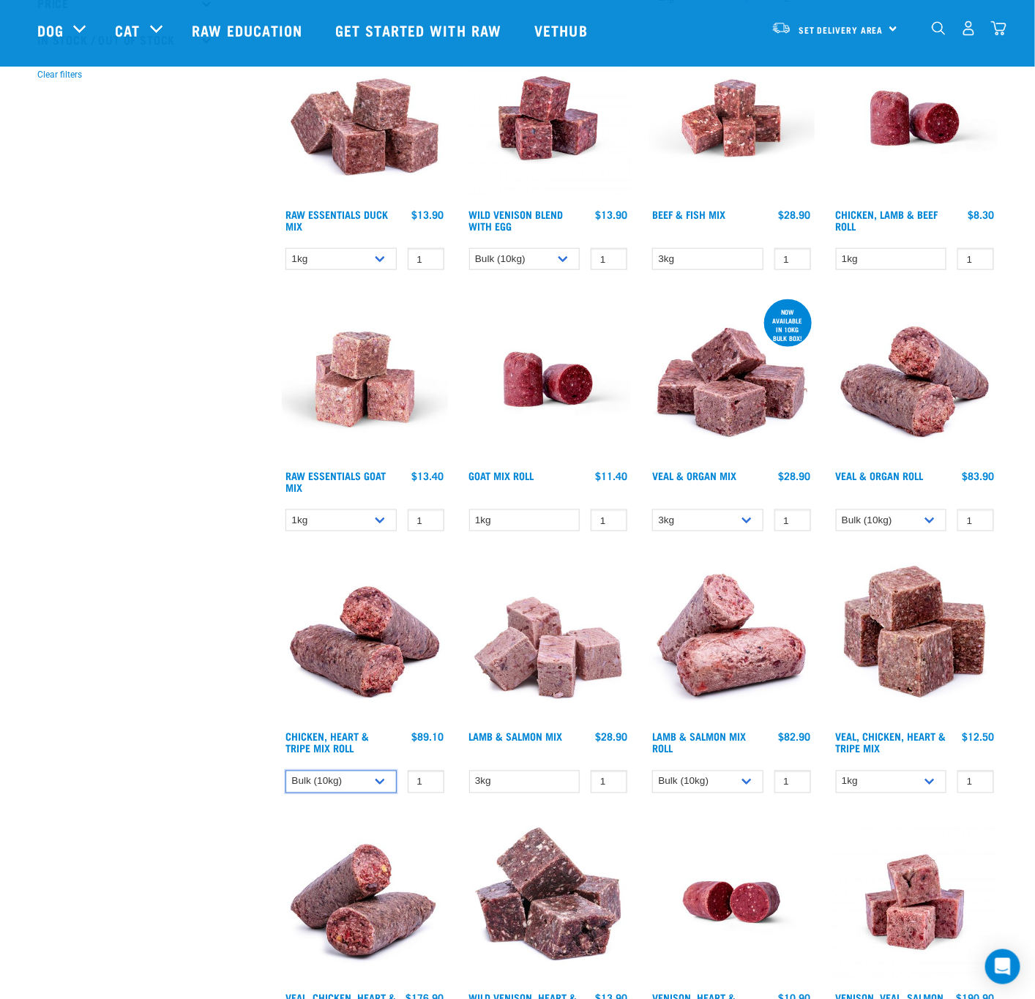
scroll to position [439, 0]
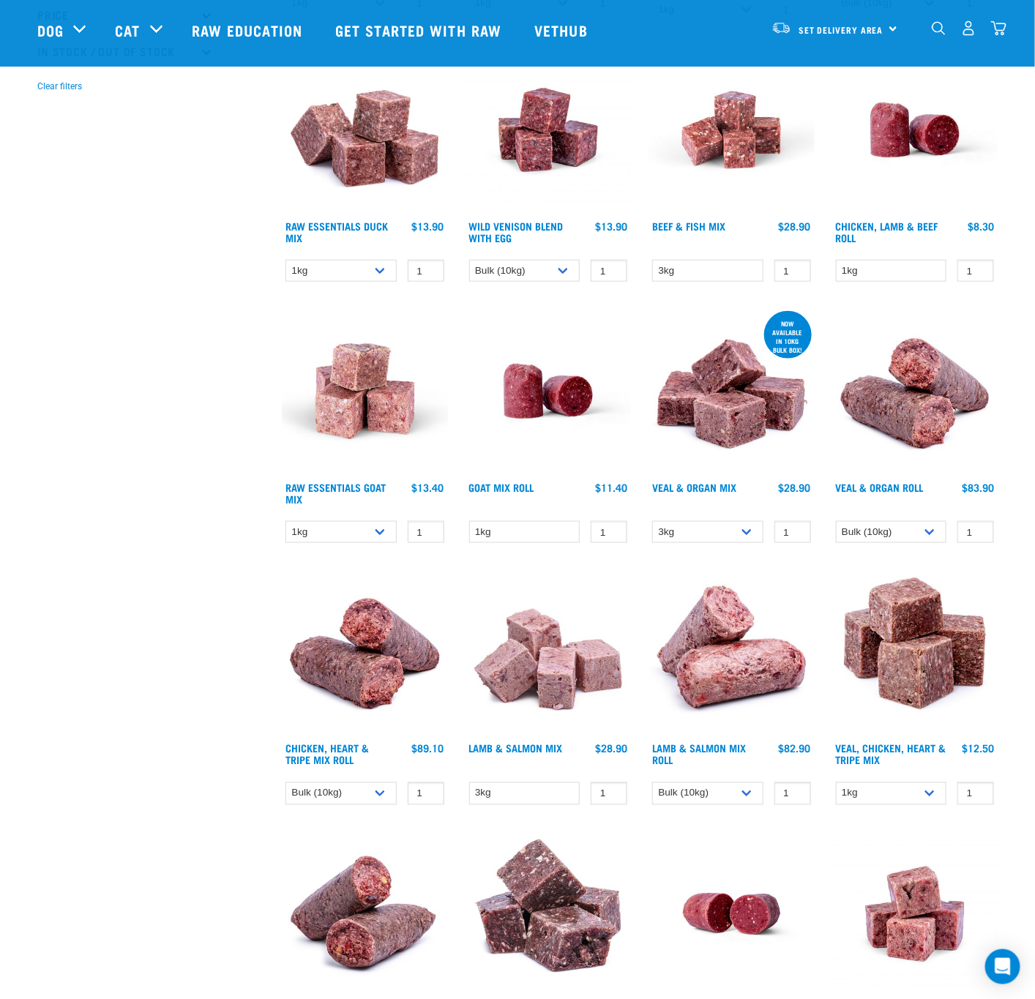
click at [1018, 630] on div "Start your pet’s raw journey [DATE] – take our quick pet questionnaire. Deliver…" at bounding box center [517, 741] width 1035 height 2360
click at [369, 275] on select "1kg 3kg" at bounding box center [340, 271] width 111 height 23
drag, startPoint x: 369, startPoint y: 275, endPoint x: 399, endPoint y: 295, distance: 35.9
click at [369, 275] on select "1kg 3kg" at bounding box center [340, 271] width 111 height 23
click at [904, 790] on select "1kg 3kg" at bounding box center [891, 793] width 111 height 23
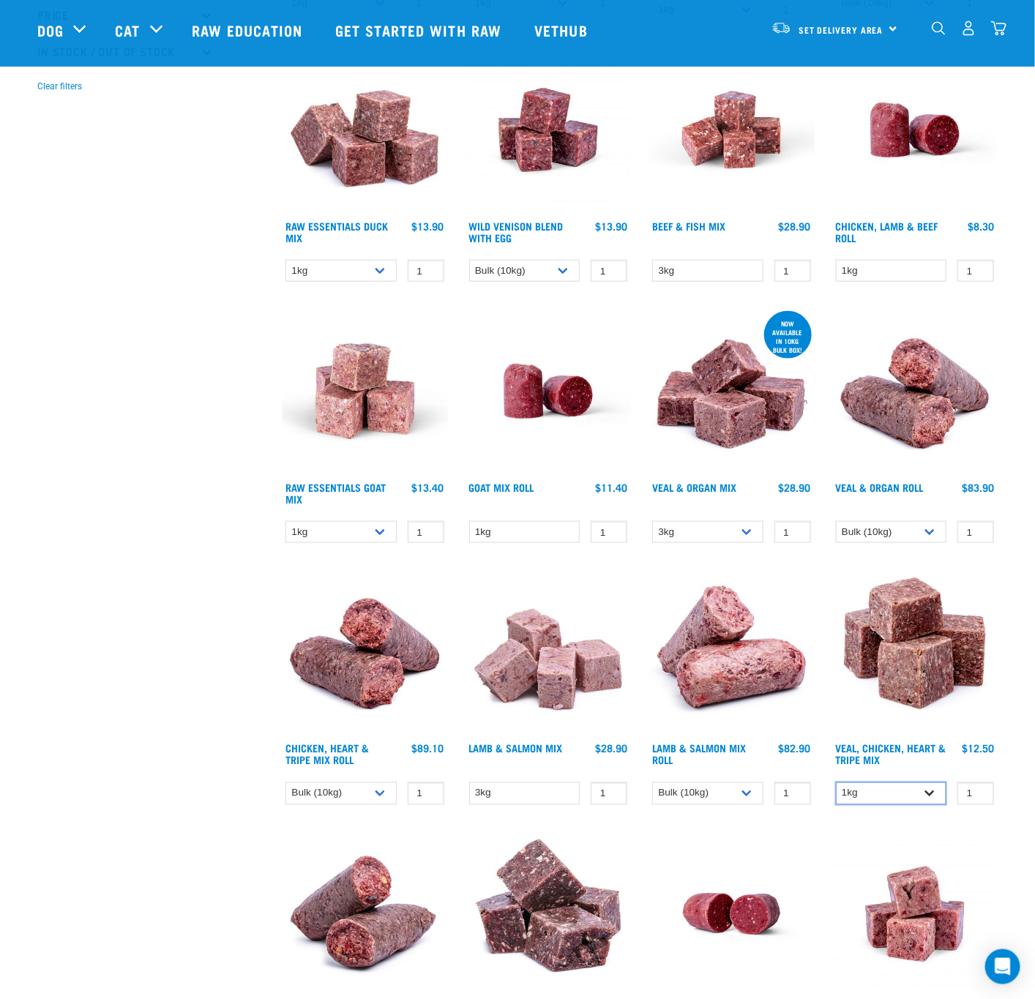
drag, startPoint x: 904, startPoint y: 790, endPoint x: 894, endPoint y: 793, distance: 10.7
click at [904, 790] on select "1kg 3kg" at bounding box center [891, 793] width 111 height 23
click at [700, 799] on select "1kg Bulk (10kg)" at bounding box center [707, 793] width 111 height 23
